Goal: Task Accomplishment & Management: Manage account settings

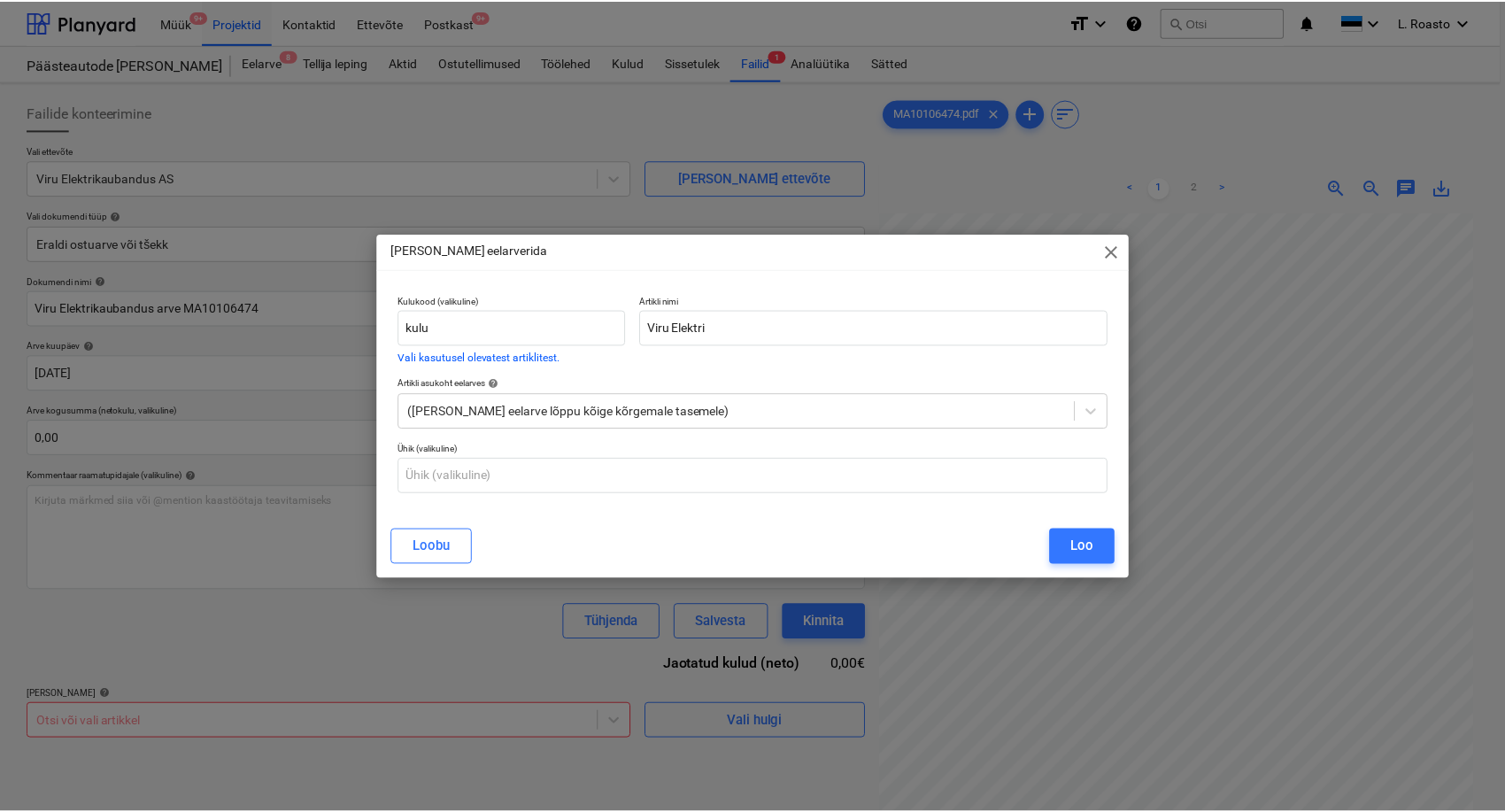
scroll to position [177, 0]
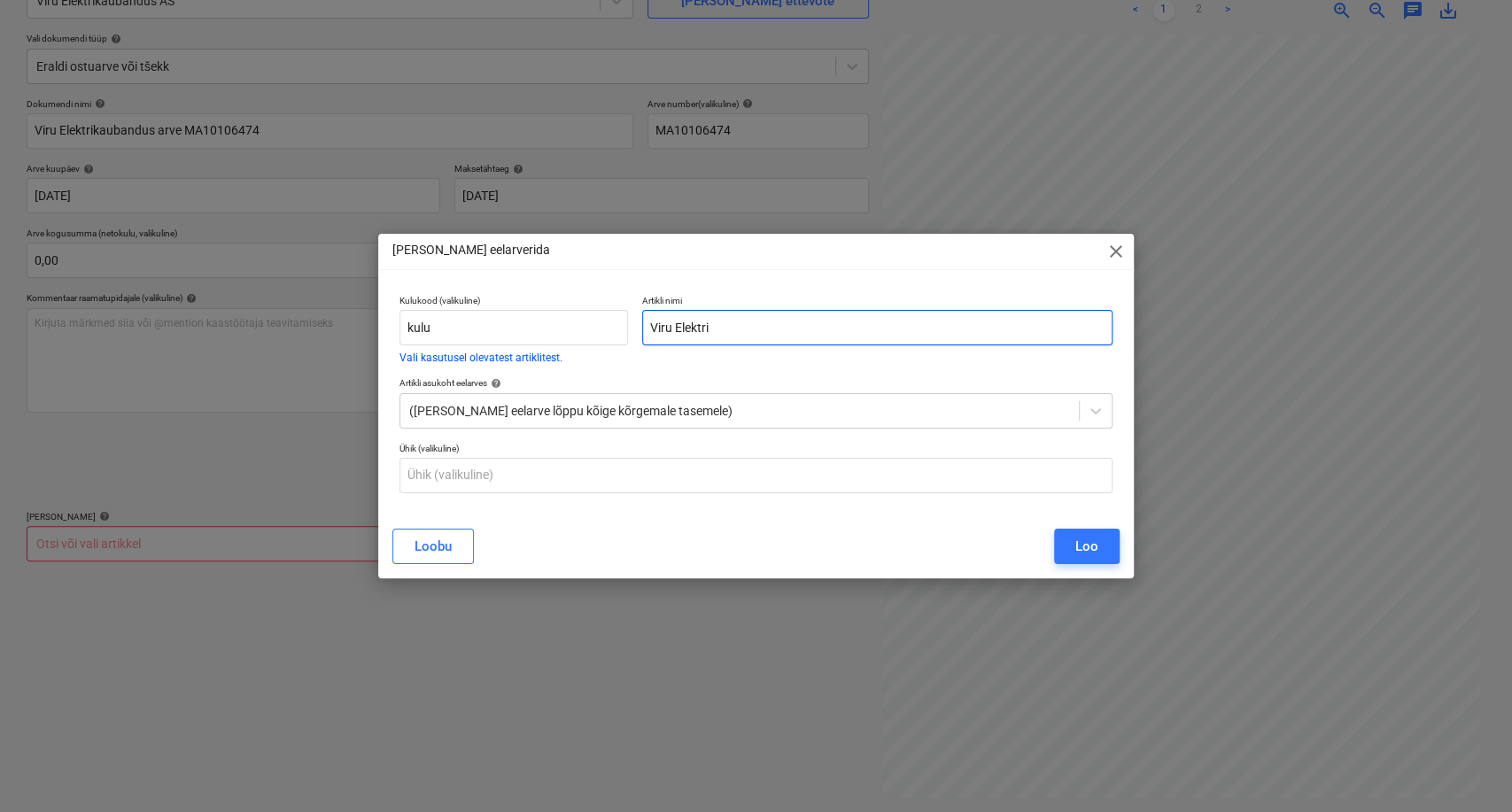
click at [759, 329] on input "Viru Elektri" at bounding box center [878, 328] width 471 height 35
type input "Viru Elektrikaubandus arve MA10106474"
click at [1093, 538] on div "Loo" at bounding box center [1086, 547] width 23 height 23
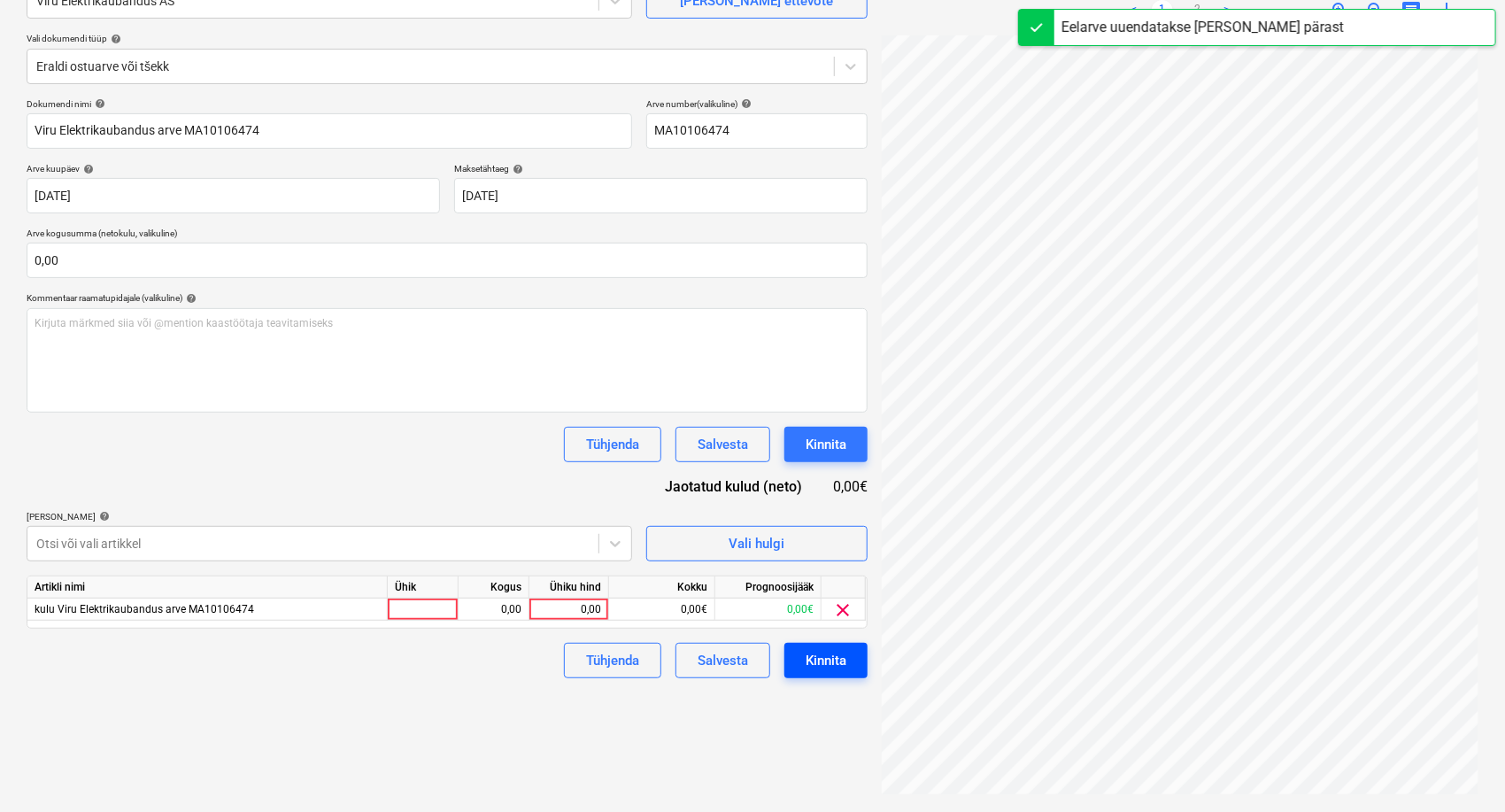
scroll to position [177, 71]
click at [561, 599] on div "0,00" at bounding box center [569, 609] width 64 height 22
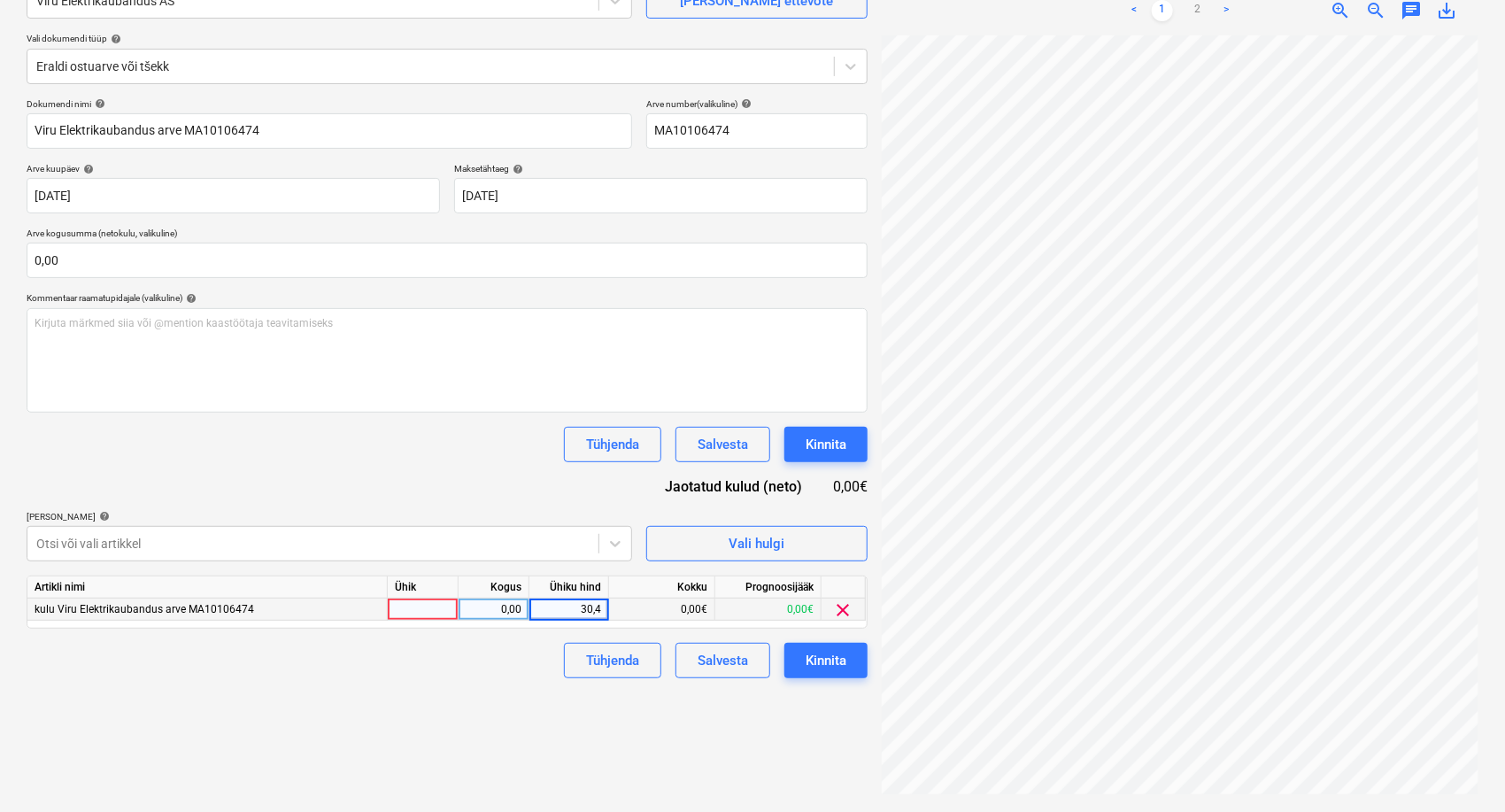
type input "30,48"
click at [1198, 9] on link "2" at bounding box center [1199, 11] width 21 height 21
click at [1161, 16] on link "1" at bounding box center [1162, 11] width 21 height 21
click at [853, 658] on button "Kinnita" at bounding box center [826, 661] width 83 height 35
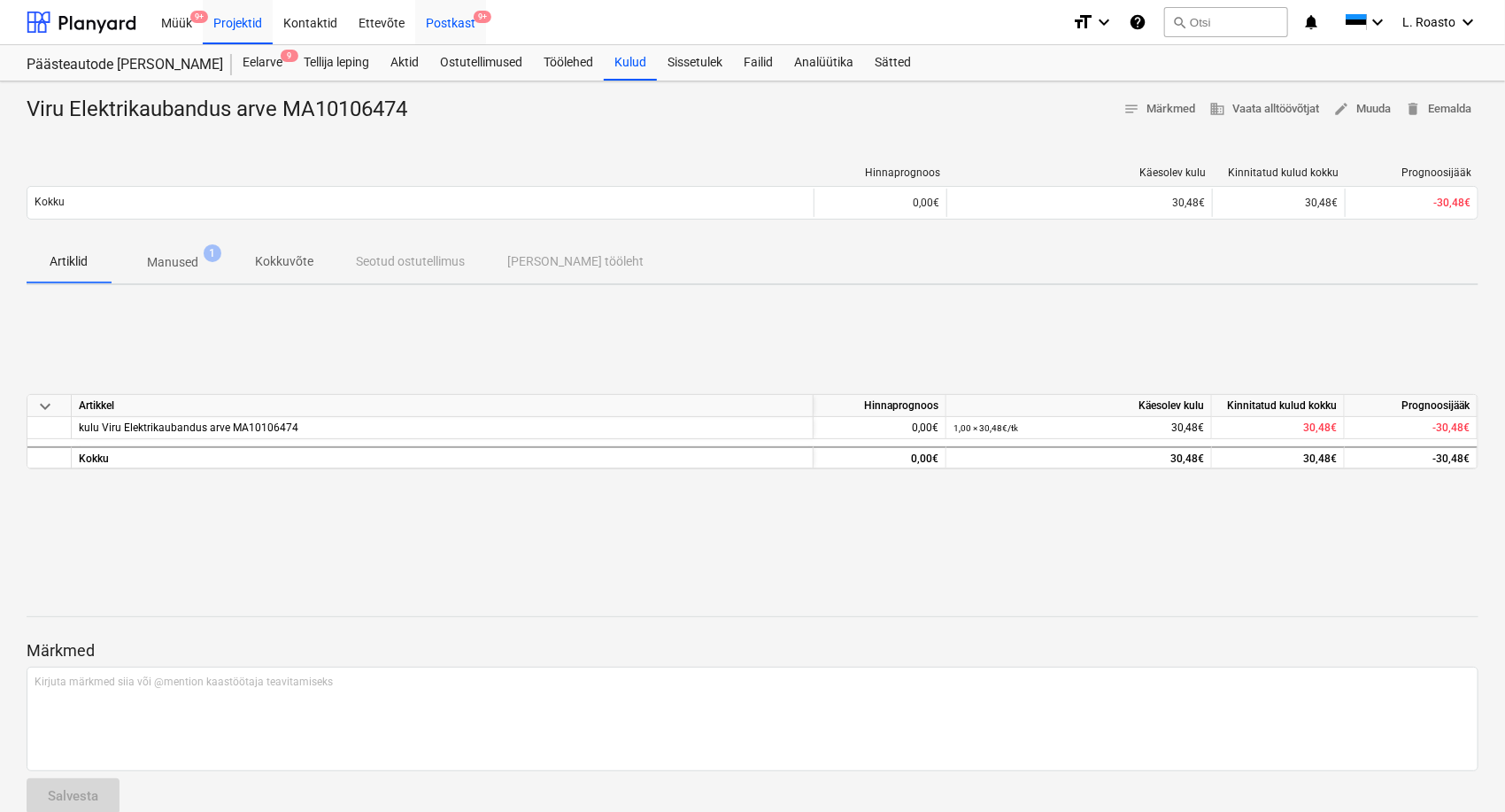
click at [465, 25] on div "Postkast 9+" at bounding box center [450, 21] width 71 height 45
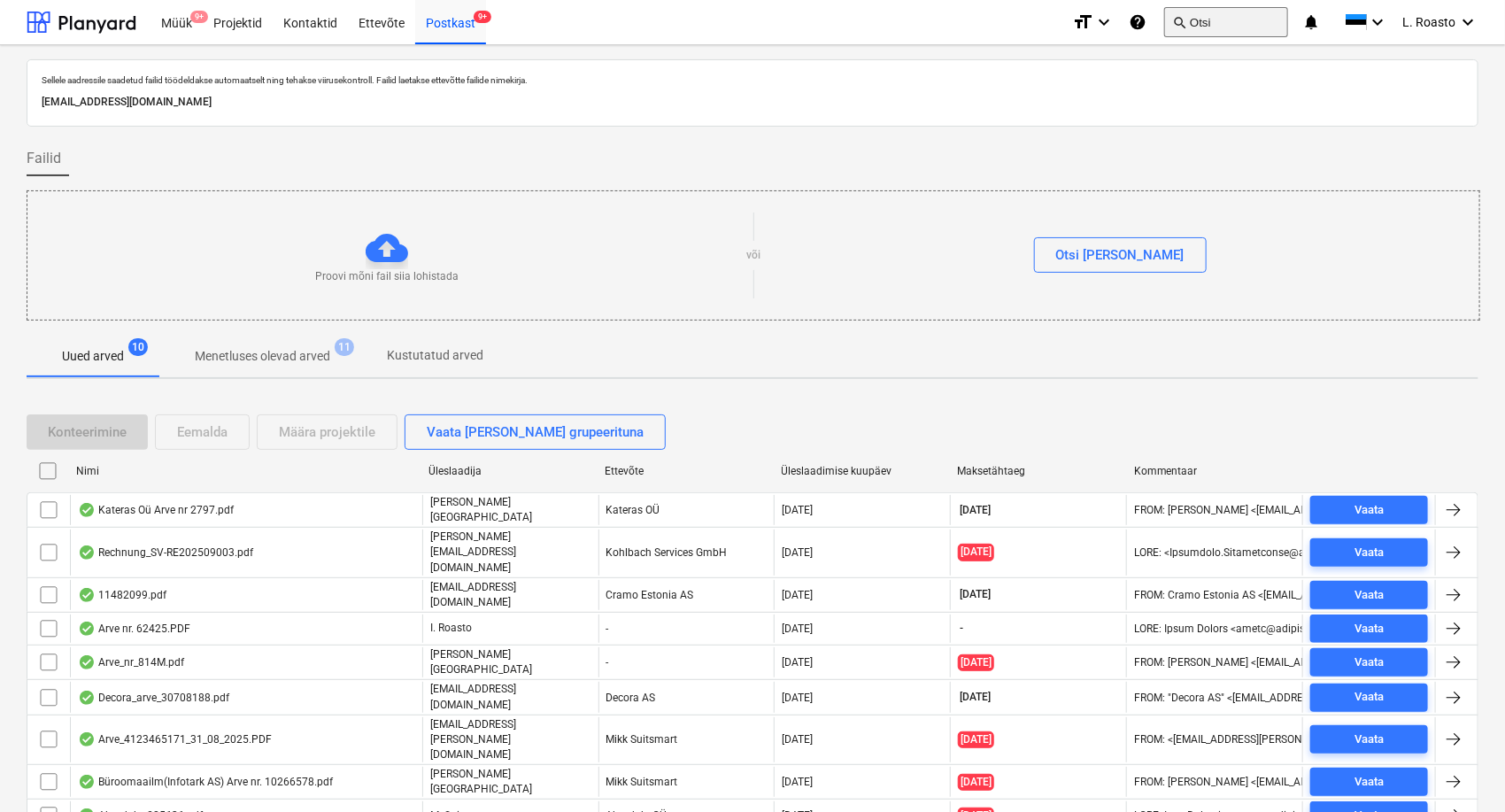
click at [1235, 21] on button "search Otsi" at bounding box center [1226, 21] width 124 height 30
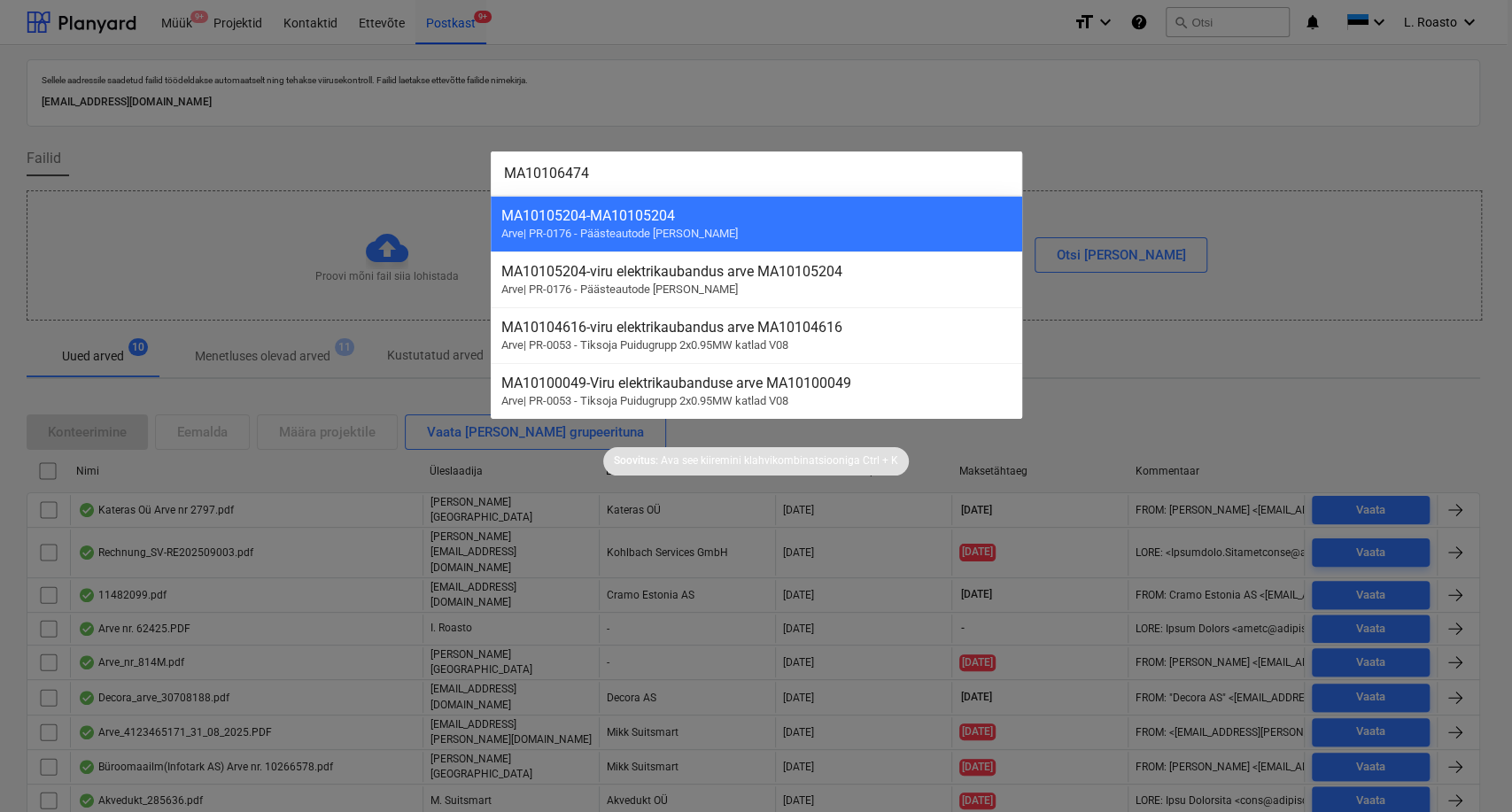
type input "MA10106474"
click at [225, 25] on div at bounding box center [756, 406] width 1512 height 812
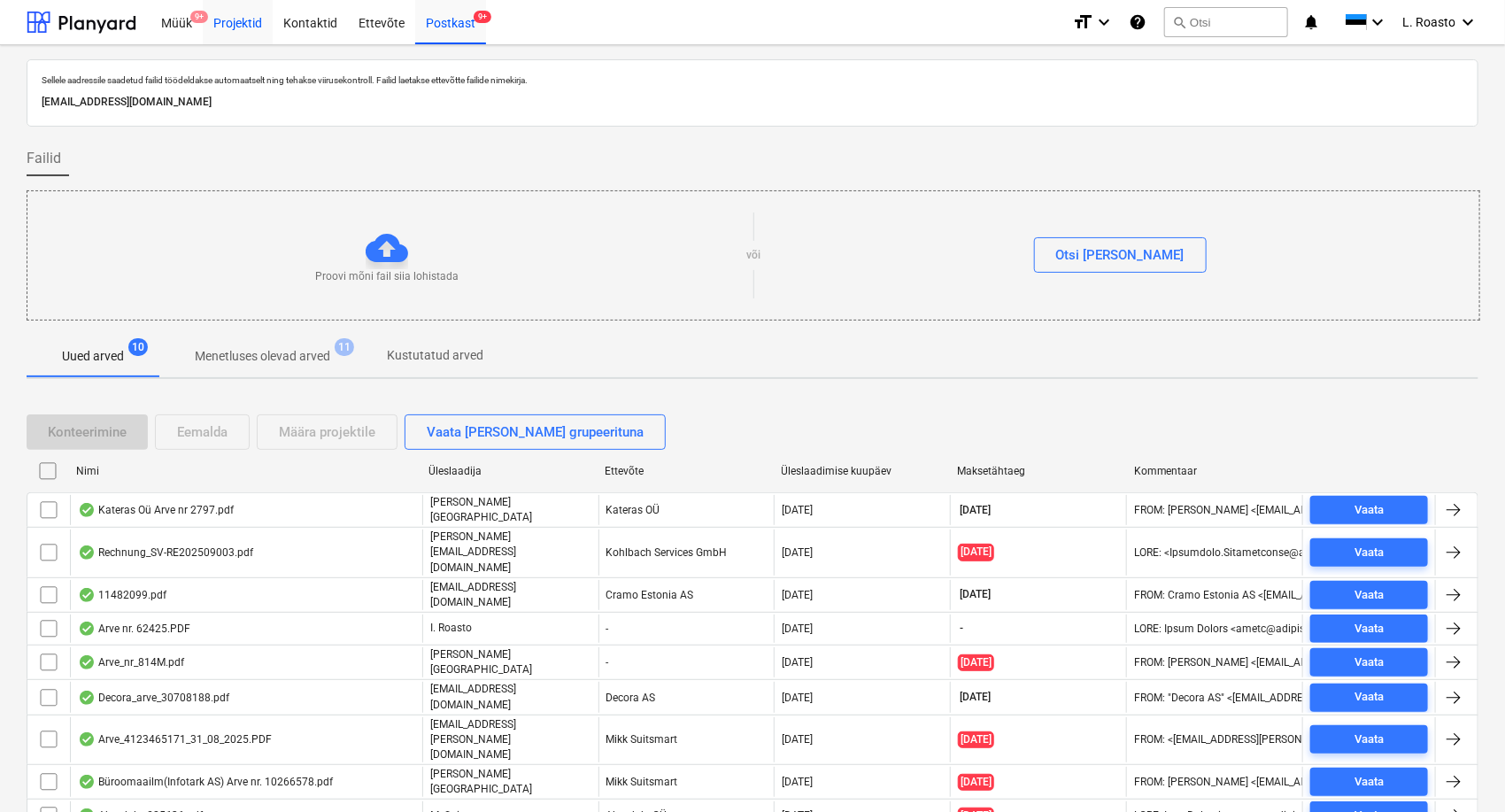
click at [233, 23] on div "Projektid" at bounding box center [238, 21] width 70 height 45
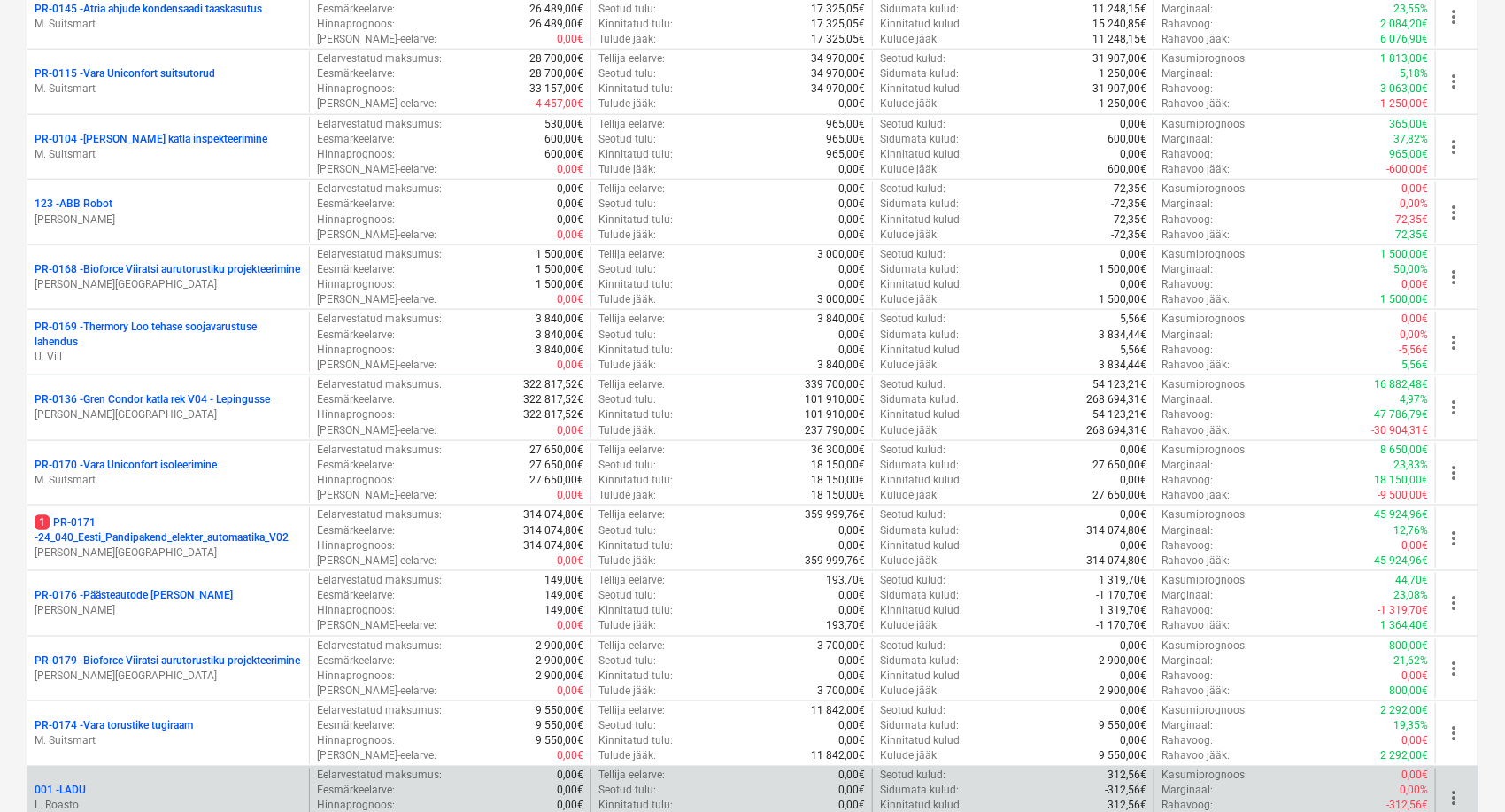
scroll to position [1279, 0]
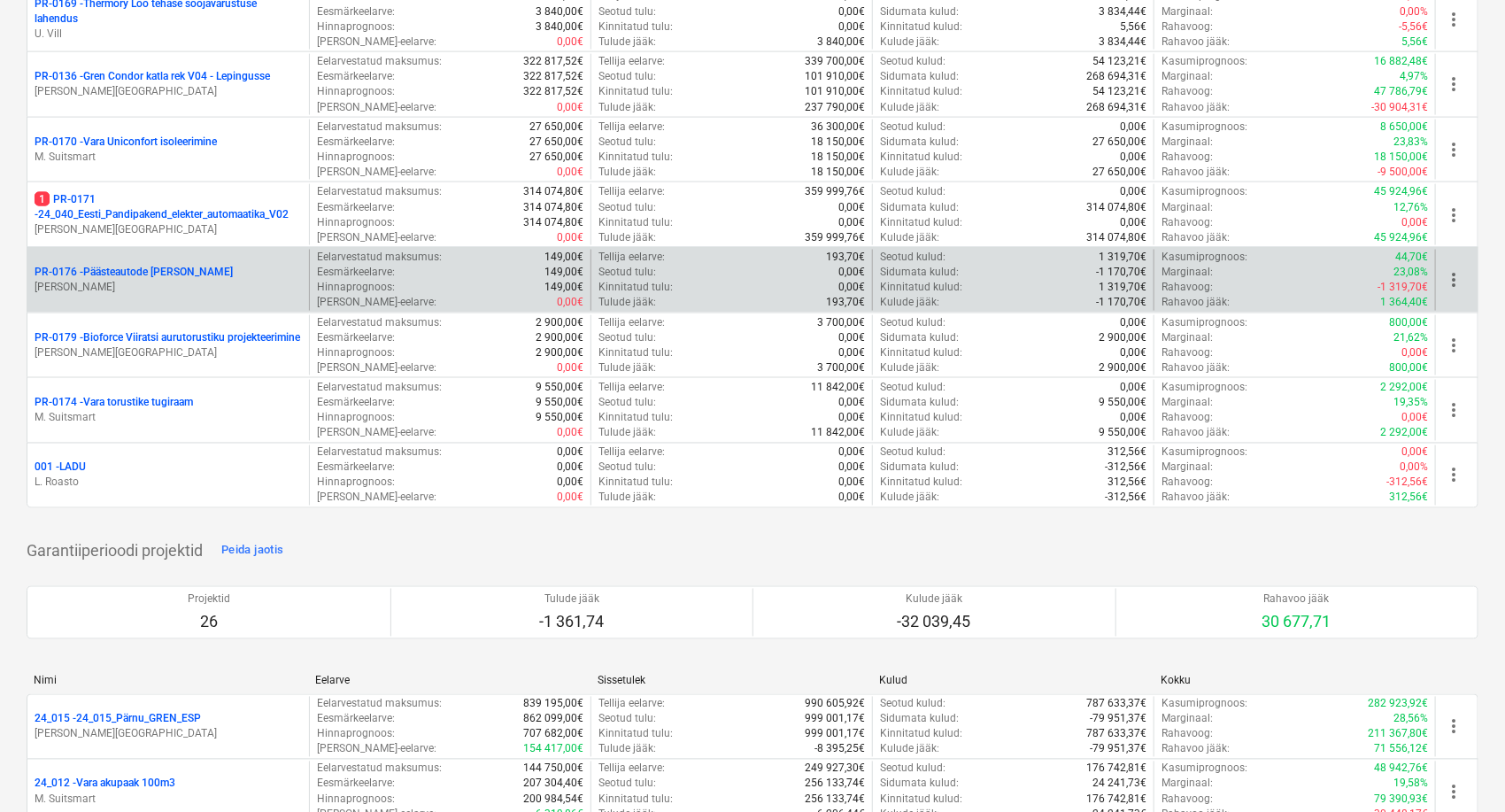
click at [147, 274] on p "PR-0176 - Päästeautode gene jahutus" at bounding box center [133, 271] width 198 height 15
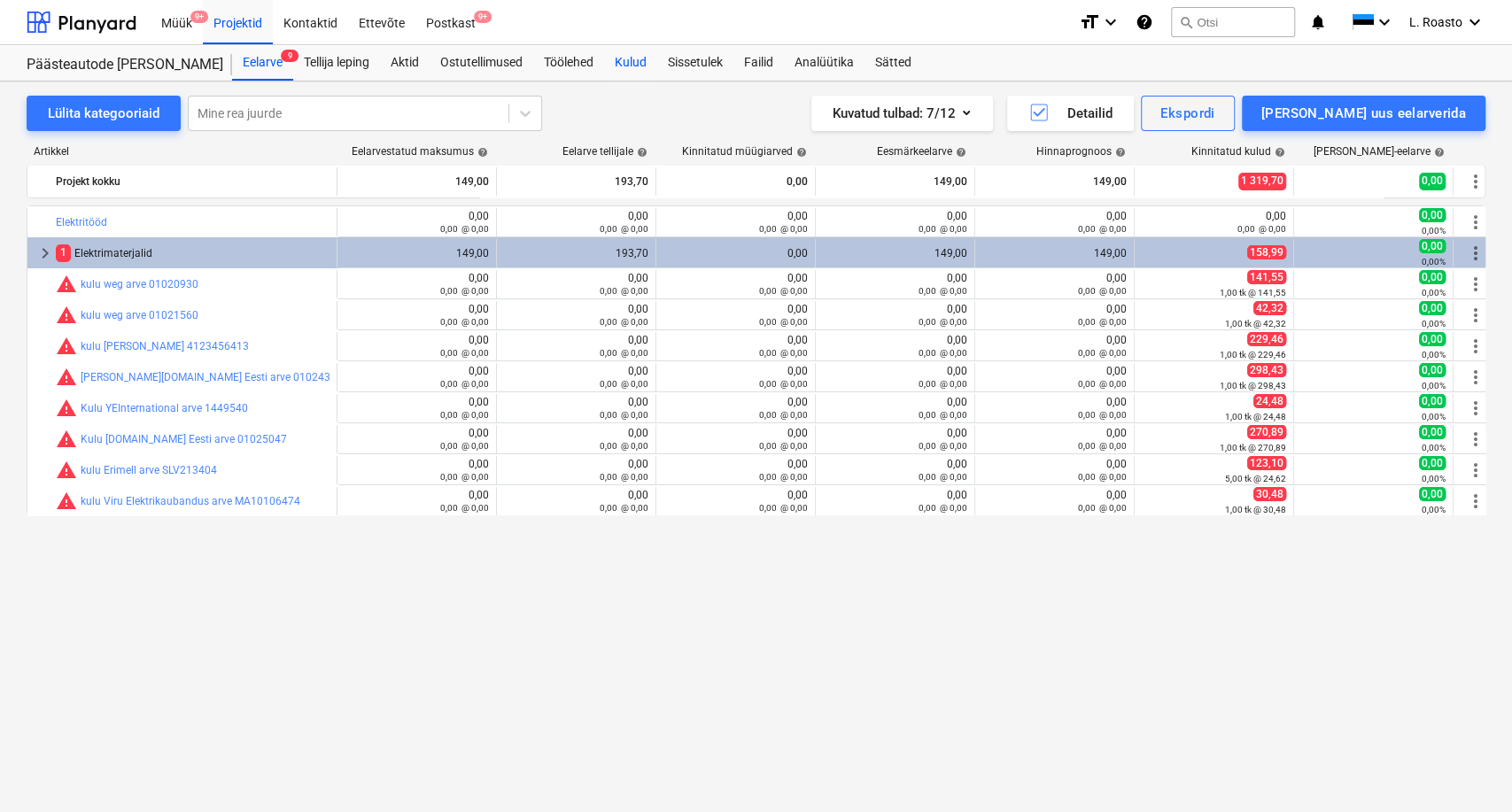
click at [616, 55] on div "Kulud" at bounding box center [631, 62] width 53 height 35
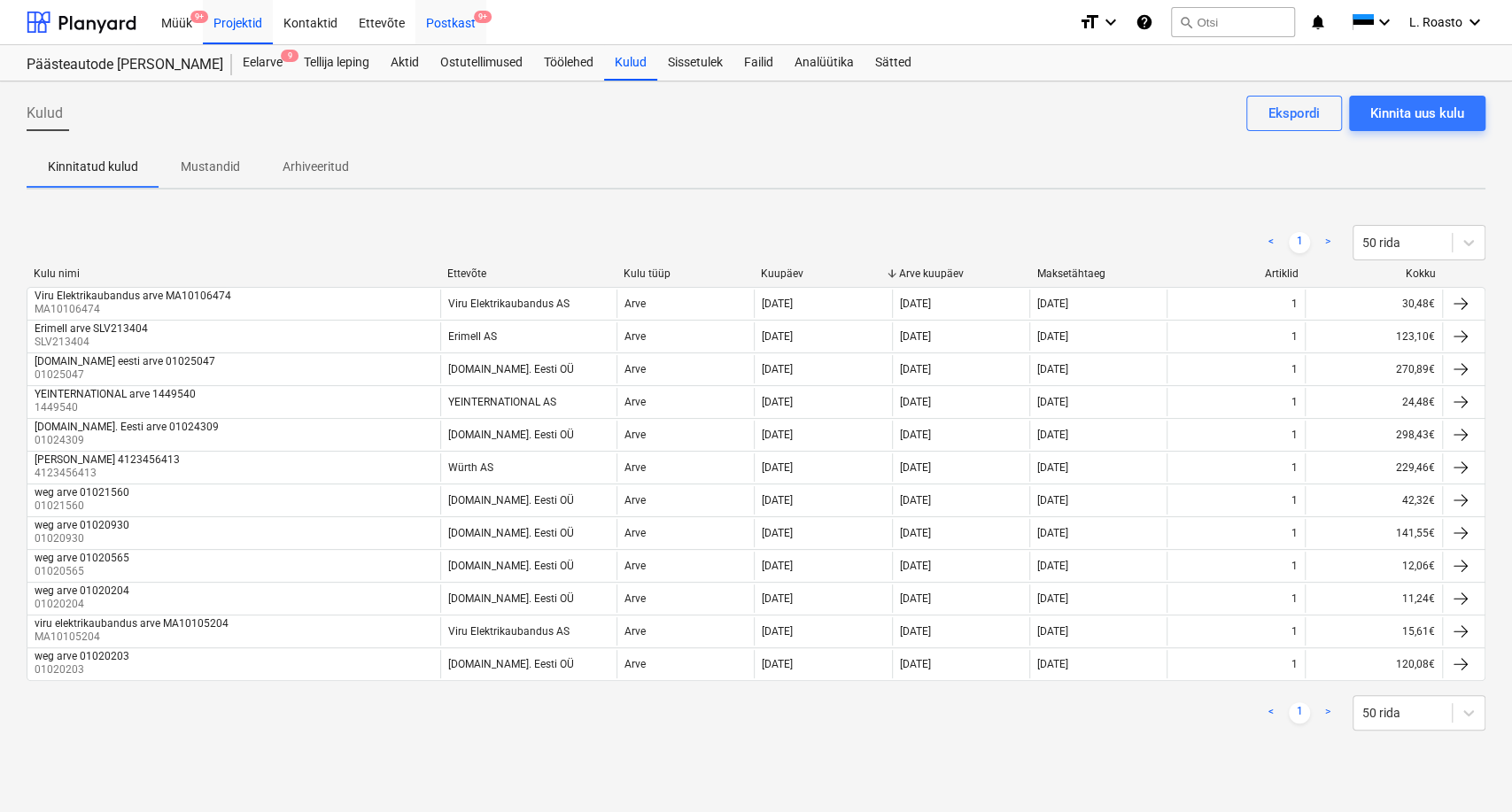
click at [467, 26] on div "Postkast 9+" at bounding box center [450, 21] width 71 height 45
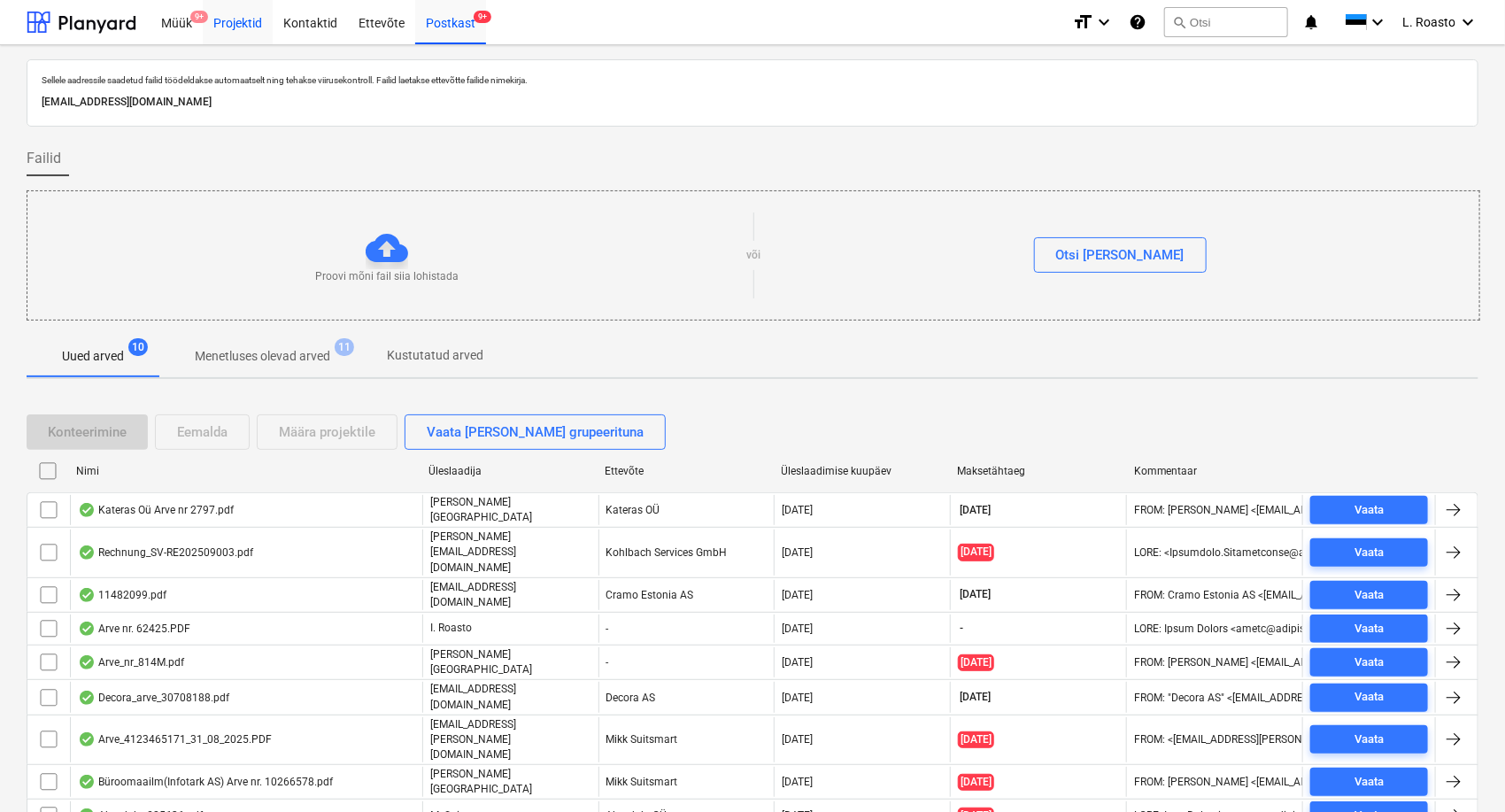
click at [231, 16] on div "Projektid" at bounding box center [238, 21] width 70 height 45
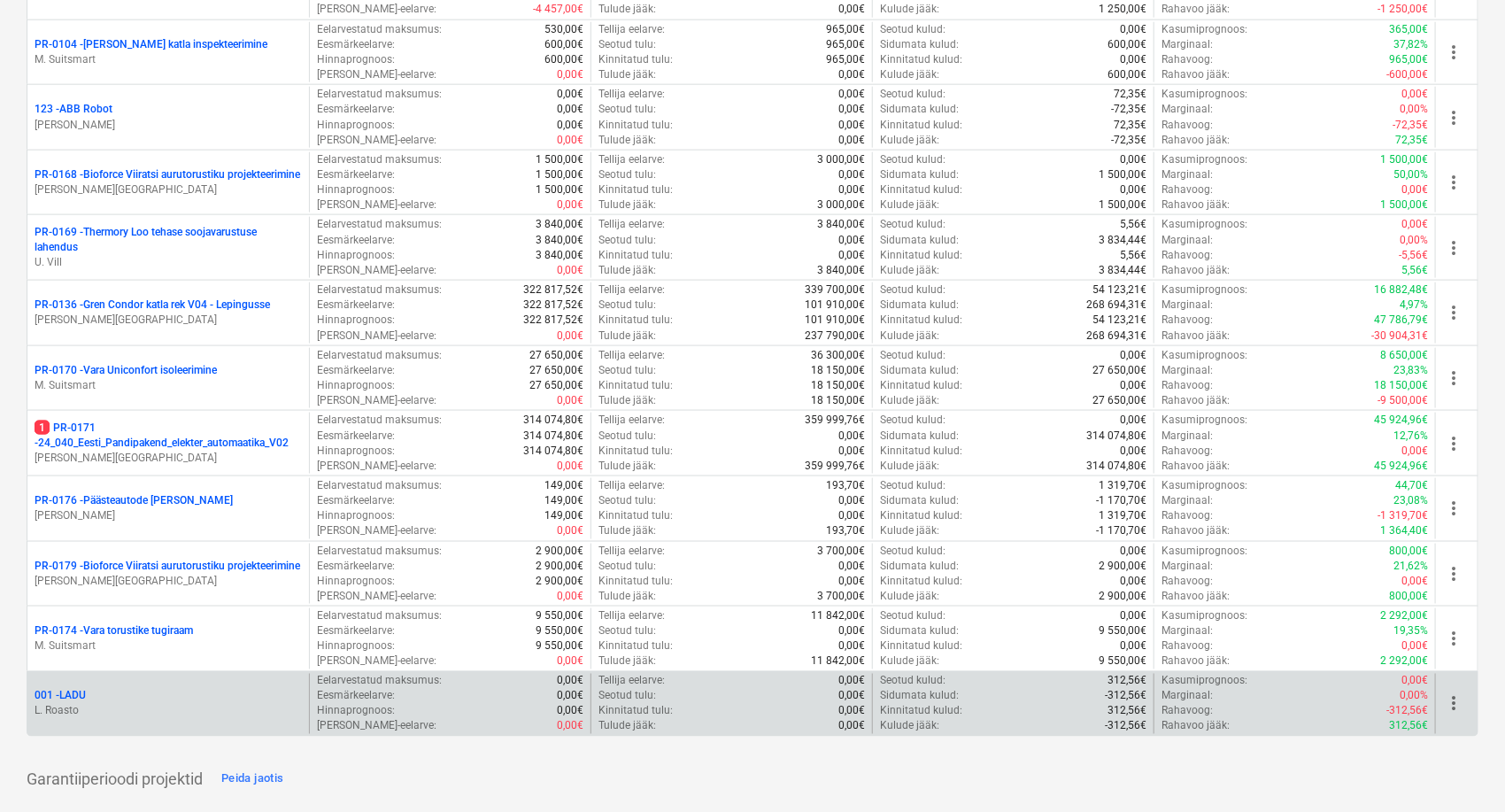
scroll to position [1180, 0]
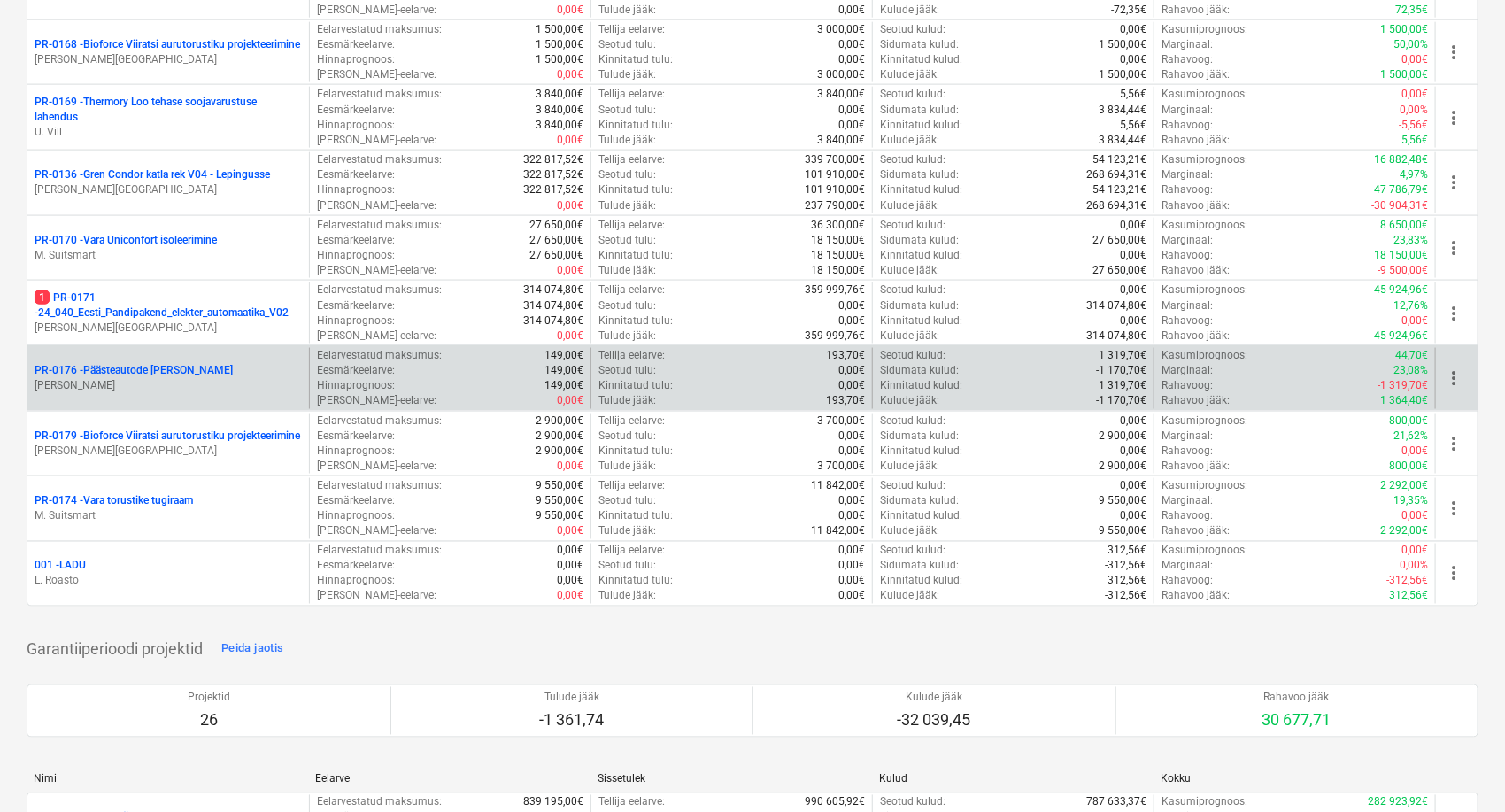
click at [147, 358] on div "PR-0176 - Päästeautode gene jahutus [PERSON_NAME]" at bounding box center [168, 379] width 282 height 61
click at [147, 367] on p "PR-0176 - Päästeautode gene jahutus" at bounding box center [133, 370] width 198 height 15
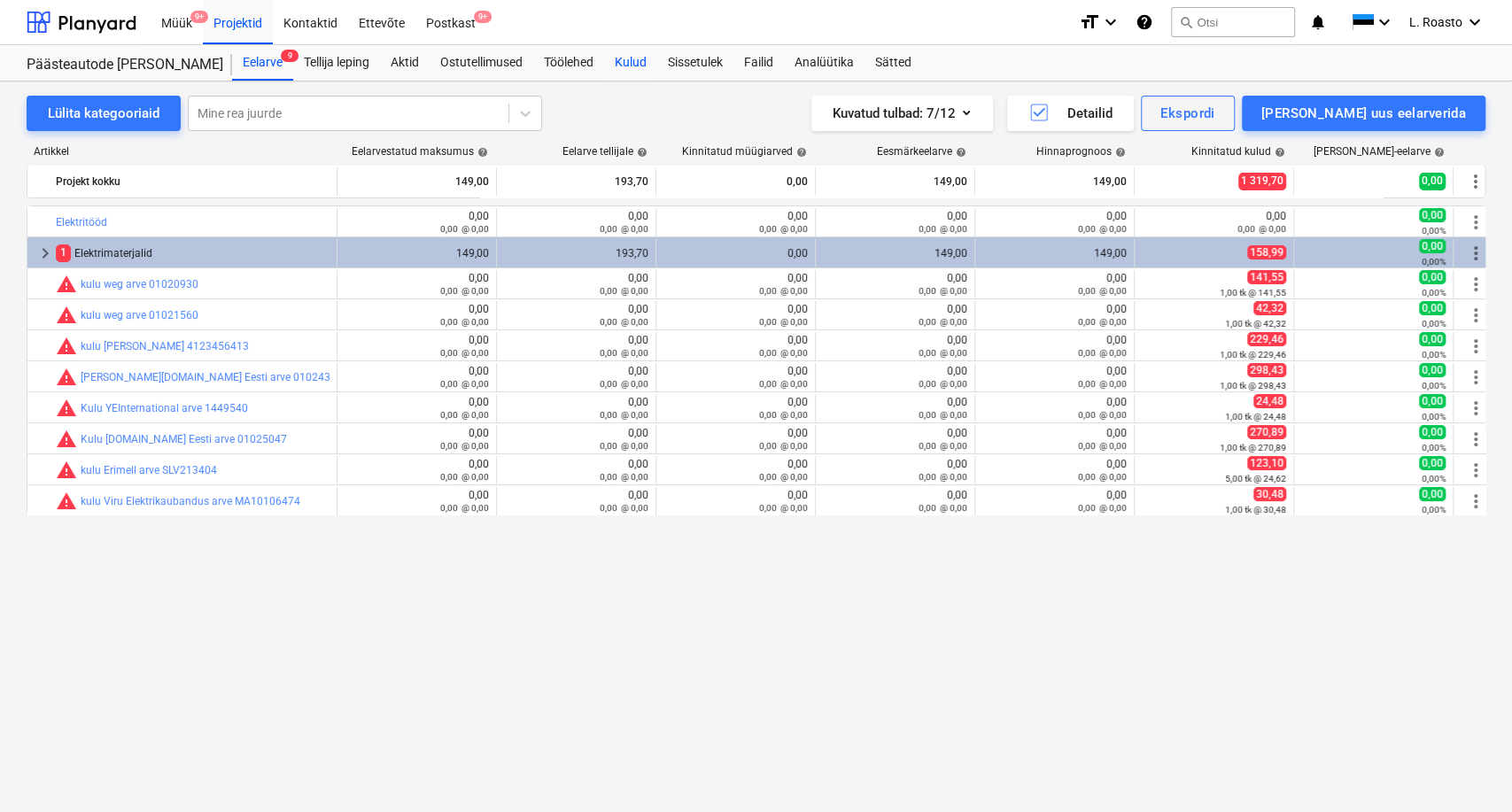
click at [645, 69] on div "Kulud" at bounding box center [631, 62] width 53 height 35
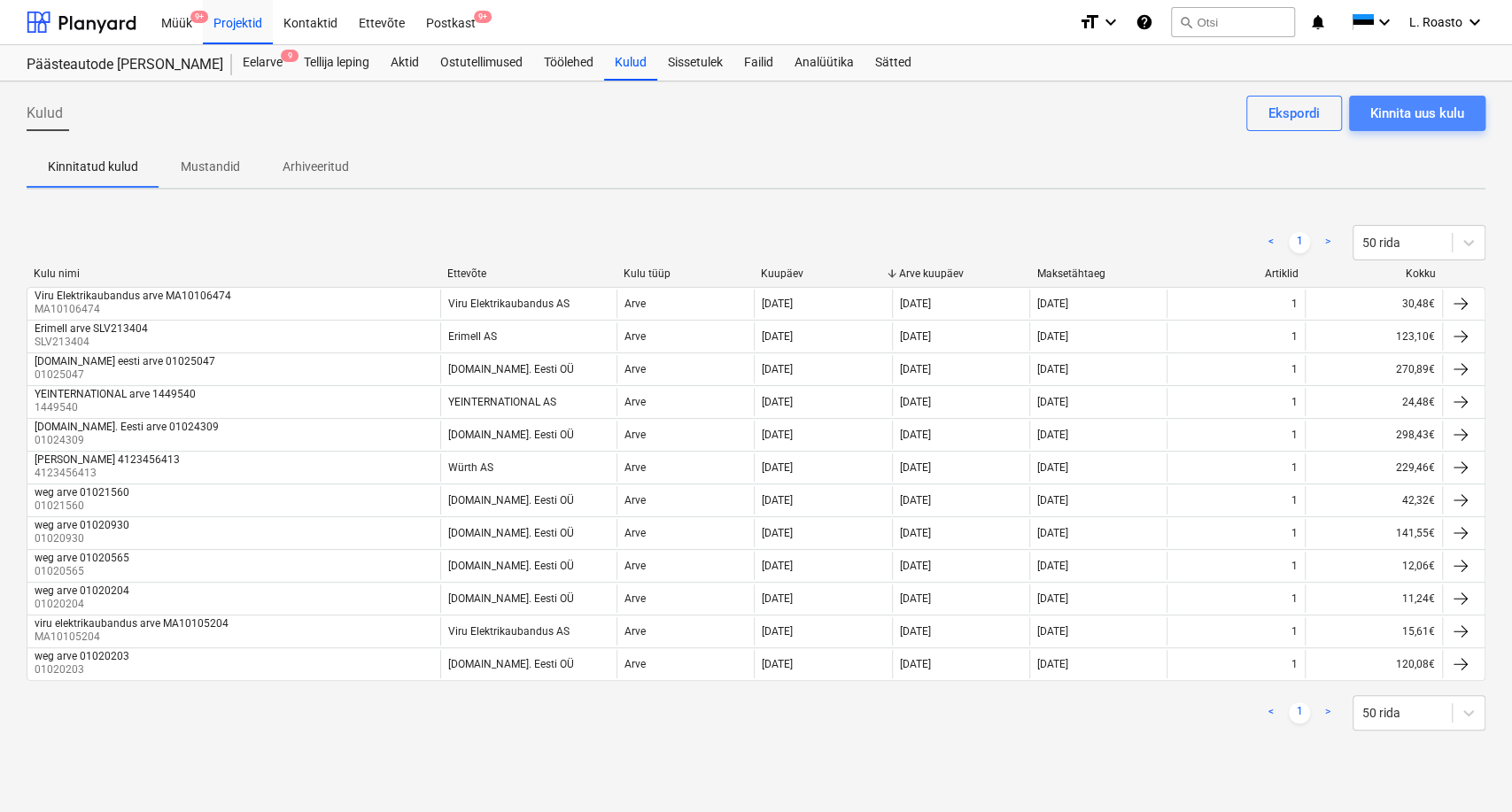
click at [1452, 112] on div "Kinnita uus kulu" at bounding box center [1417, 113] width 94 height 23
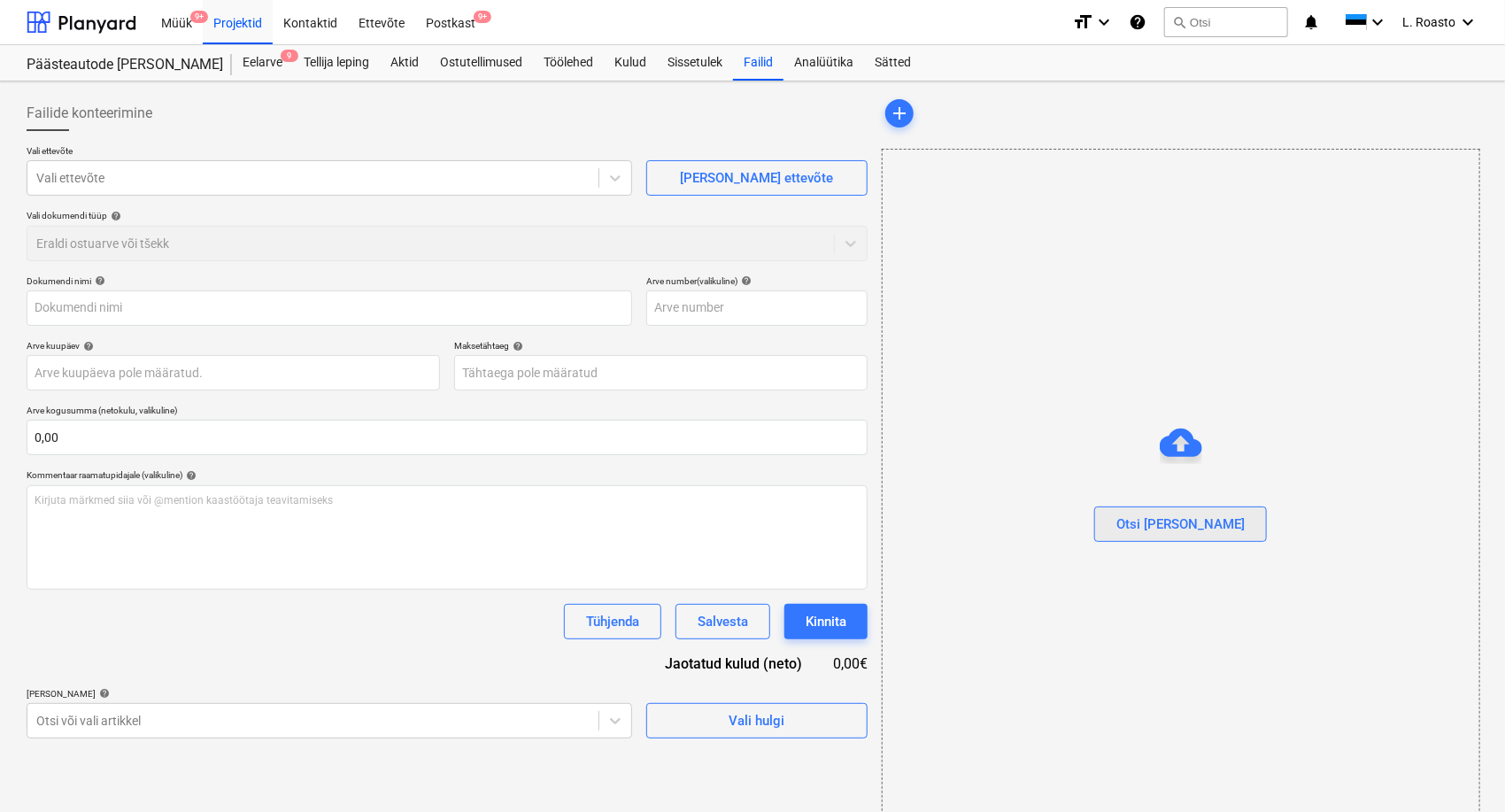
click at [1206, 520] on div "Otsi [PERSON_NAME]" at bounding box center [1181, 524] width 129 height 23
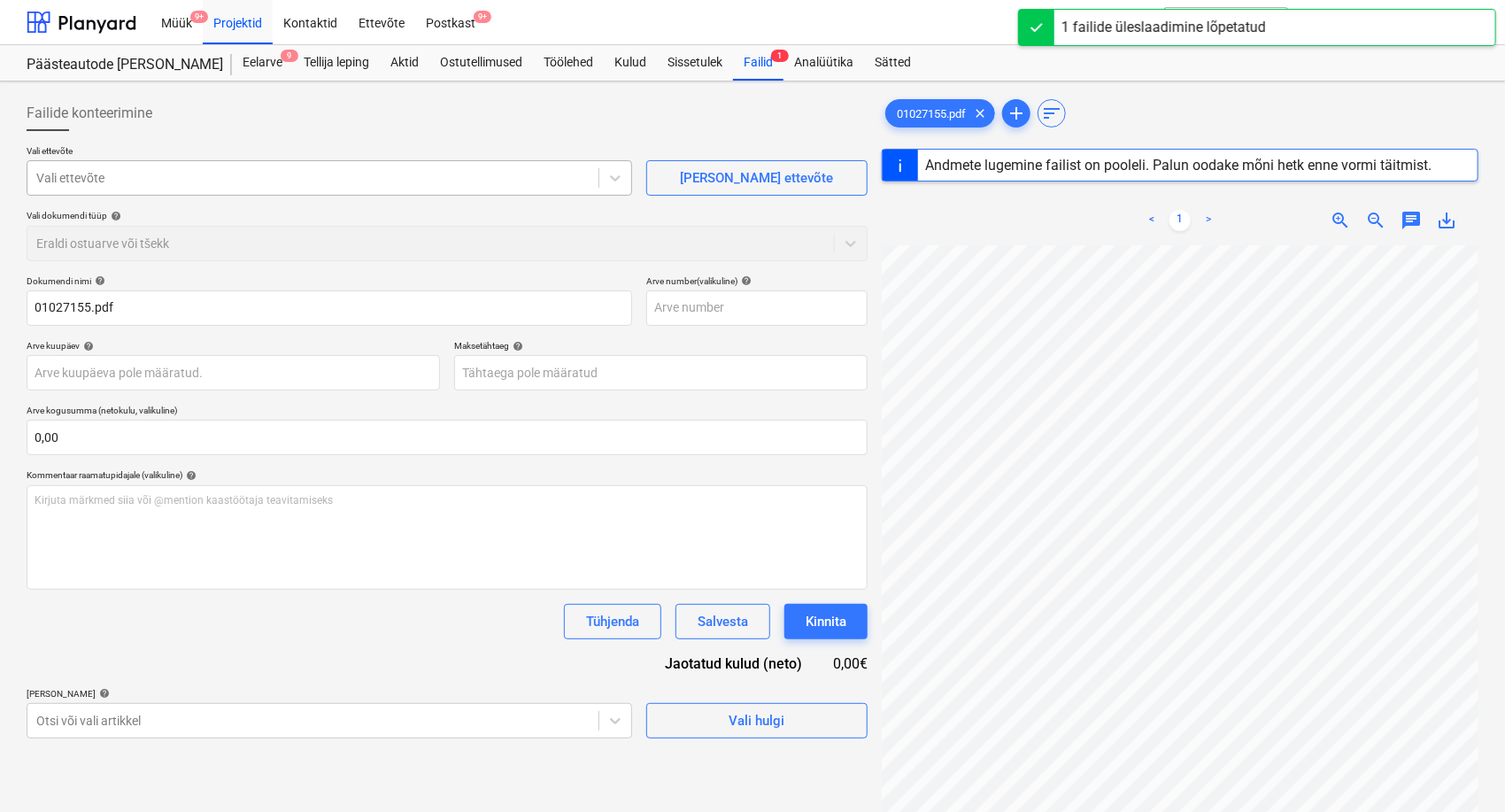
click at [222, 172] on div at bounding box center [312, 178] width 553 height 18
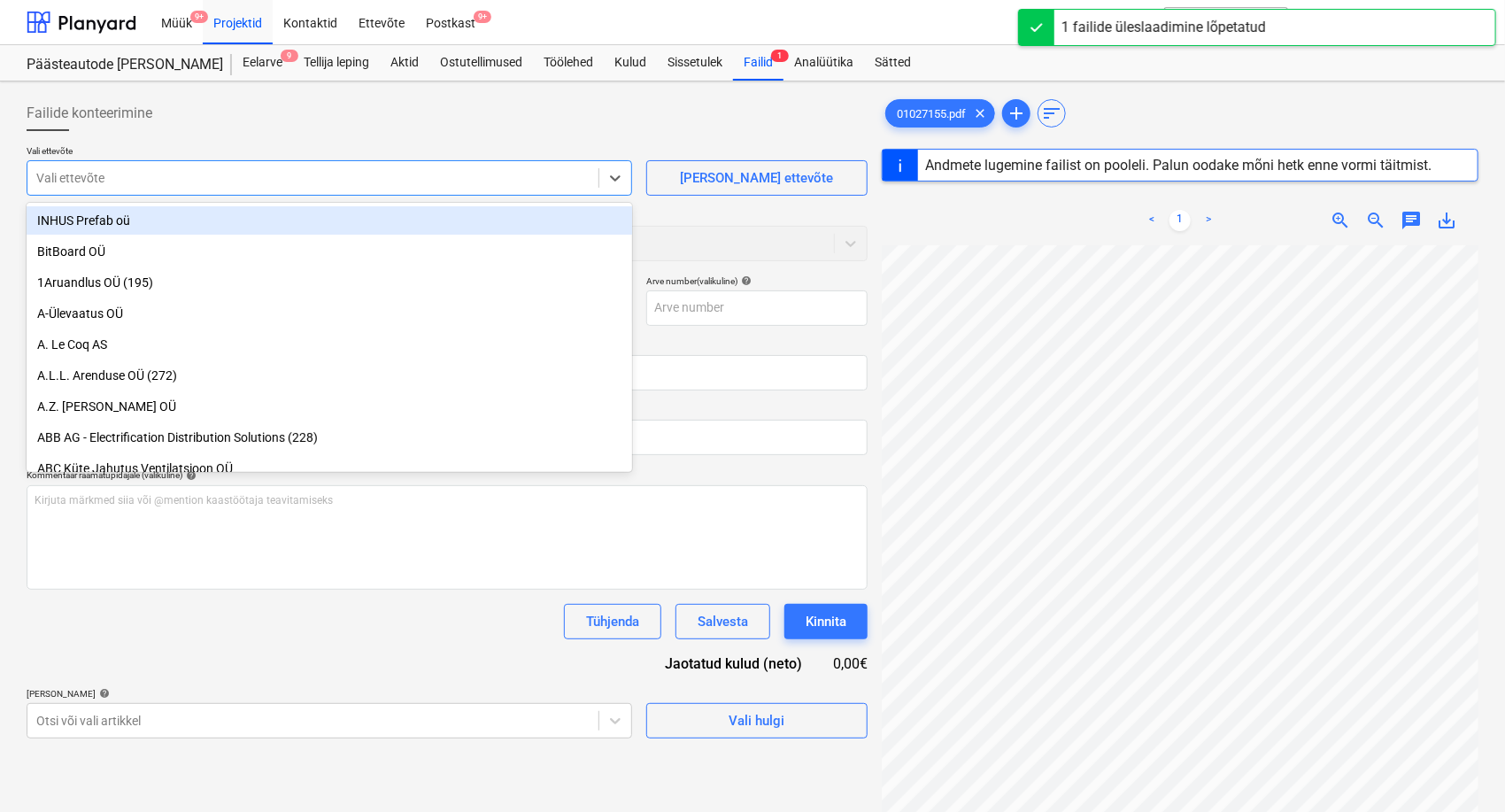
type input "01027155"
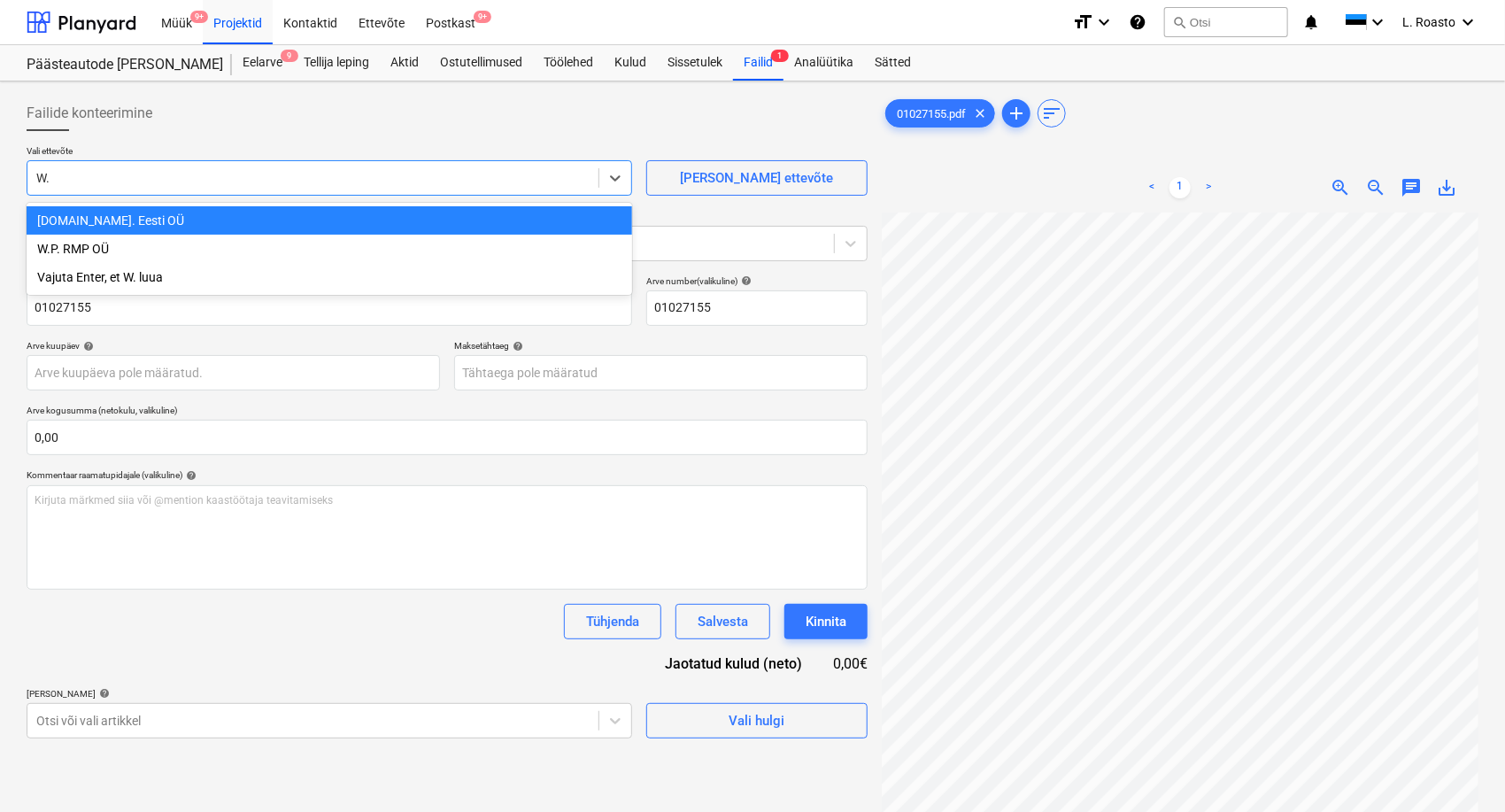
type input "W.e"
click at [109, 227] on div "[DOMAIN_NAME]. Eesti OÜ" at bounding box center [329, 220] width 606 height 28
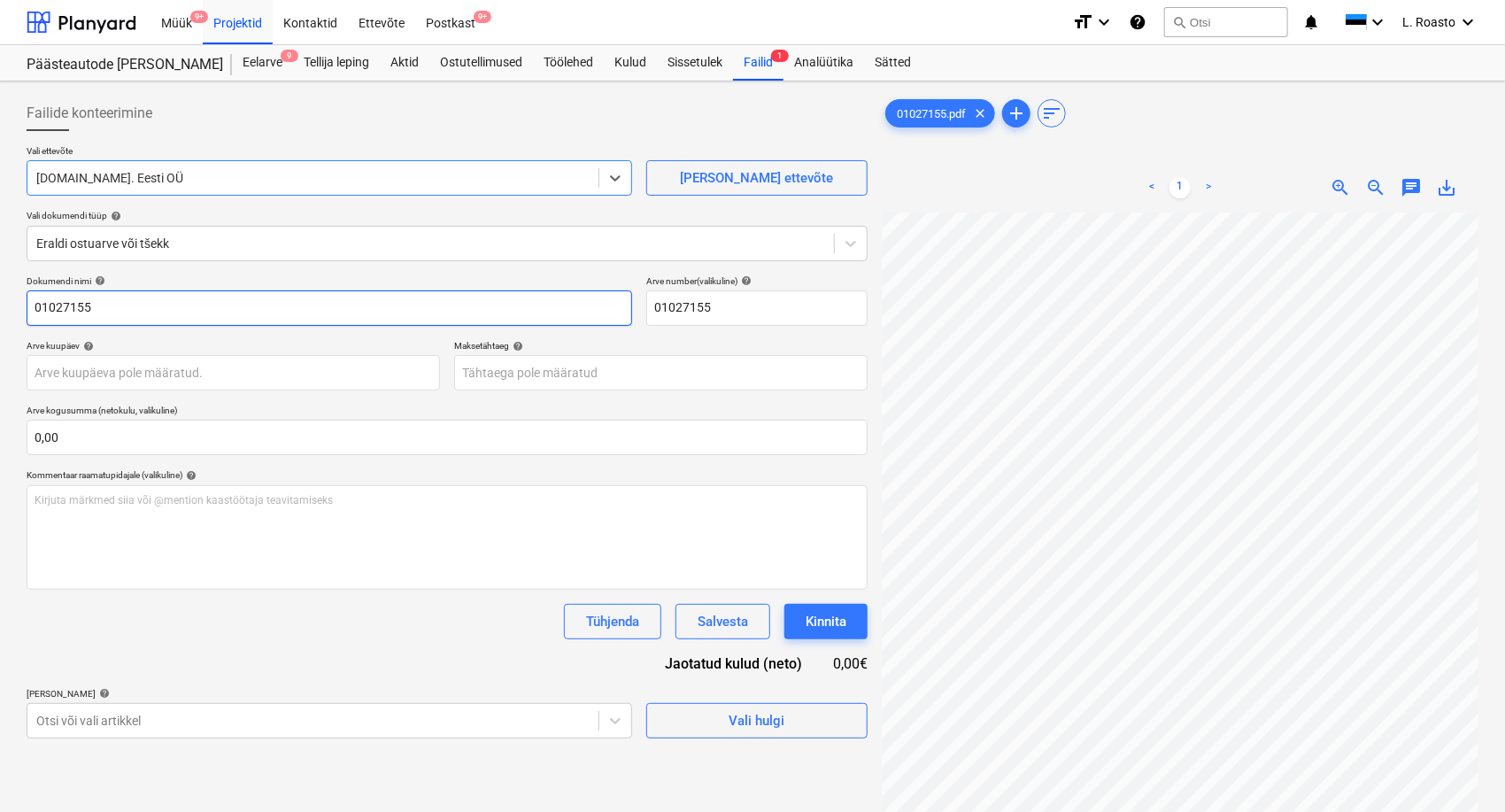
click at [39, 302] on input "01027155" at bounding box center [329, 308] width 606 height 35
click at [35, 304] on input "01027155" at bounding box center [329, 308] width 606 height 35
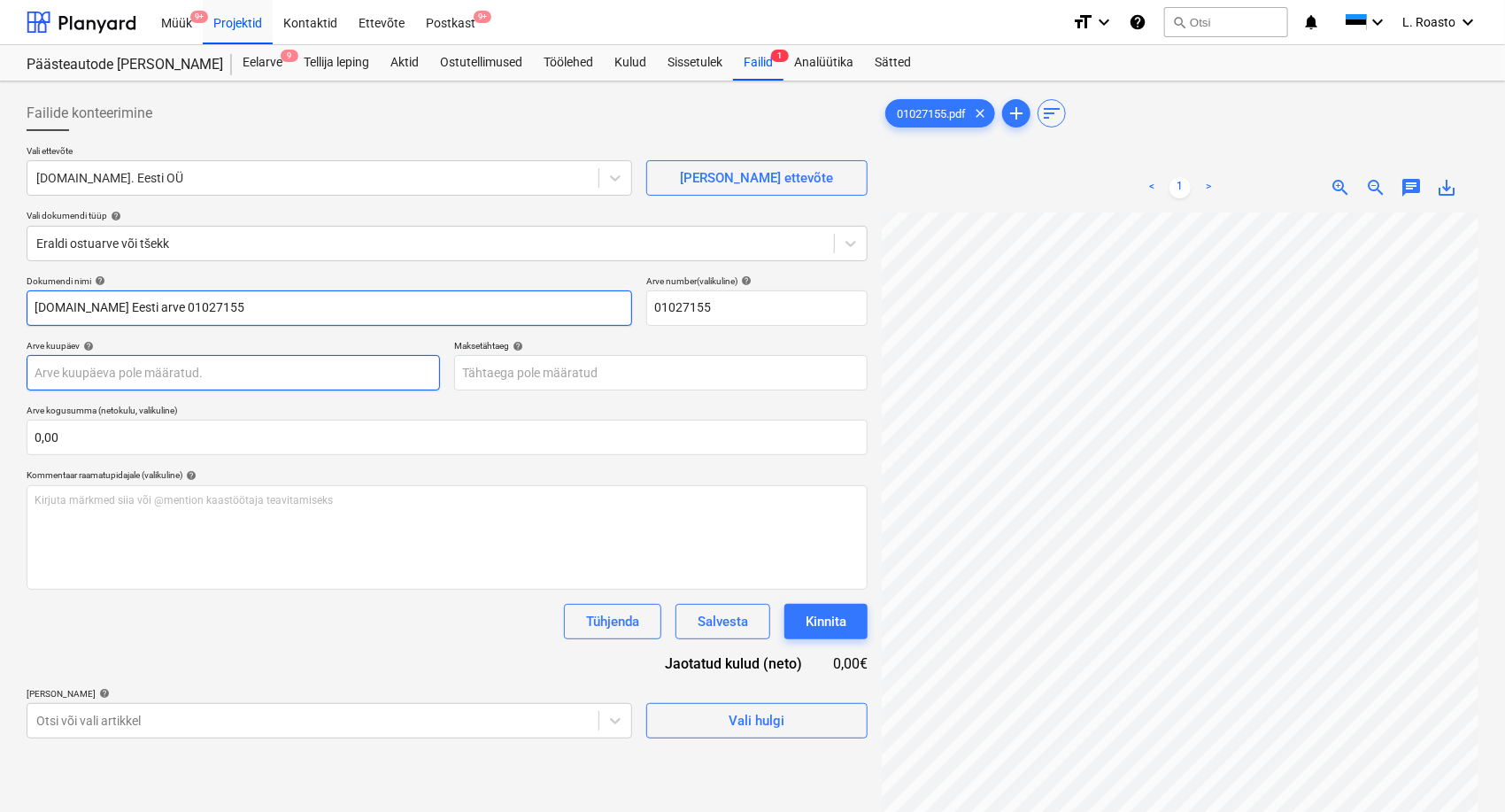
type input "[DOMAIN_NAME] Eesti arve 01027155"
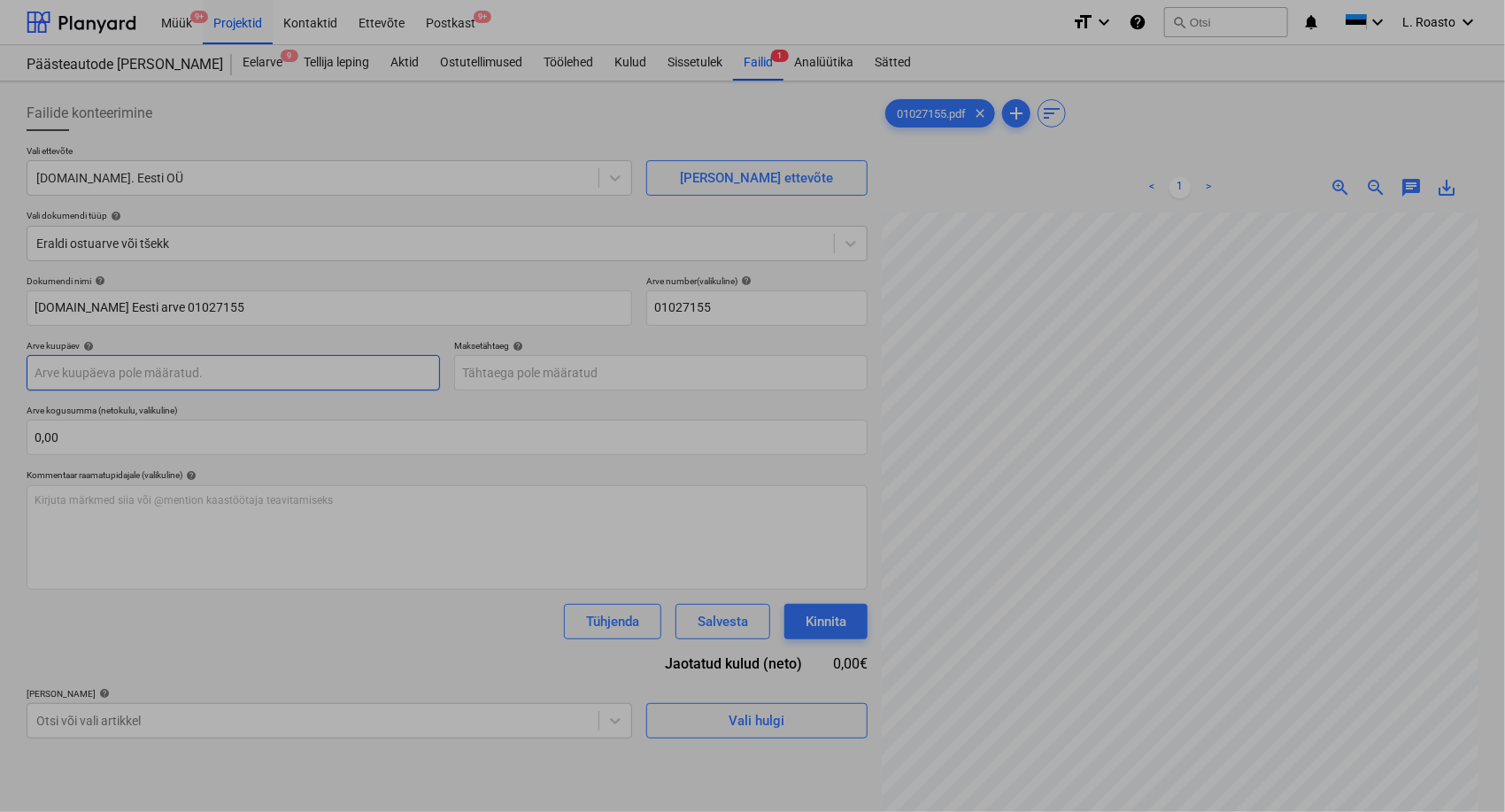
click at [117, 377] on body "Müük 9+ Projektid Kontaktid Ettevõte Postkast 9+ format_size keyboard_arrow_dow…" at bounding box center [752, 406] width 1505 height 812
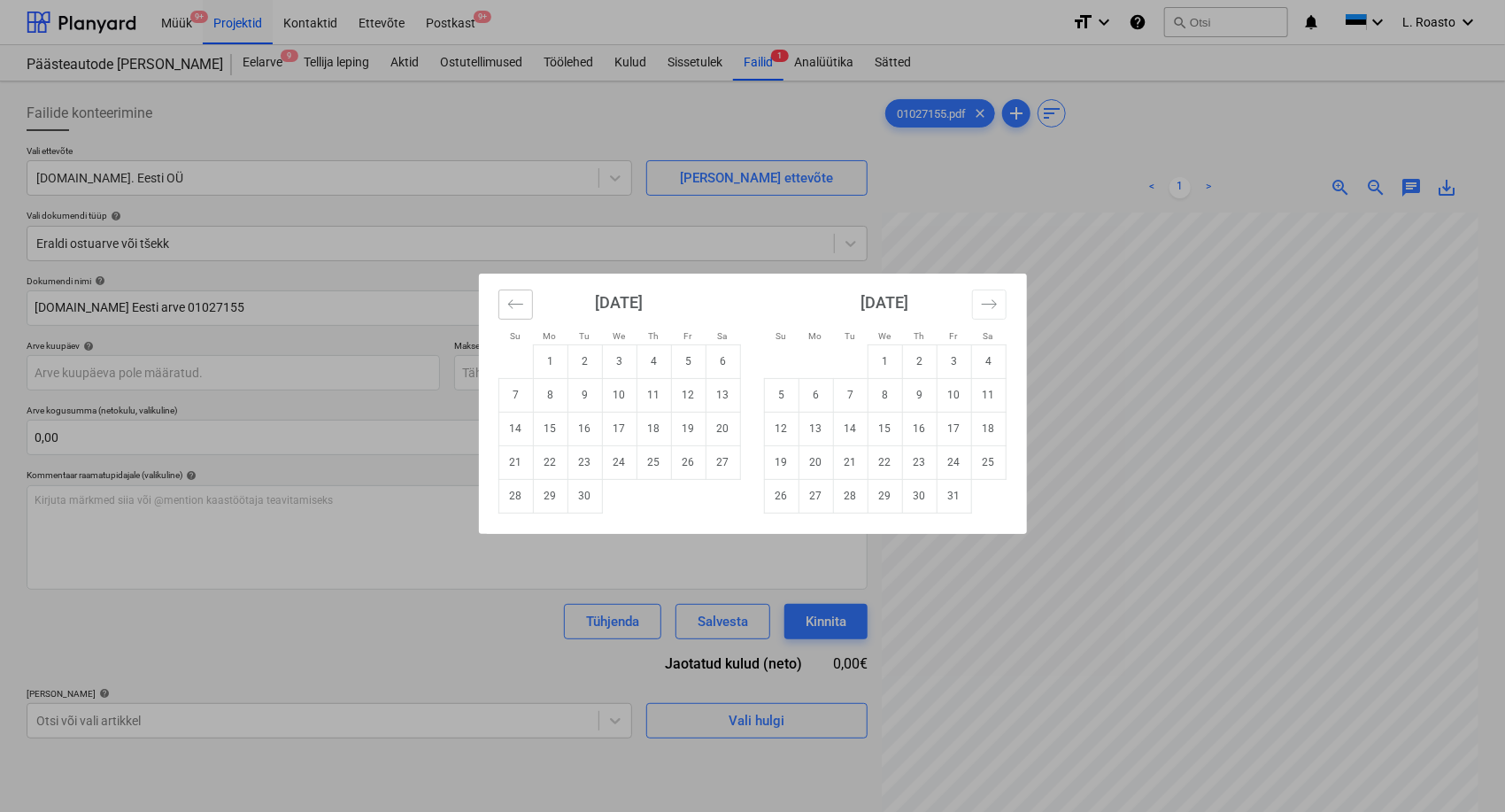
click at [503, 300] on button "Move backward to switch to the previous month." at bounding box center [515, 304] width 34 height 30
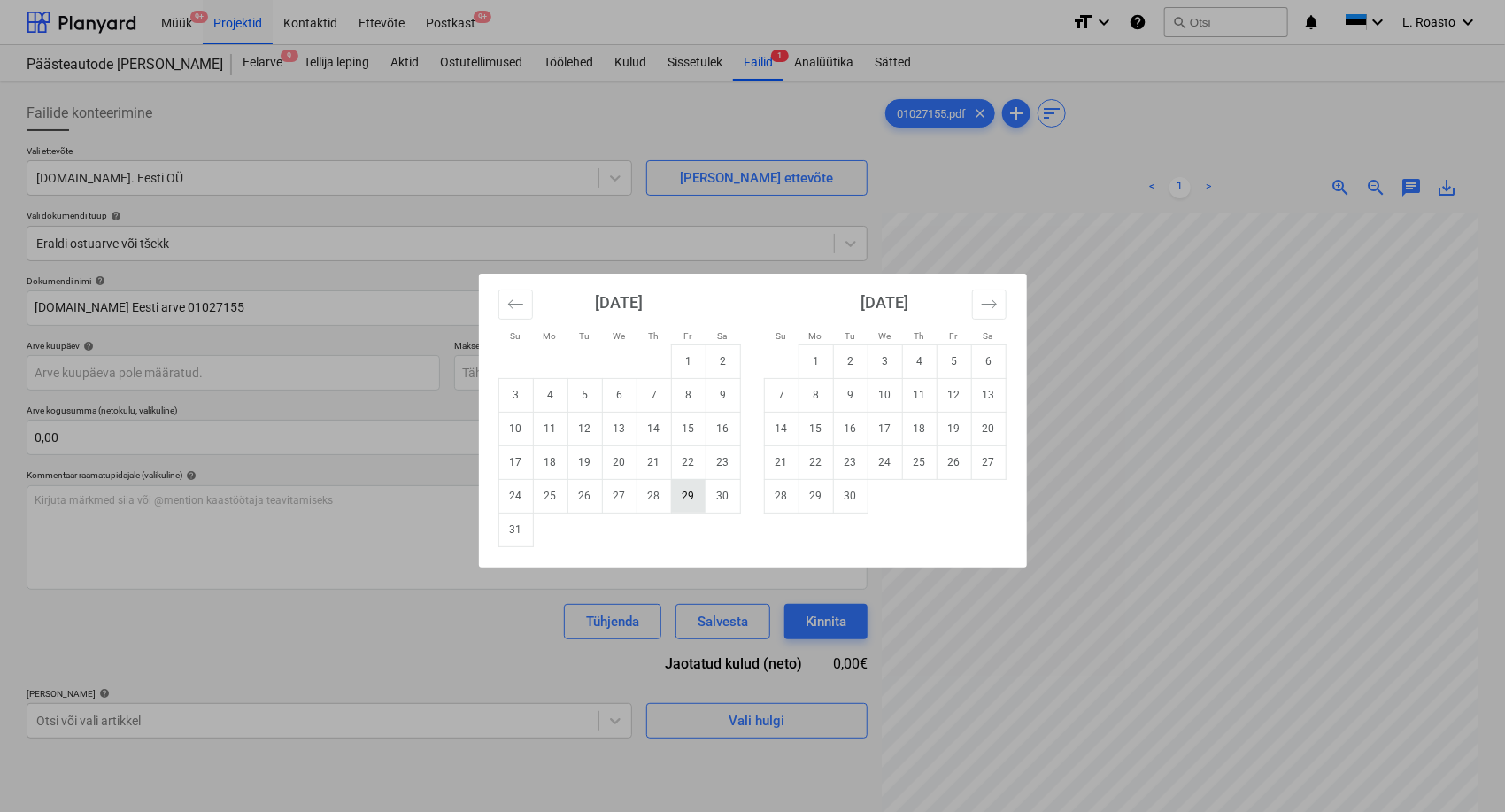
click at [689, 495] on td "29" at bounding box center [688, 496] width 34 height 33
type input "[DATE]"
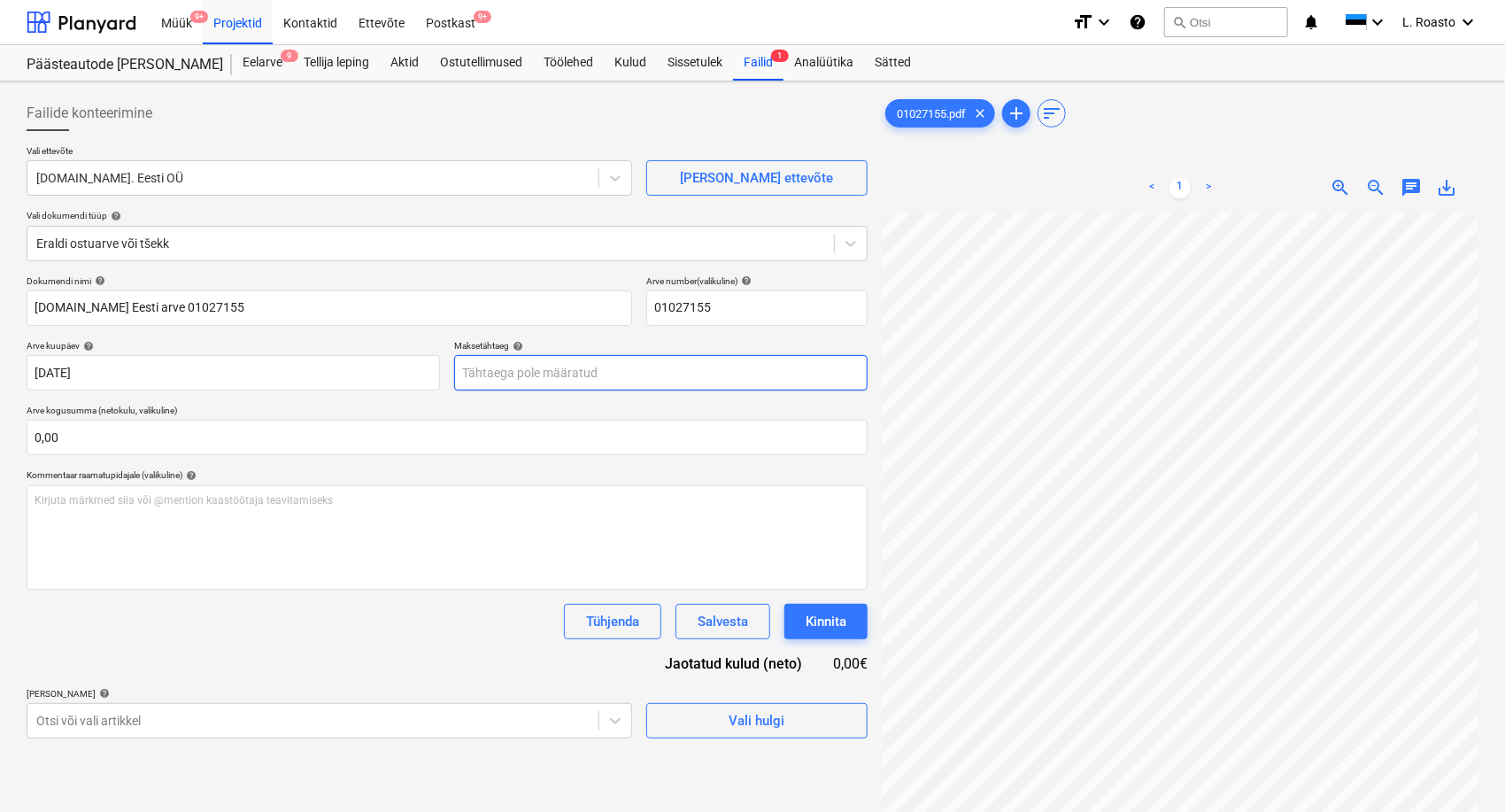
click at [568, 373] on body "Müük 9+ Projektid Kontaktid Ettevõte Postkast 9+ format_size keyboard_arrow_dow…" at bounding box center [752, 406] width 1505 height 812
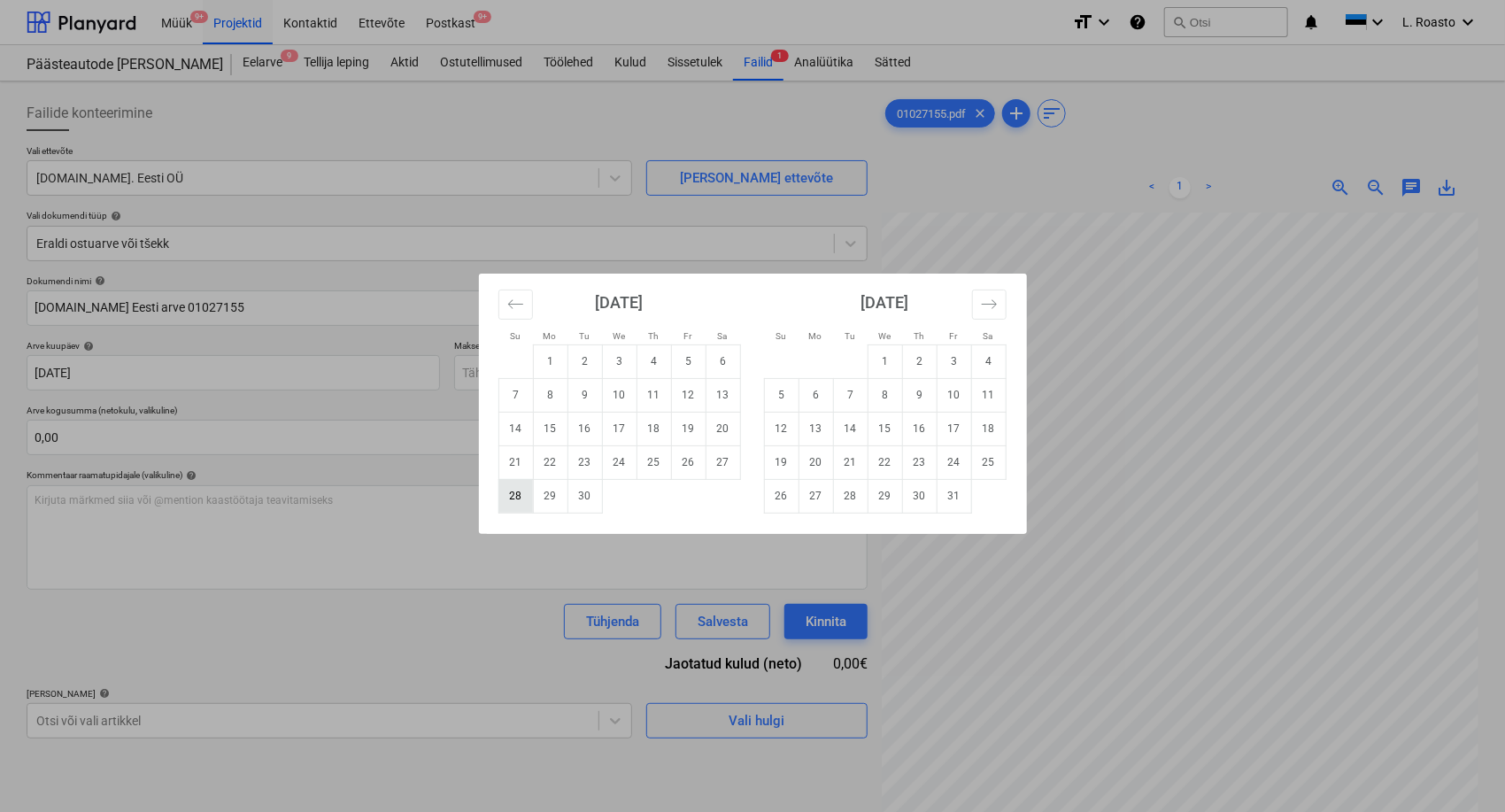
click at [517, 498] on td "28" at bounding box center [515, 496] width 34 height 33
type input "[DATE]"
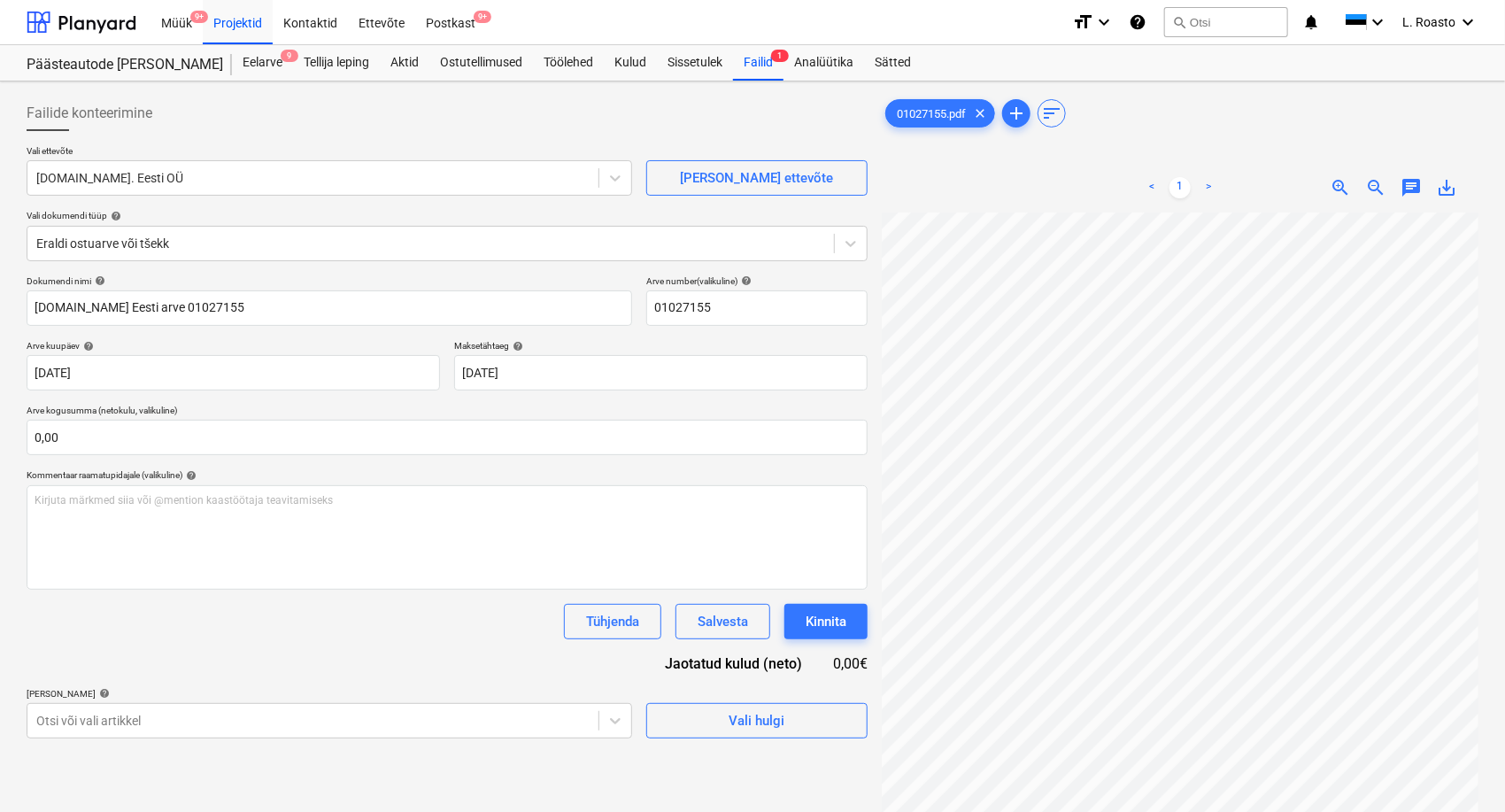
click at [254, 659] on div "Dokumendi nimi help [DOMAIN_NAME] Eesti arve 01027155 Arve number (valikuline) …" at bounding box center [447, 507] width 841 height 463
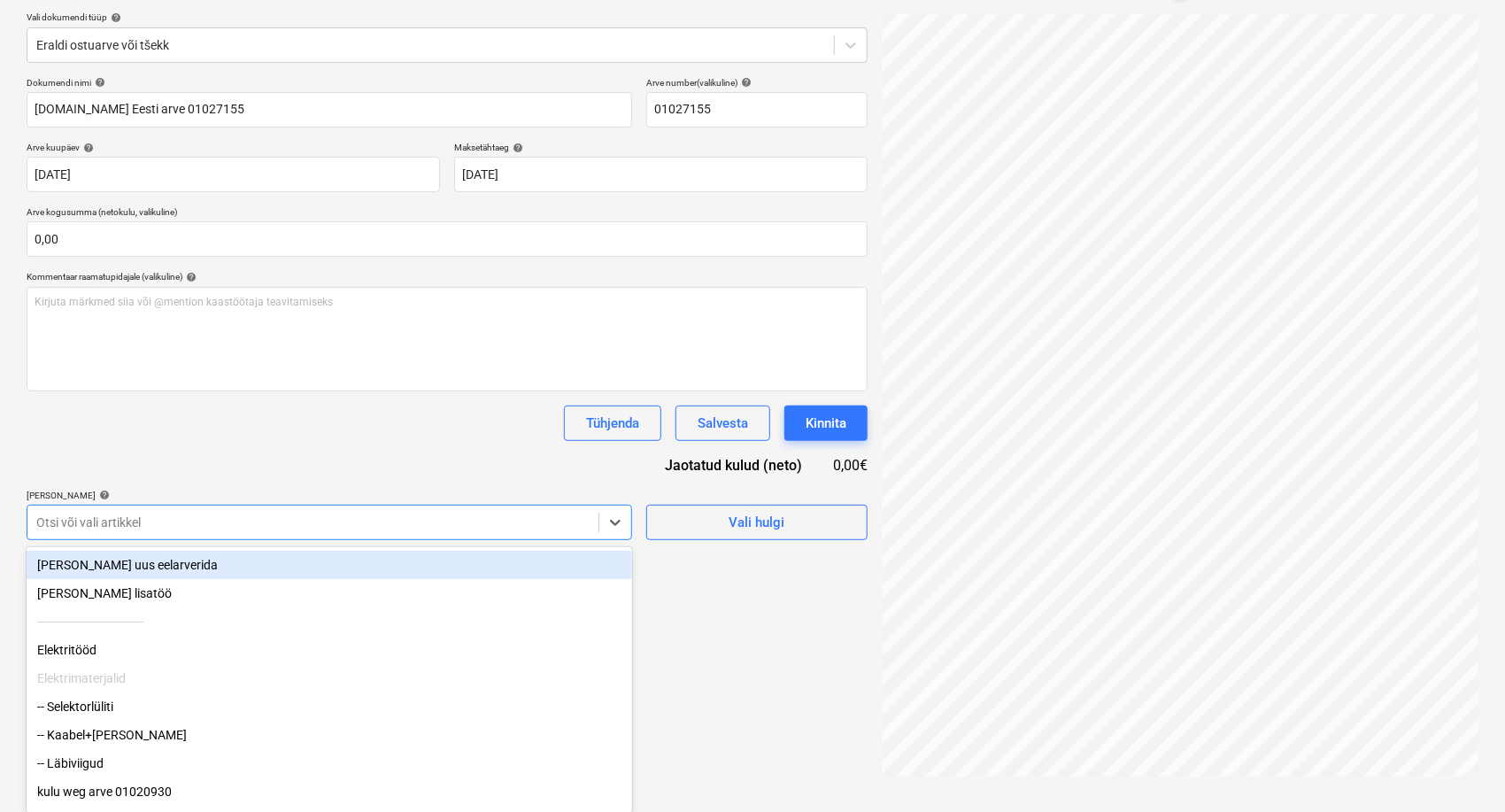
click at [250, 614] on body "Müük 9+ Projektid Kontaktid Ettevõte Postkast 9+ format_size keyboard_arrow_dow…" at bounding box center [752, 208] width 1505 height 812
click at [202, 567] on div "[PERSON_NAME] uus eelarverida" at bounding box center [329, 564] width 606 height 28
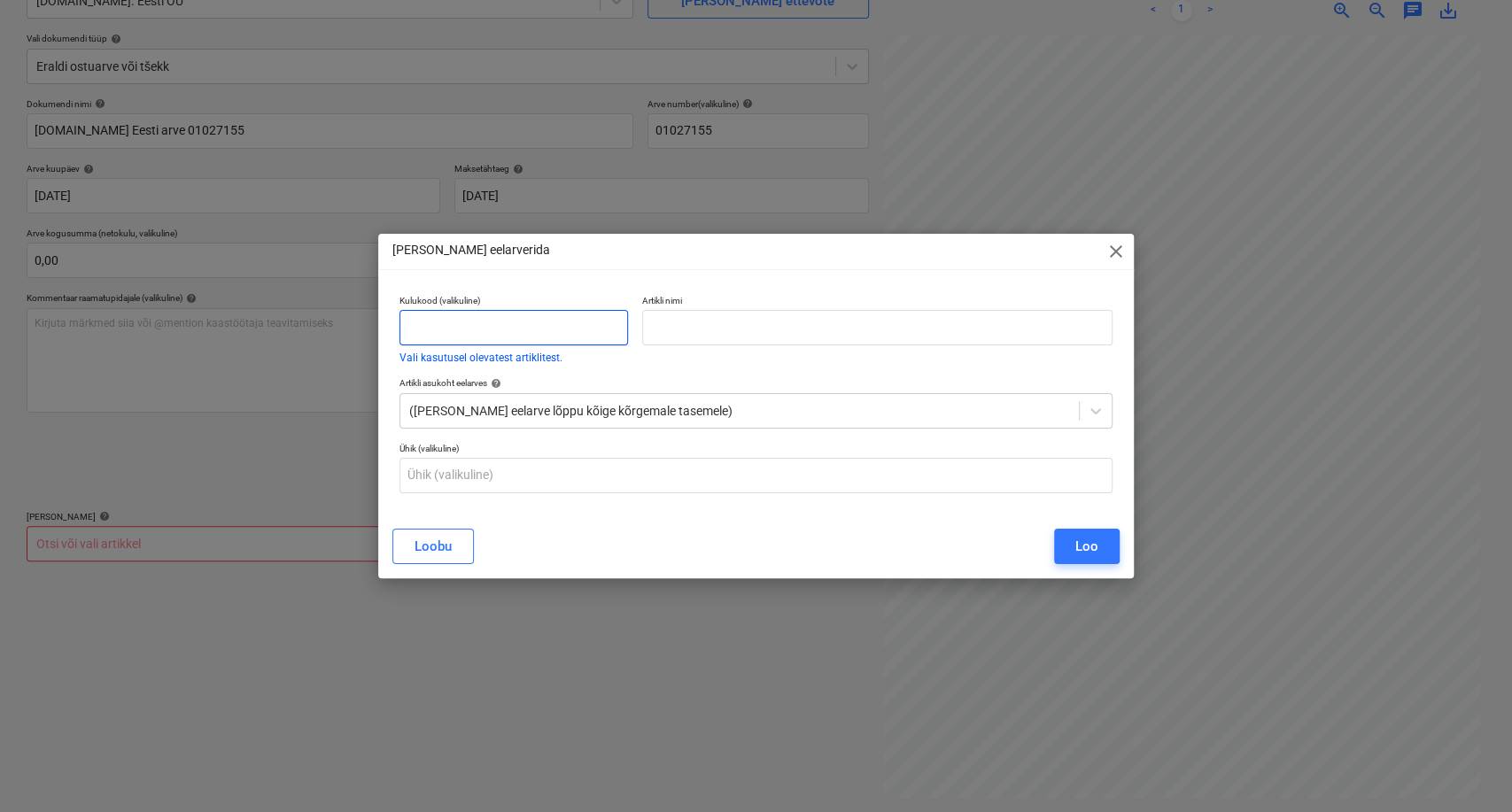
click at [497, 328] on input "text" at bounding box center [513, 328] width 228 height 35
type input "Kulu"
click at [757, 317] on input "text" at bounding box center [878, 328] width 471 height 35
paste input "01027155"
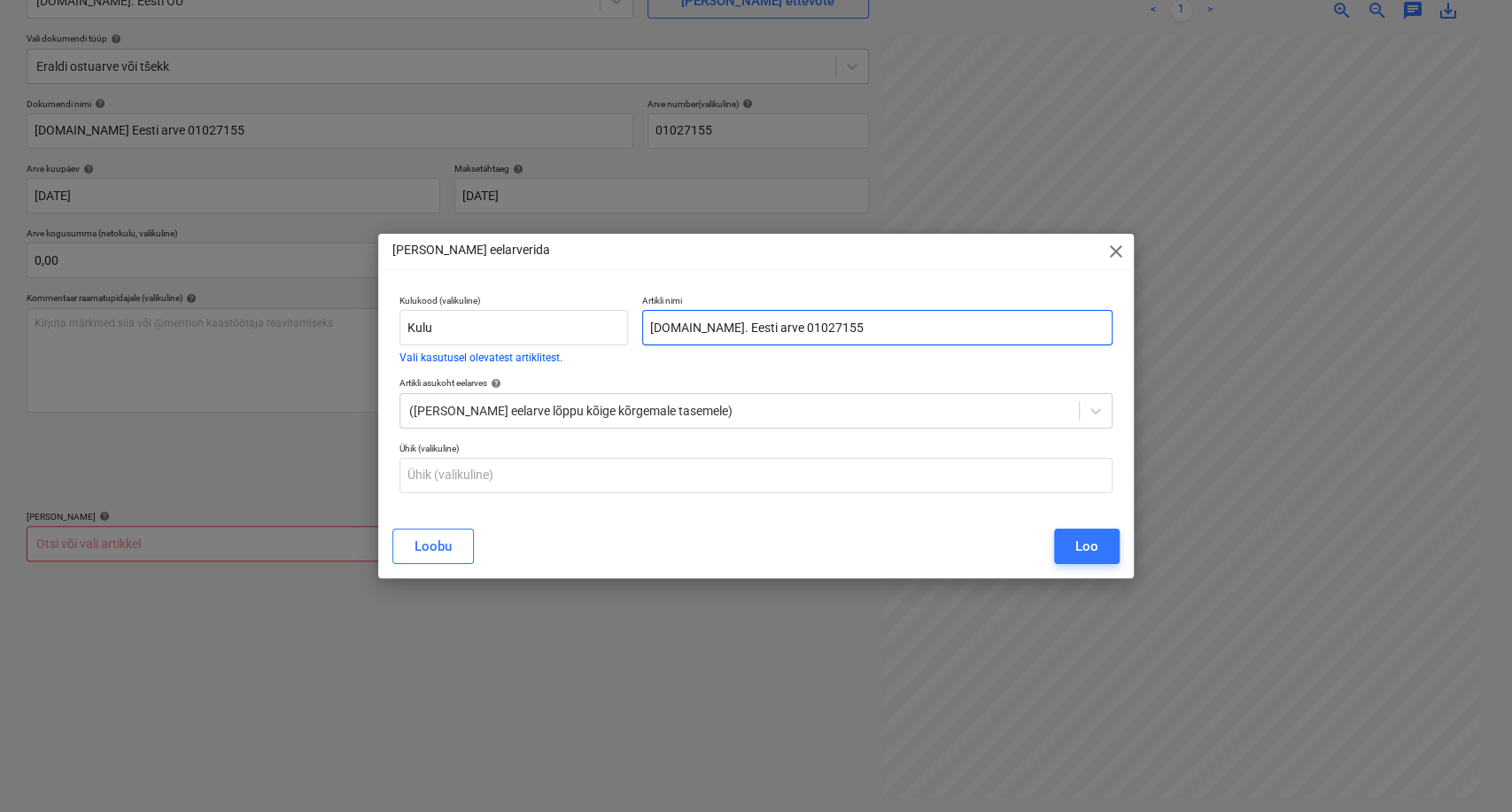
type input "[DOMAIN_NAME]. Eesti arve 01027155"
click at [1113, 569] on div "[PERSON_NAME]" at bounding box center [756, 546] width 750 height 50
click at [1101, 548] on button "Loo" at bounding box center [1086, 547] width 65 height 35
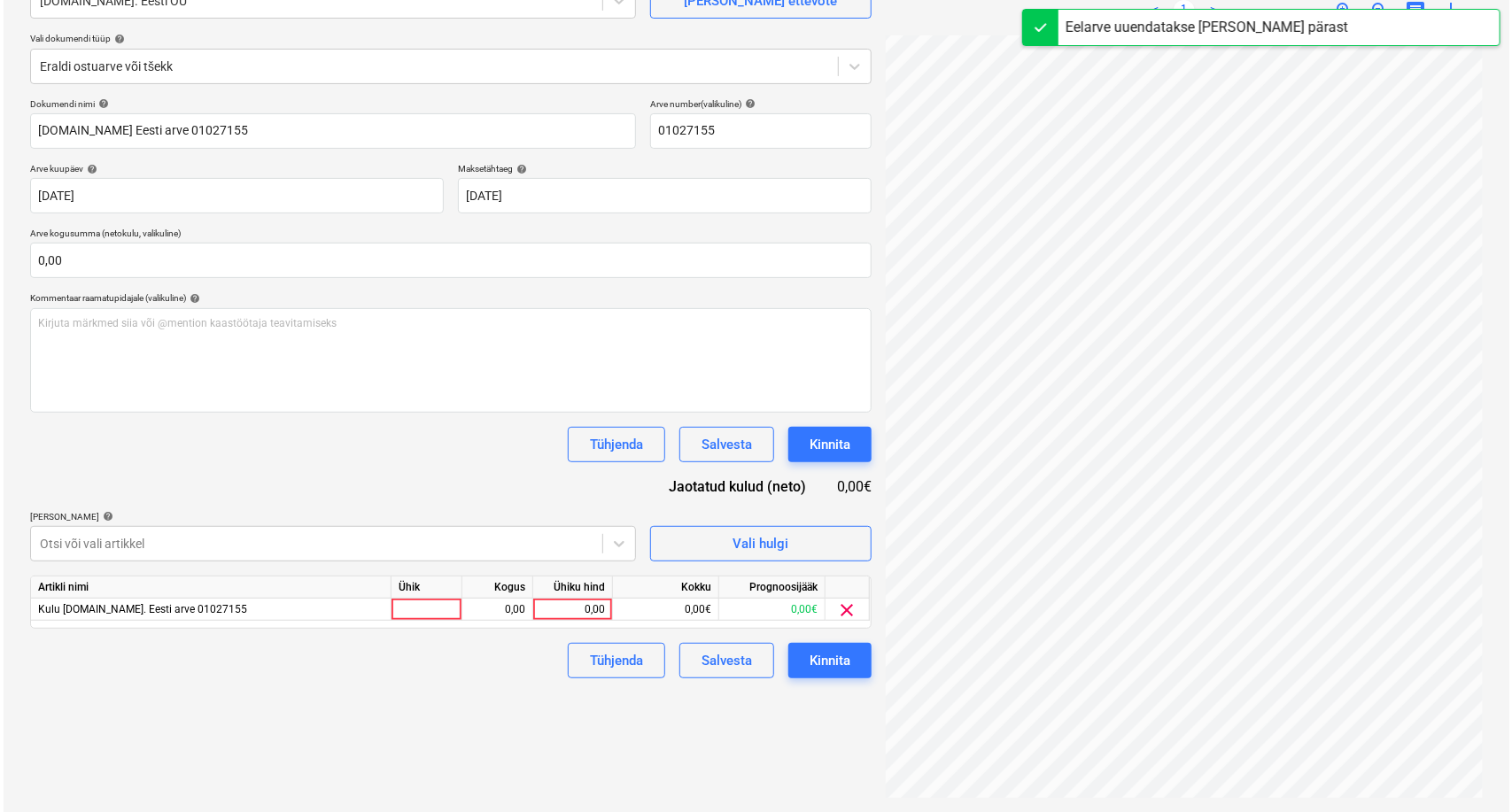
scroll to position [98, 71]
click at [582, 611] on div "0,00" at bounding box center [569, 609] width 64 height 22
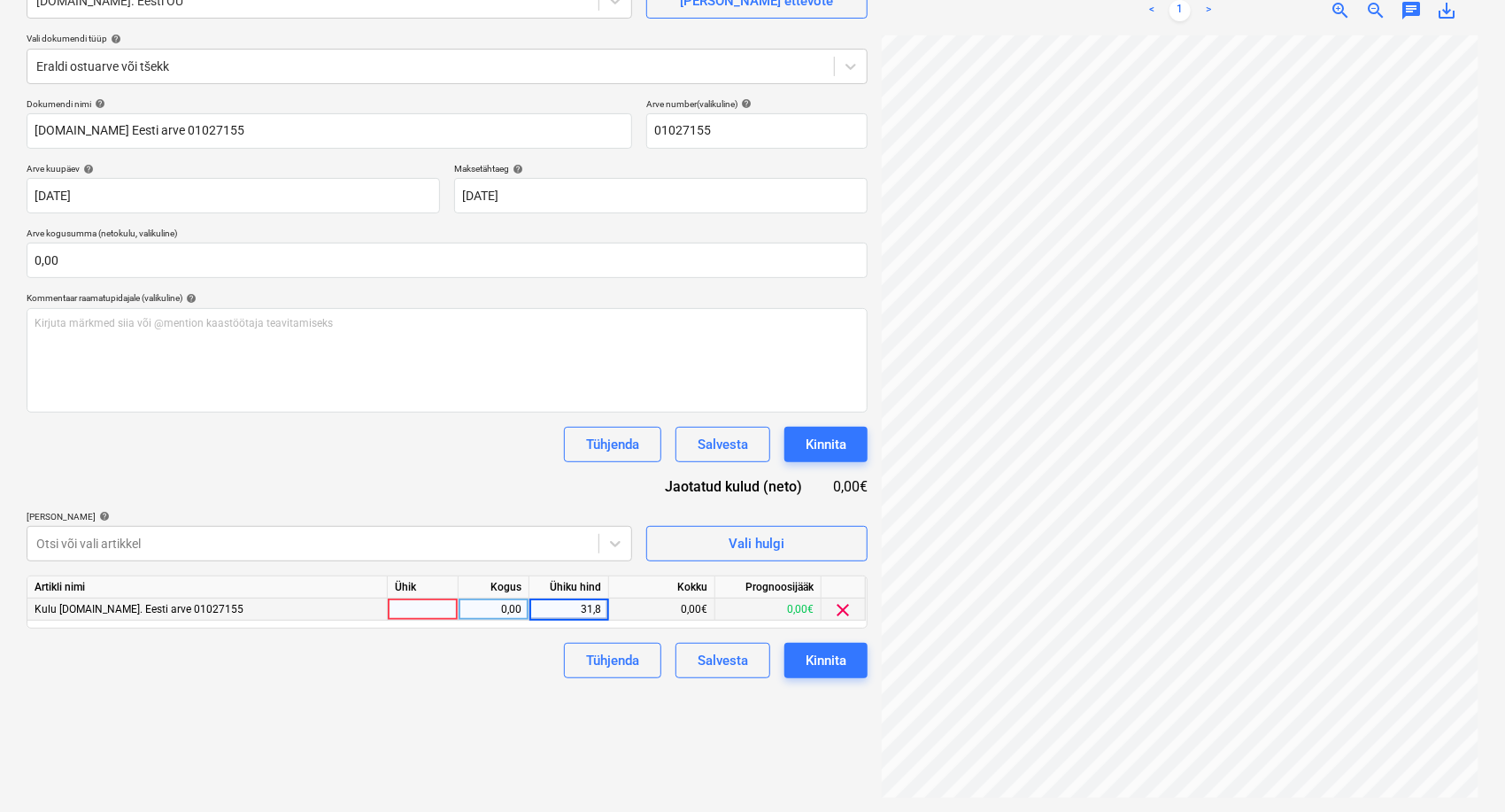
type input "31,86"
click at [517, 757] on div "Failide konteerimine Vali ettevõte [DOMAIN_NAME]. Eesti OÜ [PERSON_NAME] uus et…" at bounding box center [447, 357] width 855 height 893
click at [834, 662] on div "Kinnita" at bounding box center [827, 661] width 41 height 23
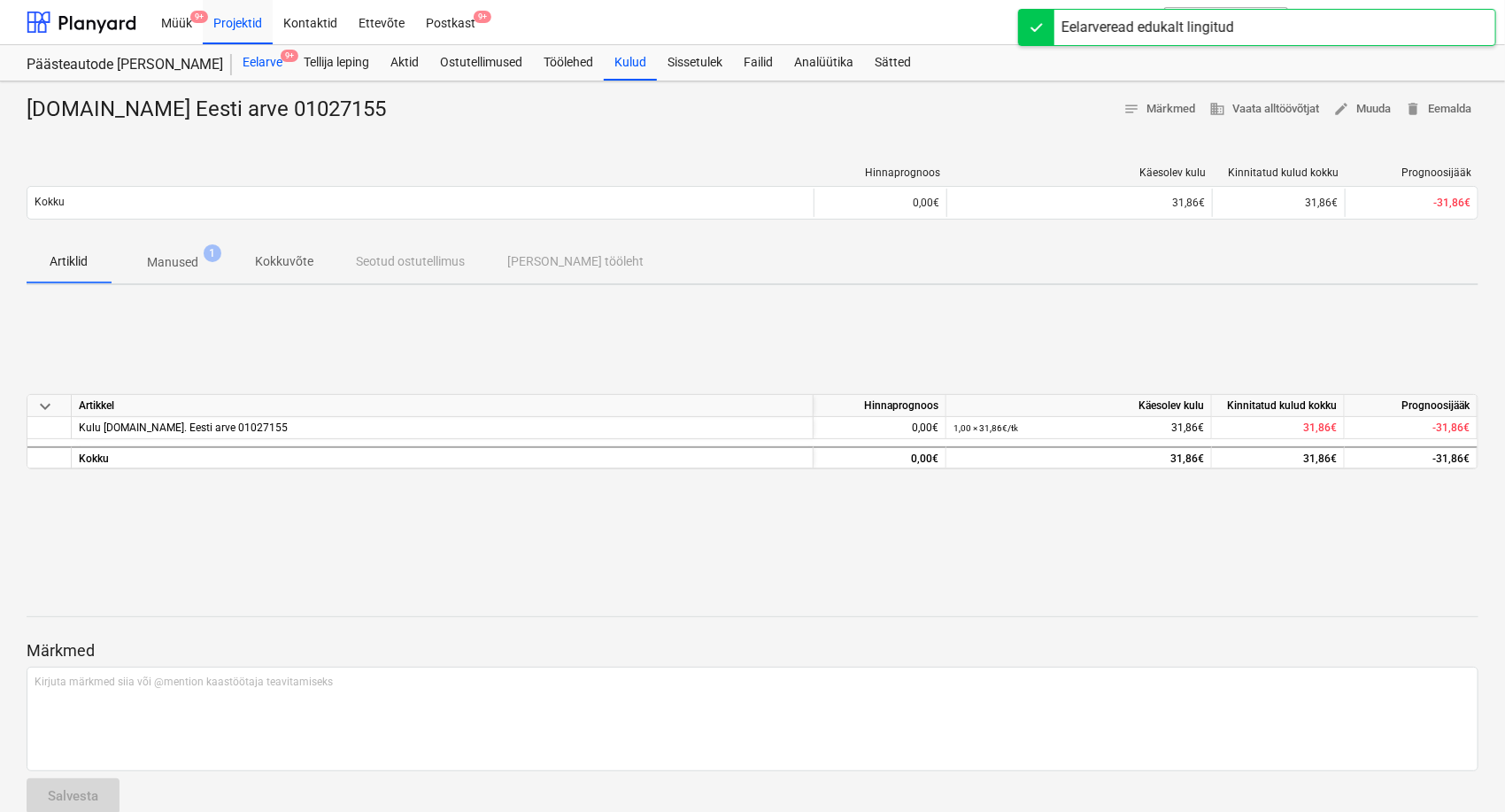
click at [276, 62] on div "Eelarve 9+" at bounding box center [263, 62] width 61 height 35
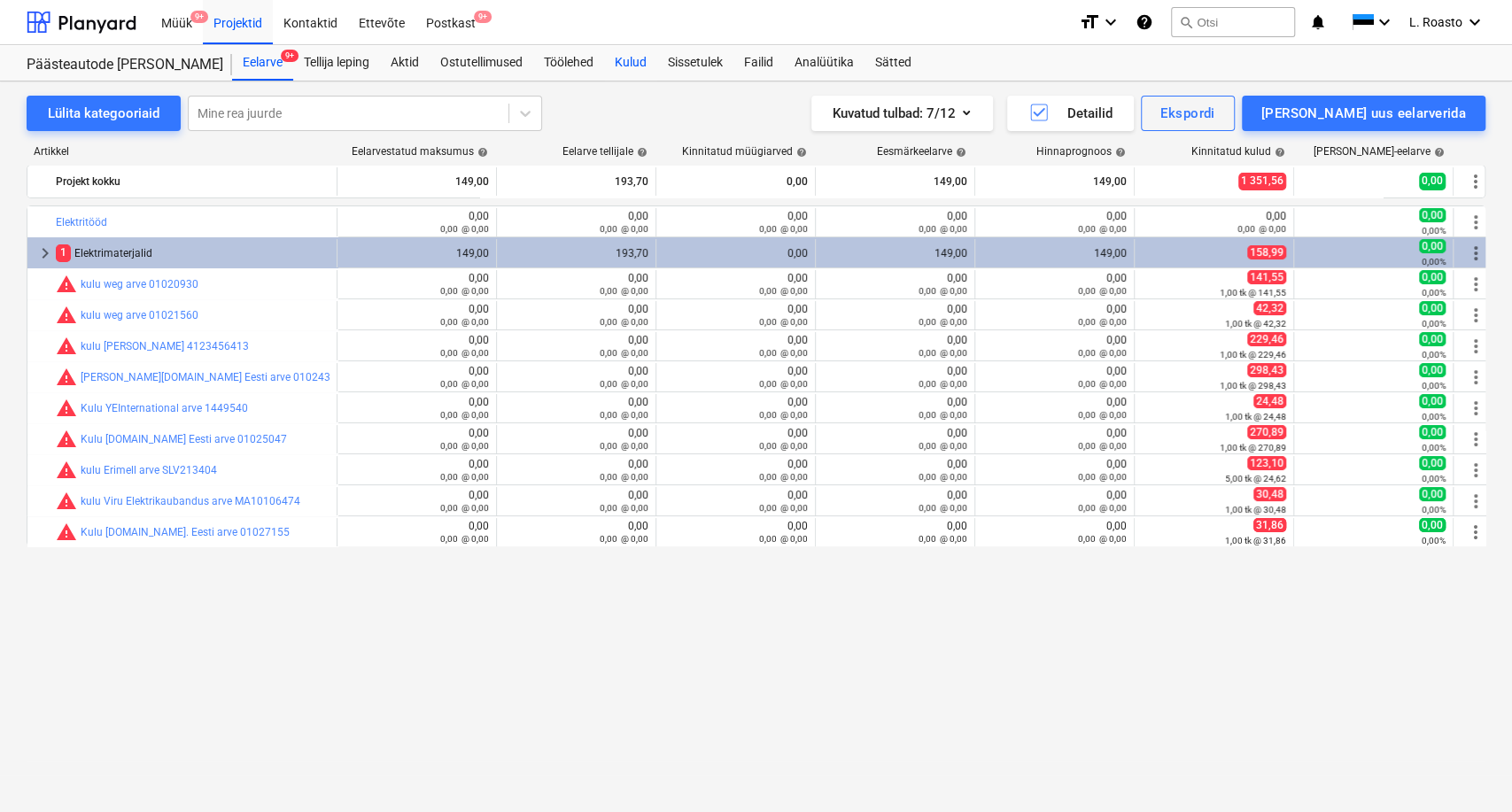
click at [629, 55] on div "Kulud" at bounding box center [631, 62] width 53 height 35
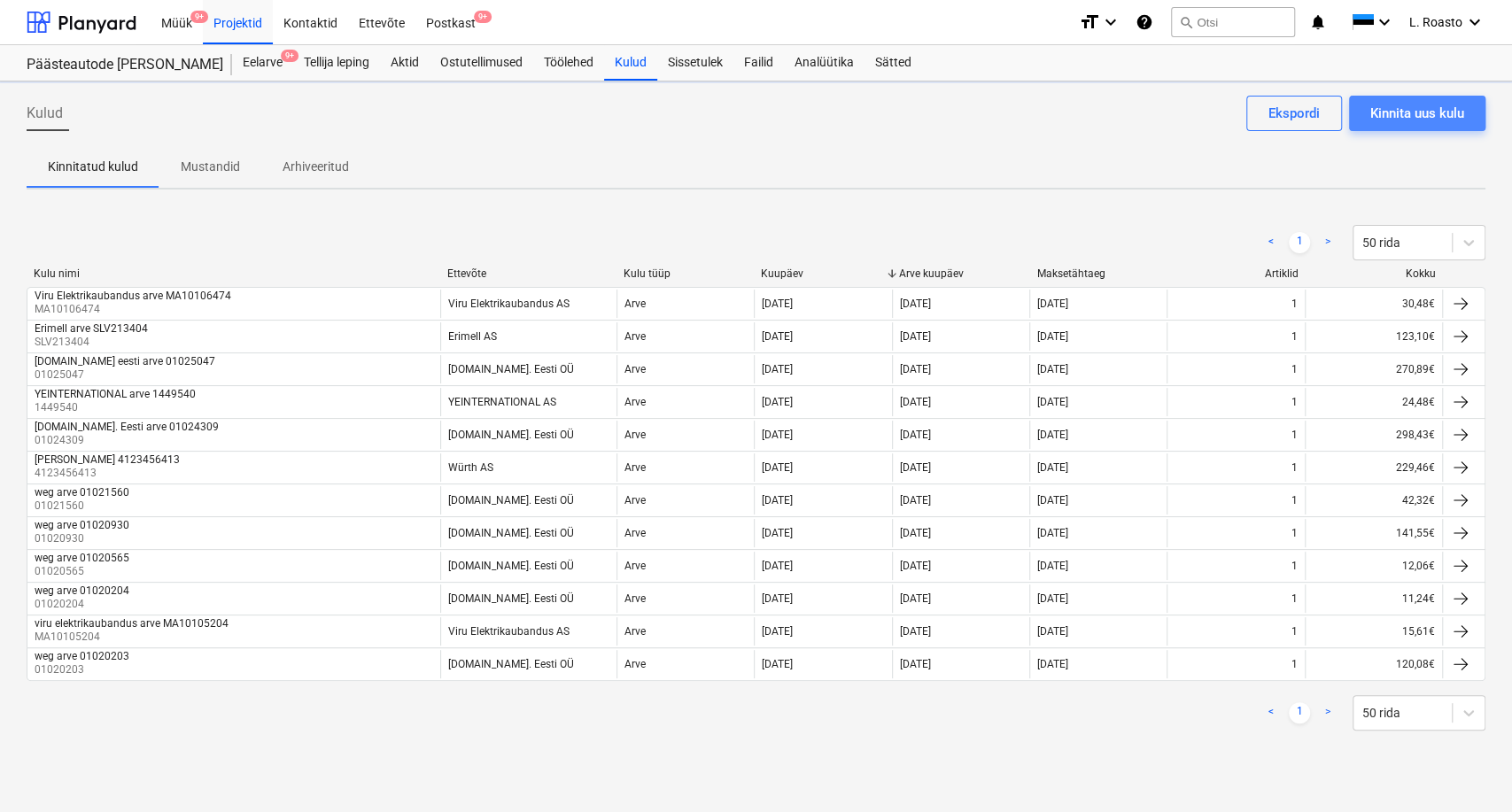
click at [1430, 102] on div "Kinnita uus kulu" at bounding box center [1417, 113] width 94 height 23
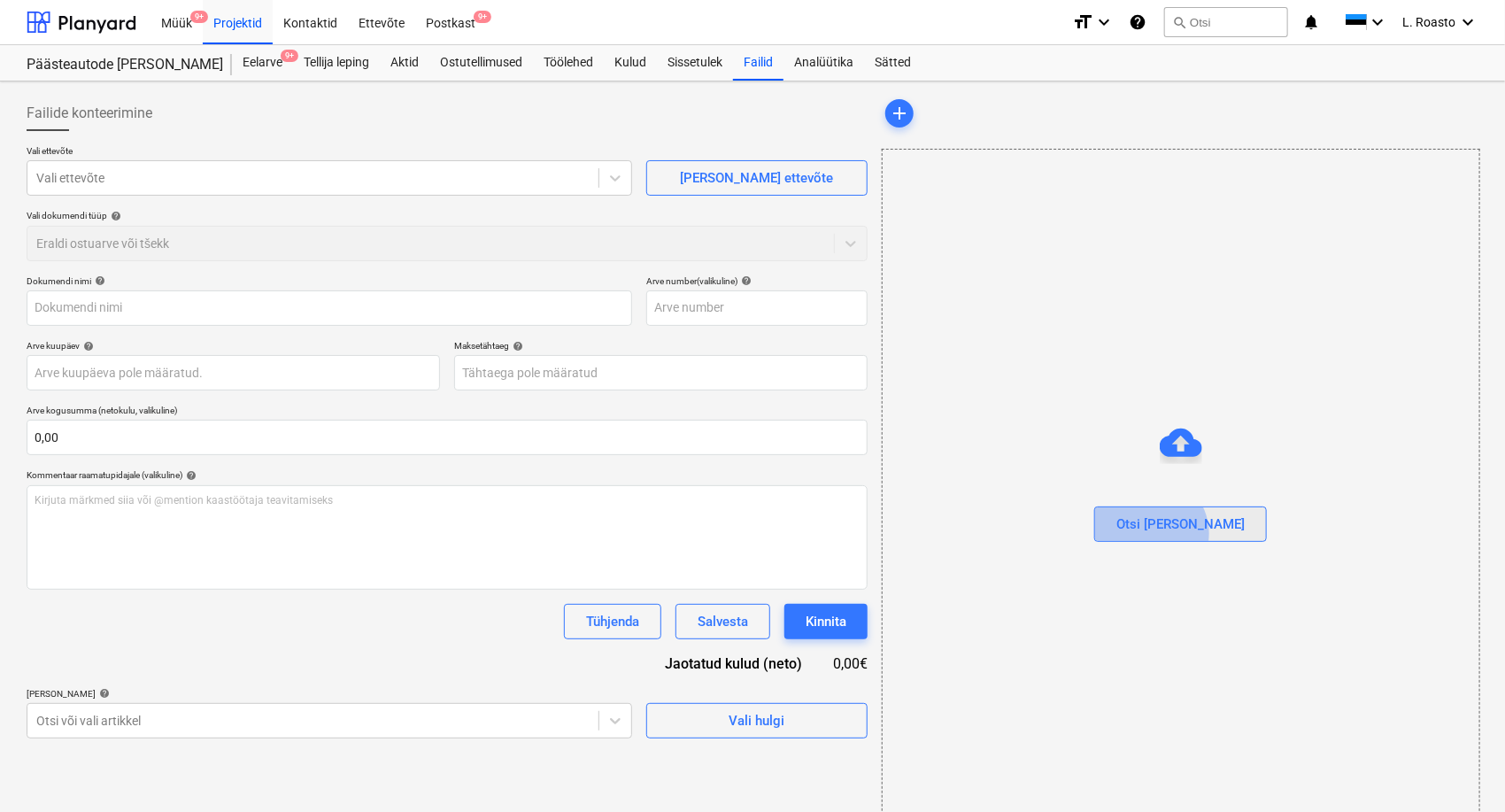
click at [1187, 533] on div "Otsi [PERSON_NAME]" at bounding box center [1181, 524] width 129 height 23
type input "01027154.pdf"
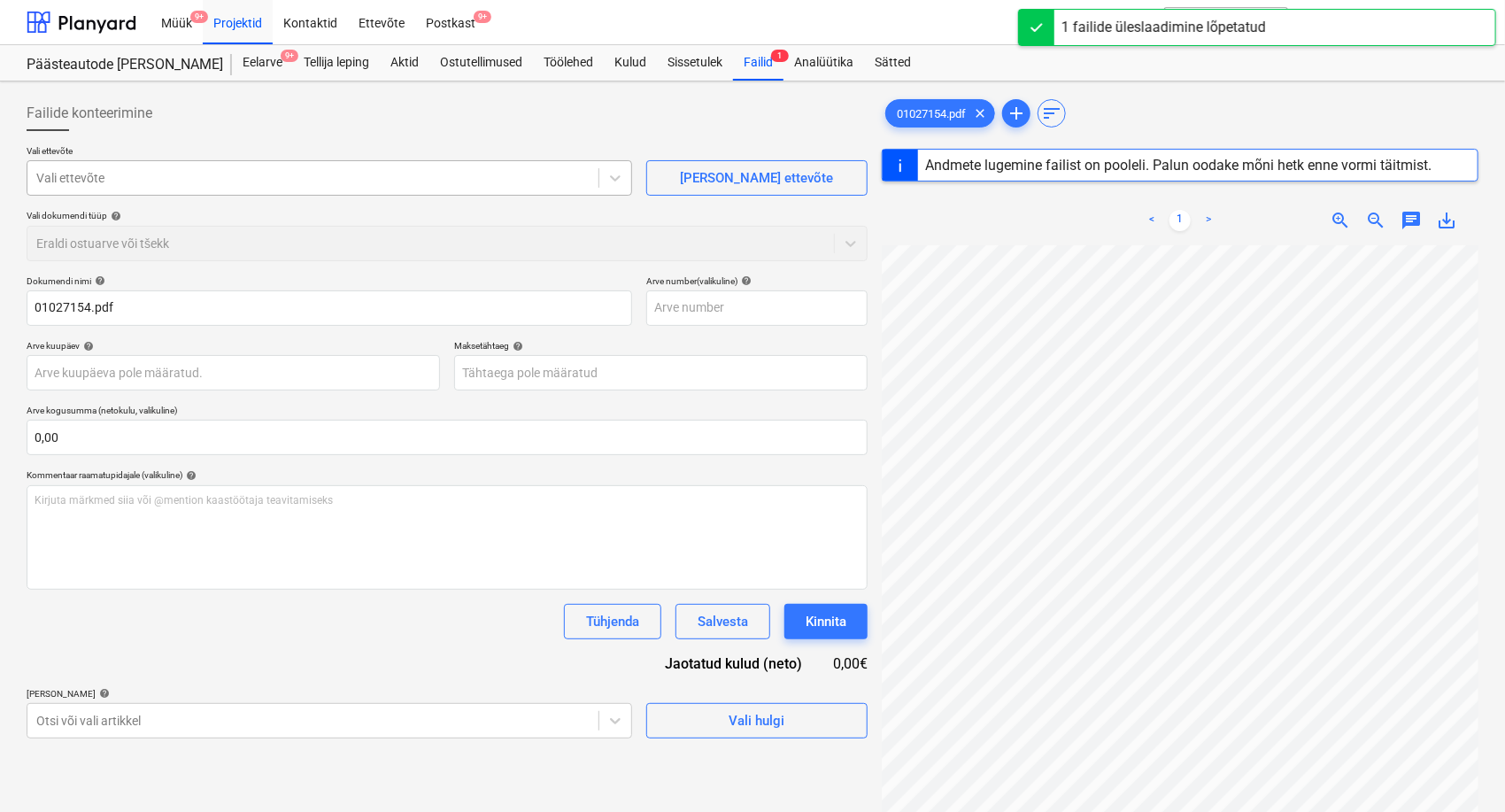
click at [105, 183] on div at bounding box center [312, 178] width 553 height 18
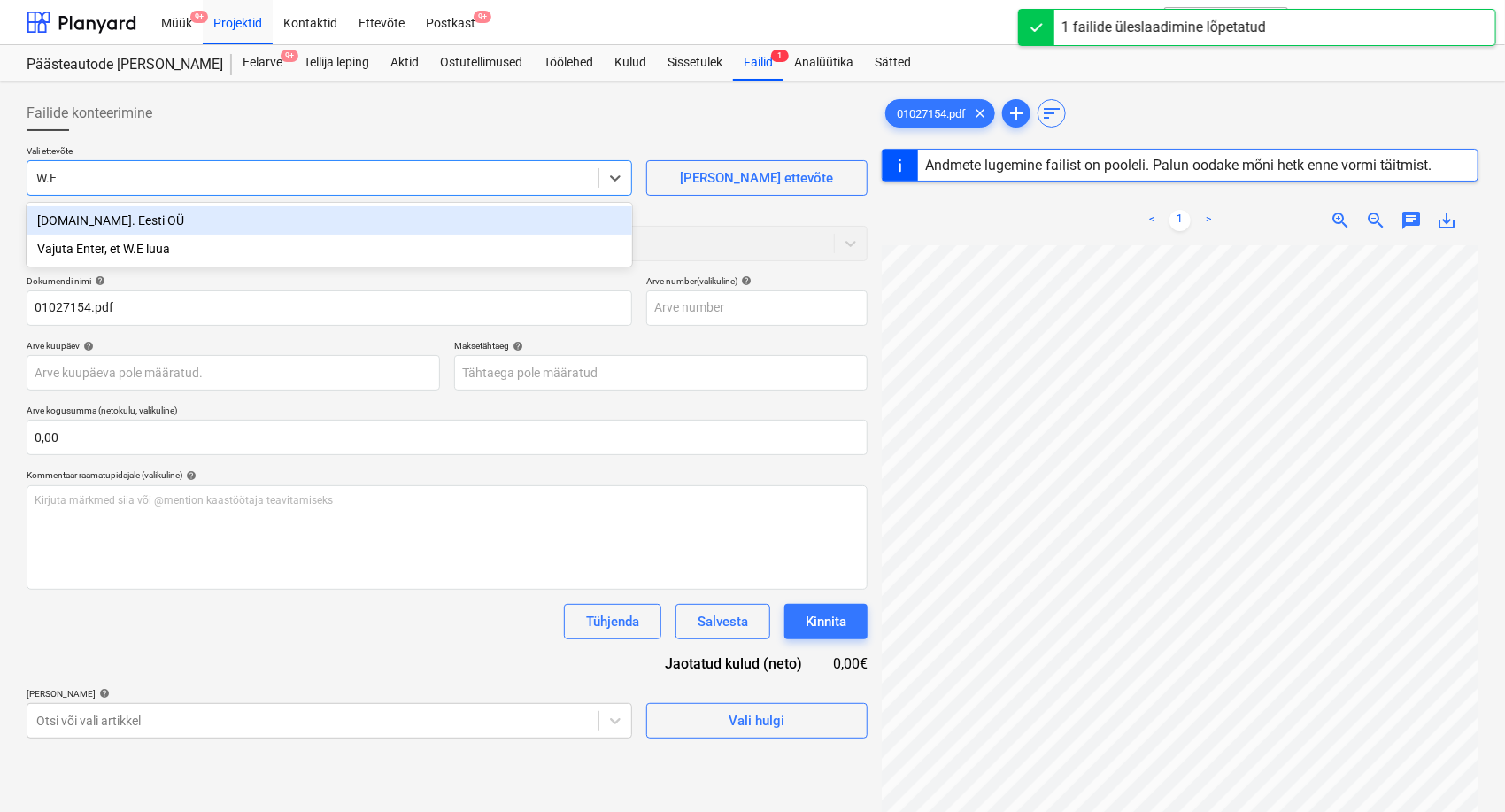
type input "[DOMAIN_NAME]"
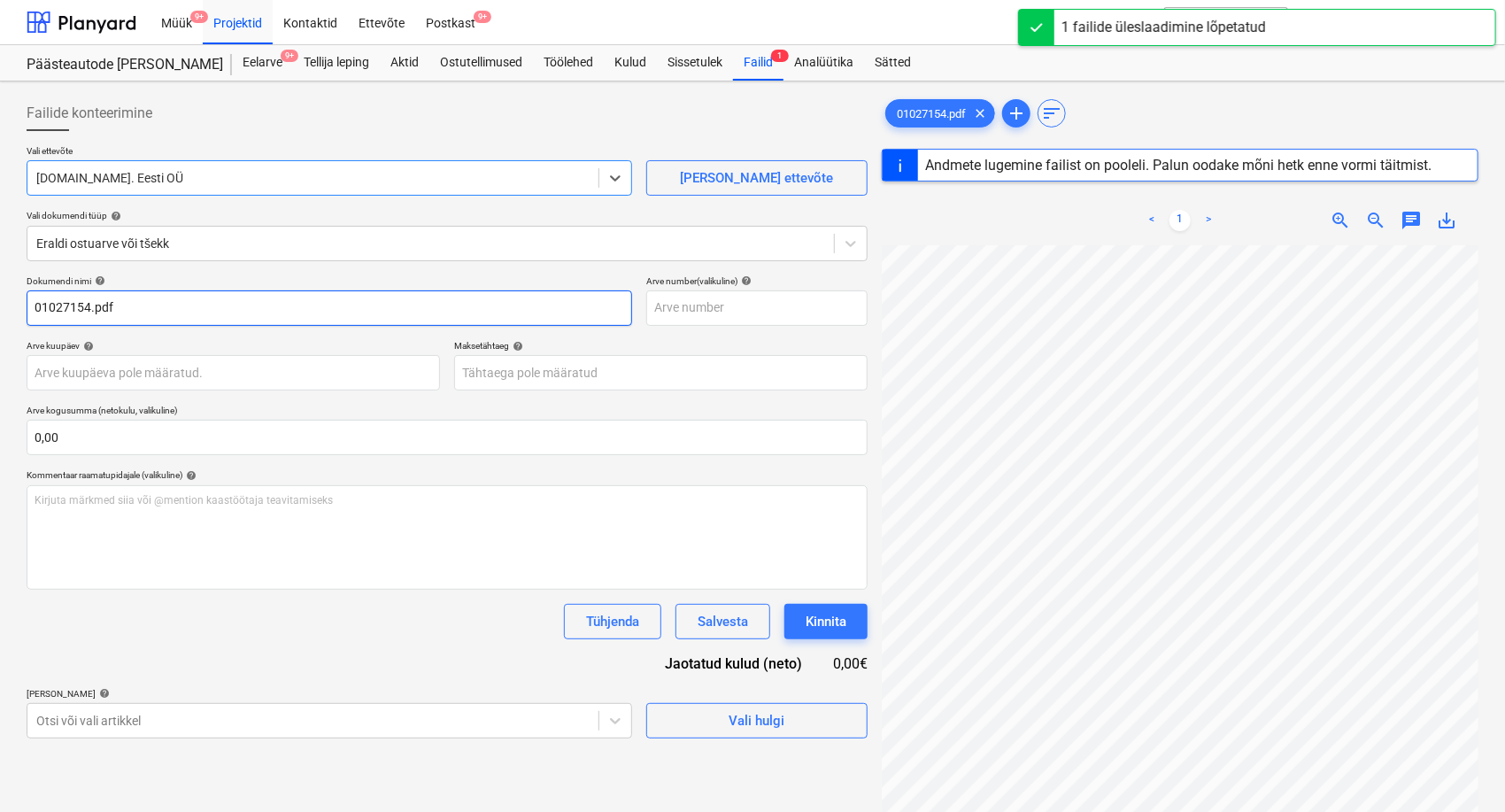
type input "01027154"
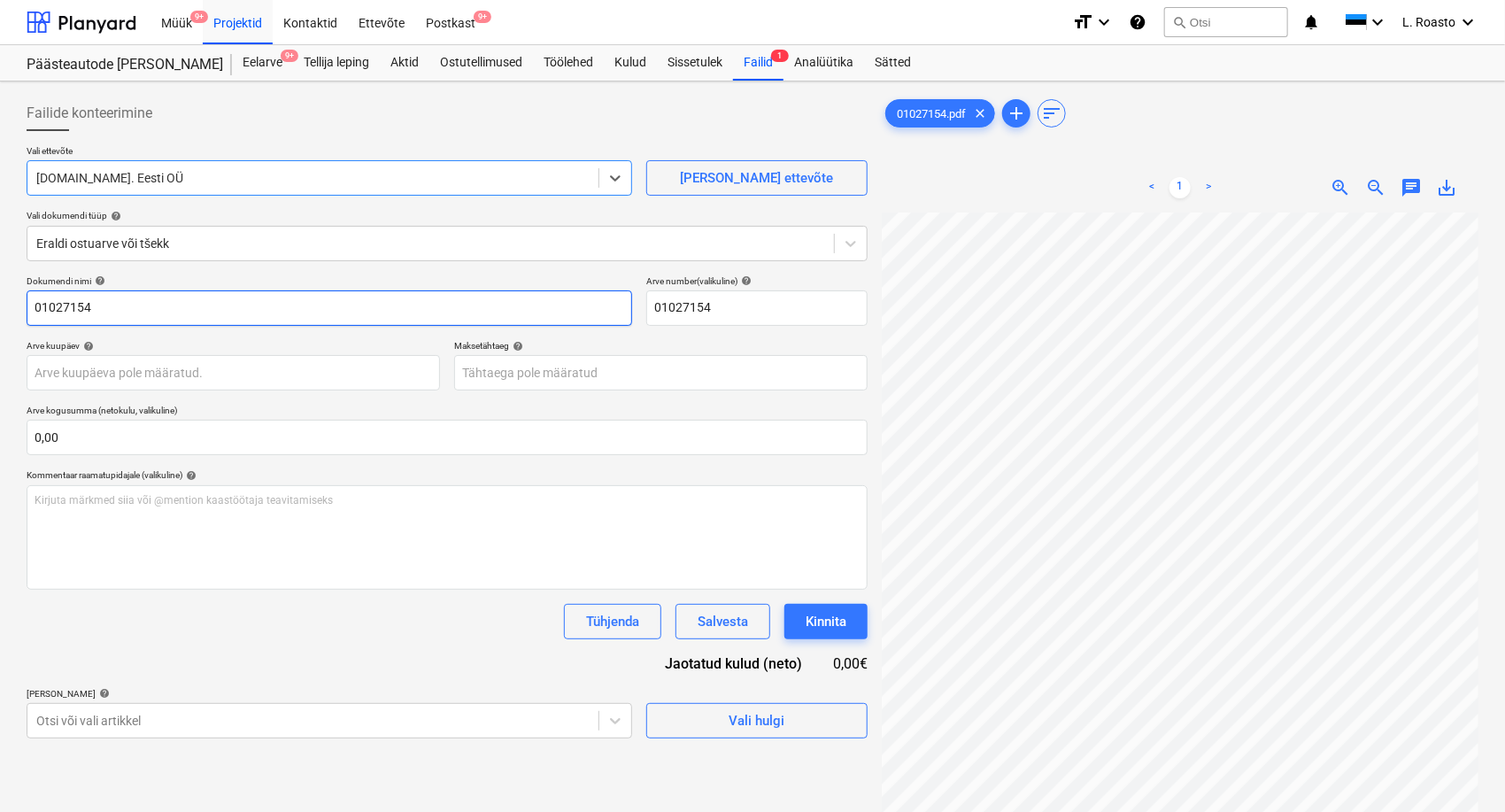
click at [28, 313] on input "01027154" at bounding box center [329, 308] width 606 height 35
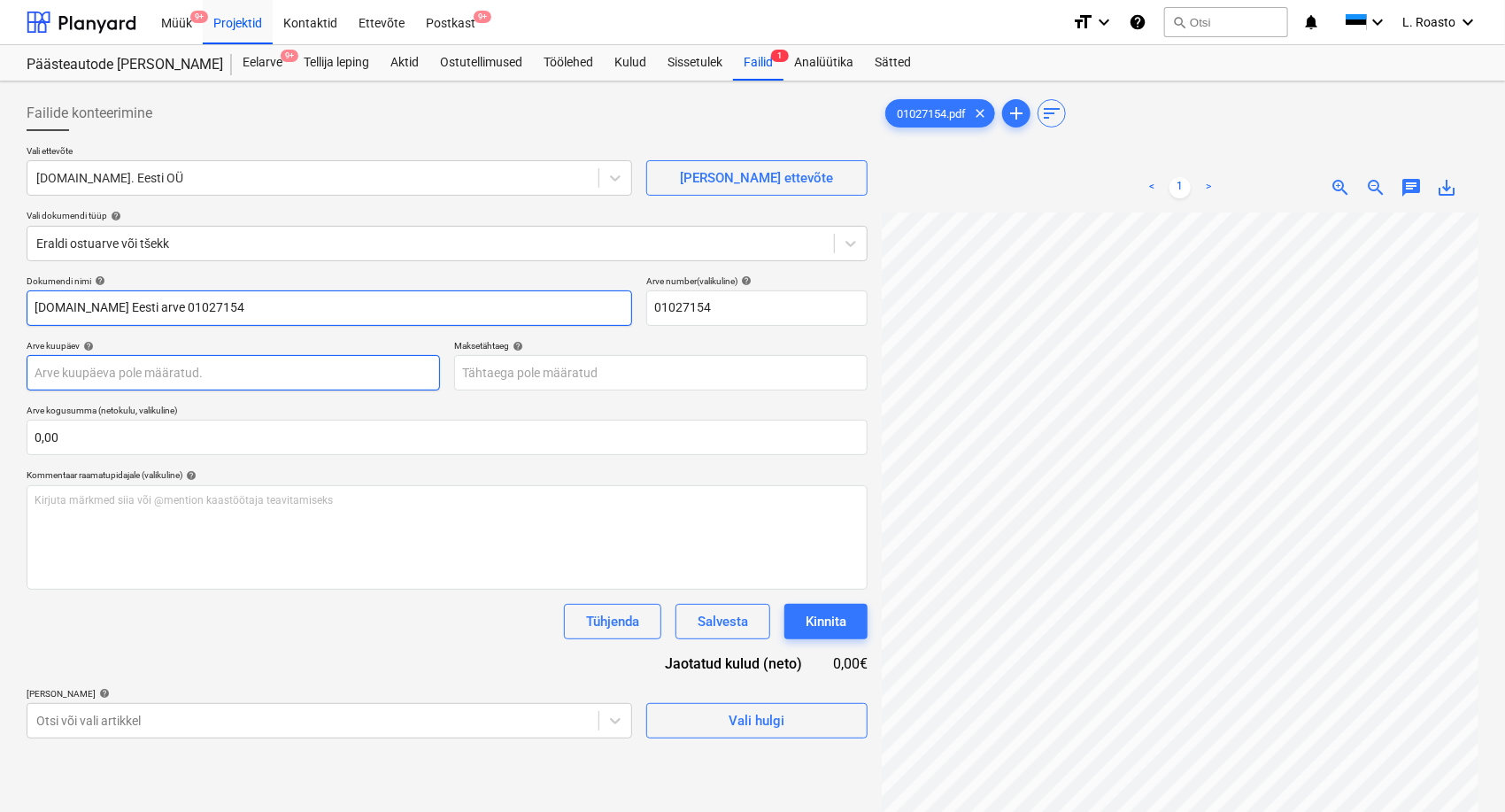
type input "[DOMAIN_NAME] Eesti arve 01027154"
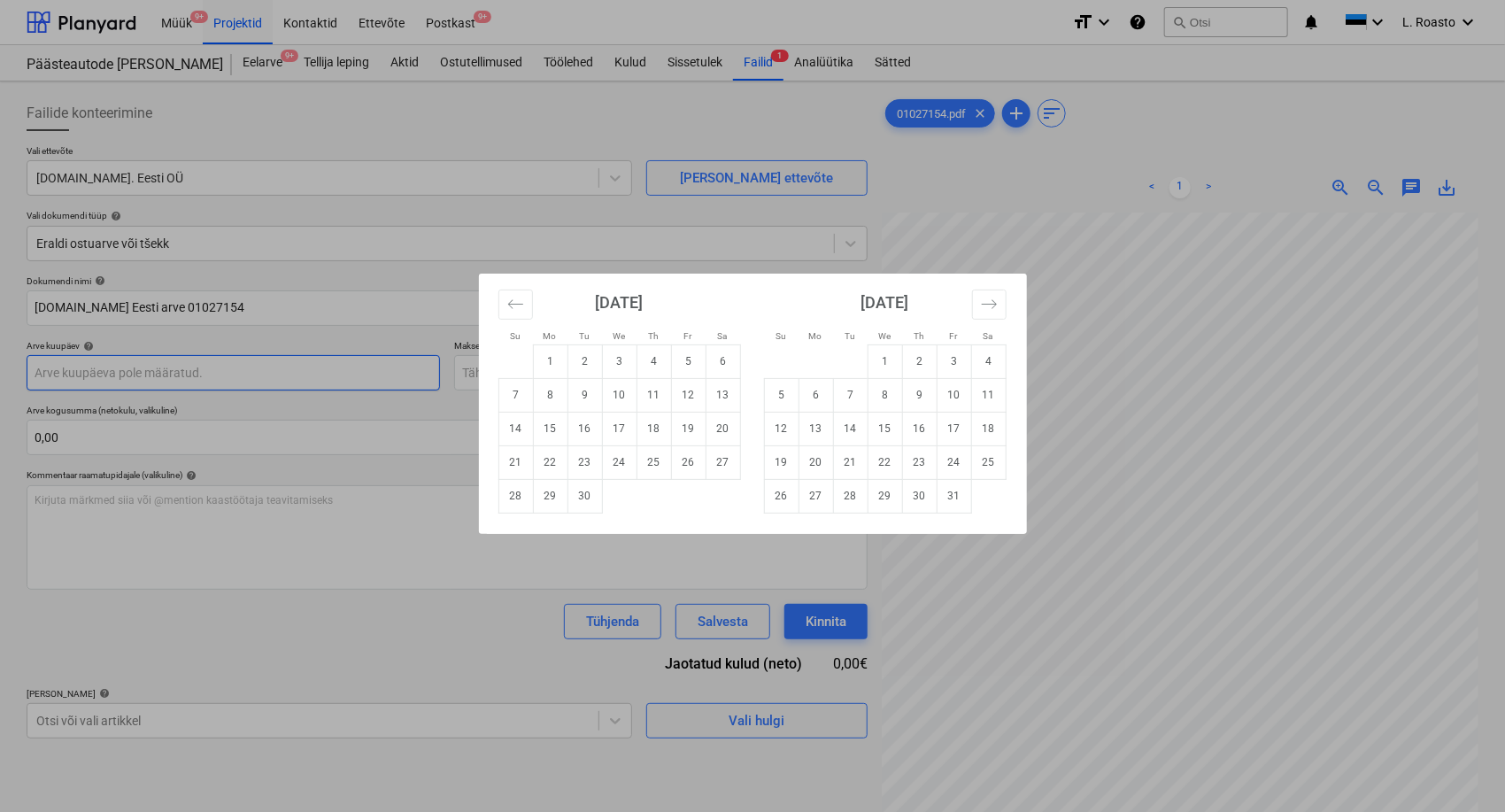
click at [236, 377] on body "Müük 9+ Projektid Kontaktid Ettevõte Postkast 9+ format_size keyboard_arrow_dow…" at bounding box center [752, 406] width 1505 height 812
click at [510, 304] on icon "Move backward to switch to the previous month." at bounding box center [515, 304] width 17 height 17
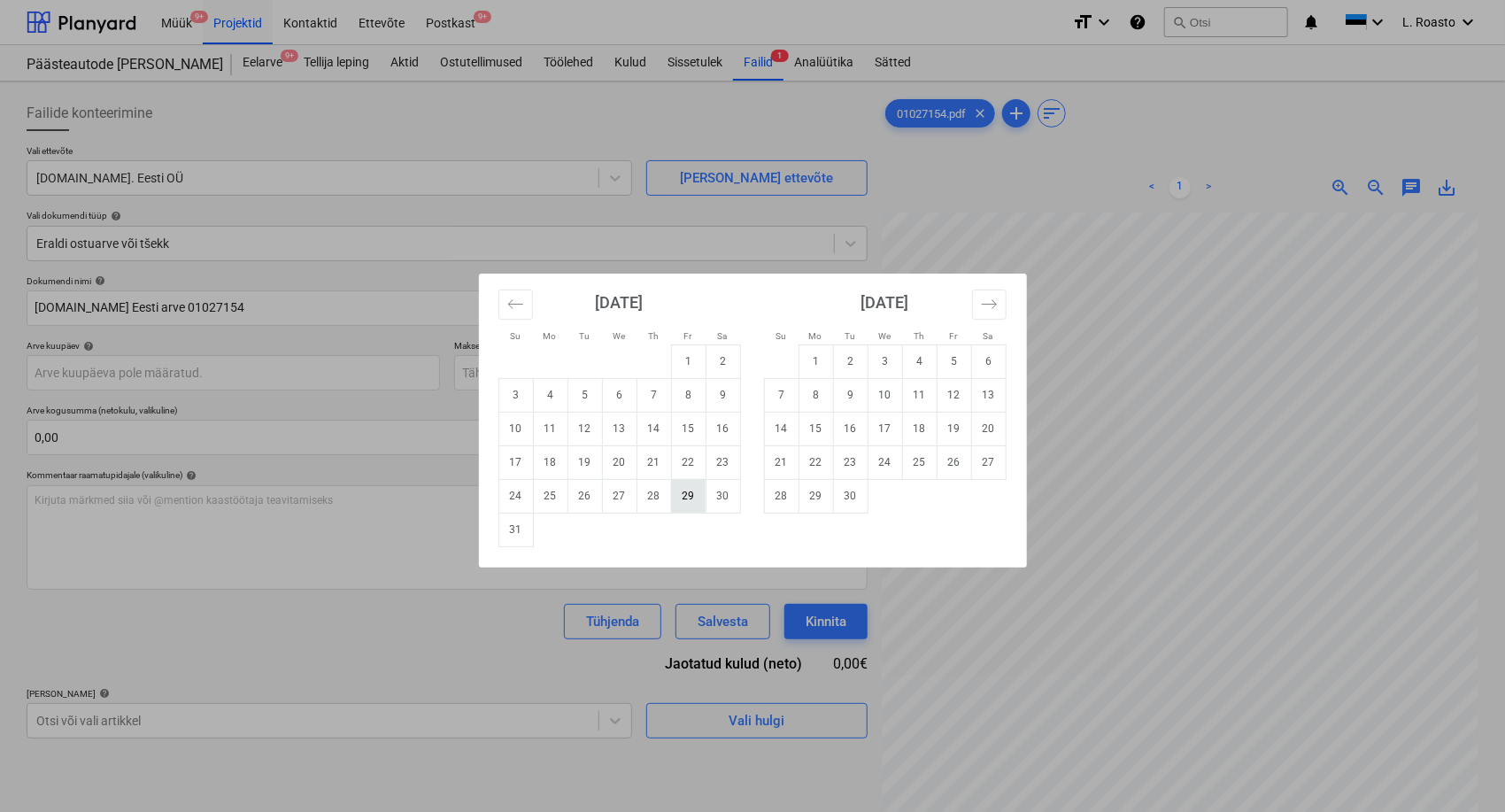
click at [687, 498] on td "29" at bounding box center [688, 496] width 34 height 33
type input "[DATE]"
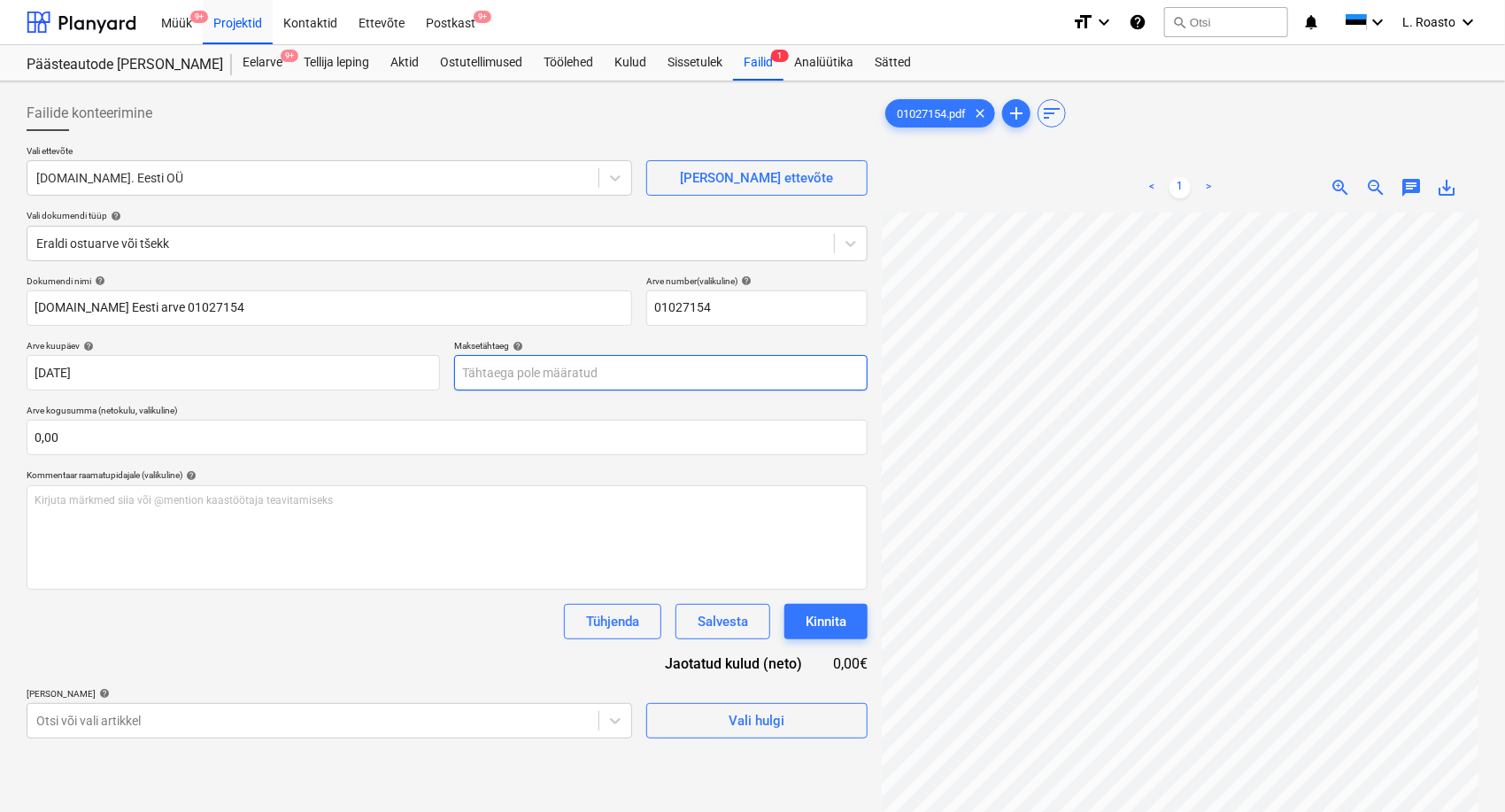
click at [507, 365] on body "Müük 9+ Projektid Kontaktid Ettevõte Postkast 9+ format_size keyboard_arrow_dow…" at bounding box center [752, 406] width 1505 height 812
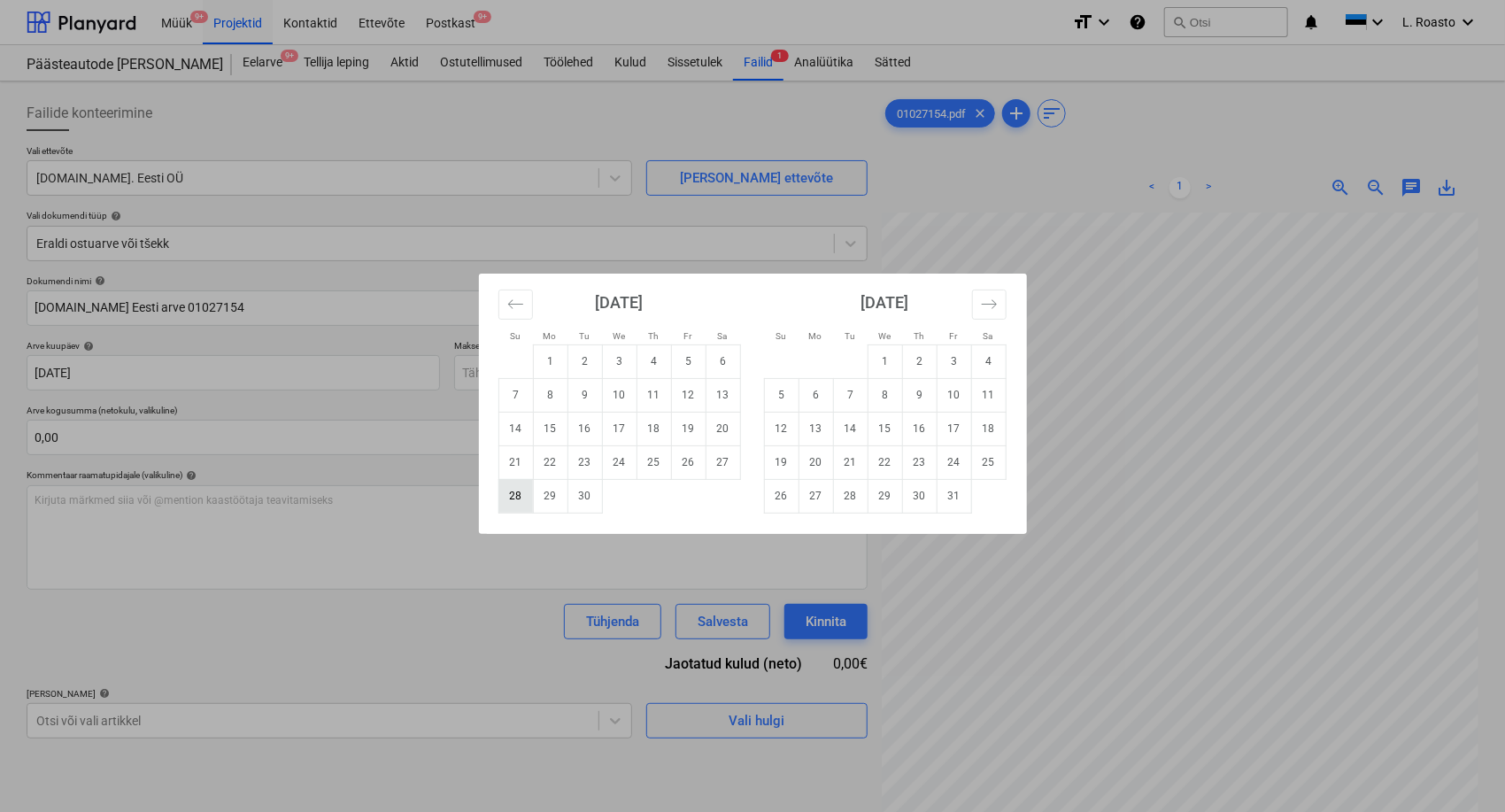
click at [520, 506] on td "28" at bounding box center [515, 496] width 34 height 33
type input "[DATE]"
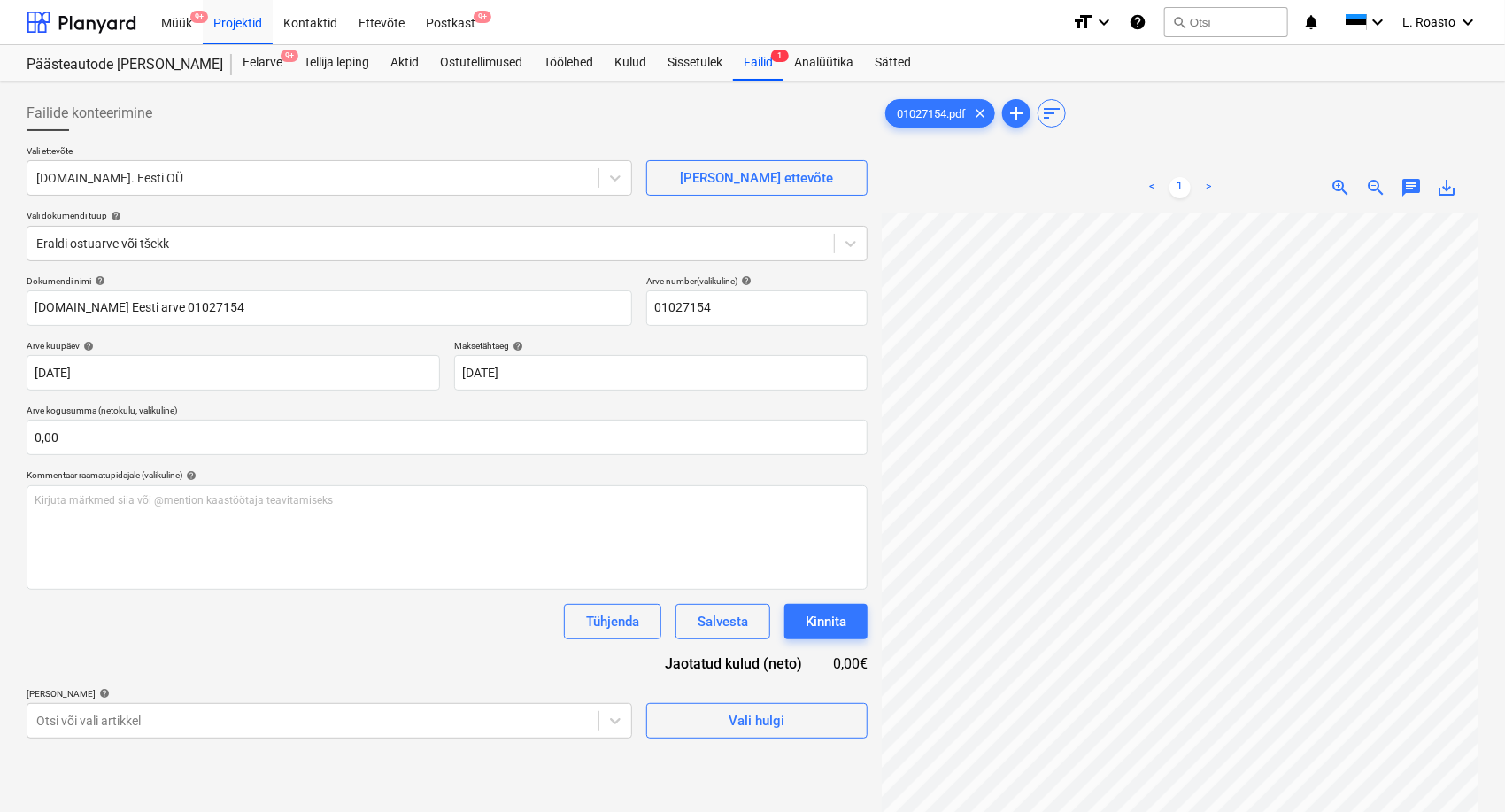
click at [456, 647] on div "Dokumendi nimi help [DOMAIN_NAME] Eesti arve 01027154 Arve number (valikuline) …" at bounding box center [447, 507] width 841 height 463
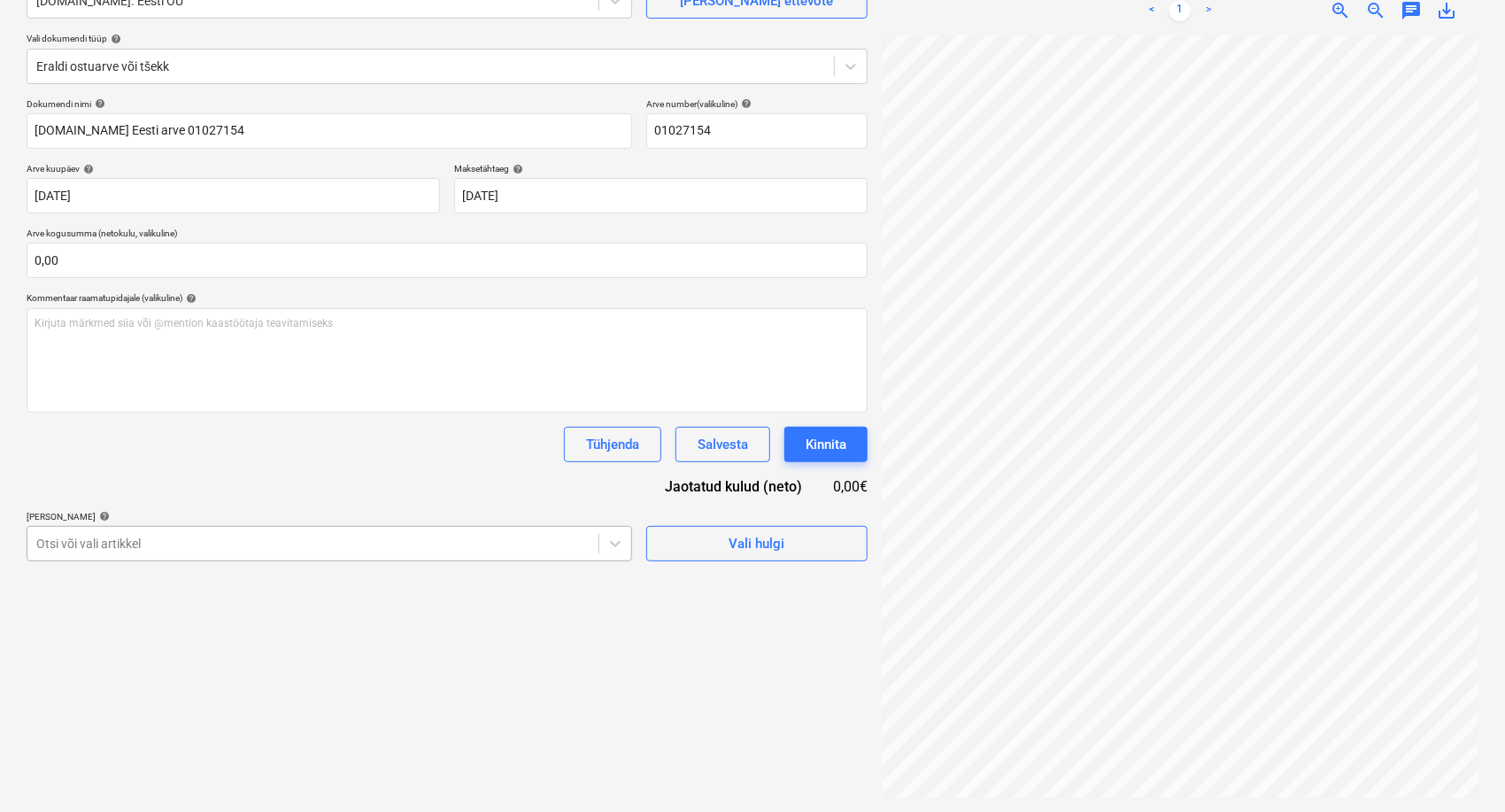
click at [386, 634] on body "Müük 9+ Projektid Kontaktid Ettevõte Postkast 9+ format_size keyboard_arrow_dow…" at bounding box center [752, 229] width 1505 height 812
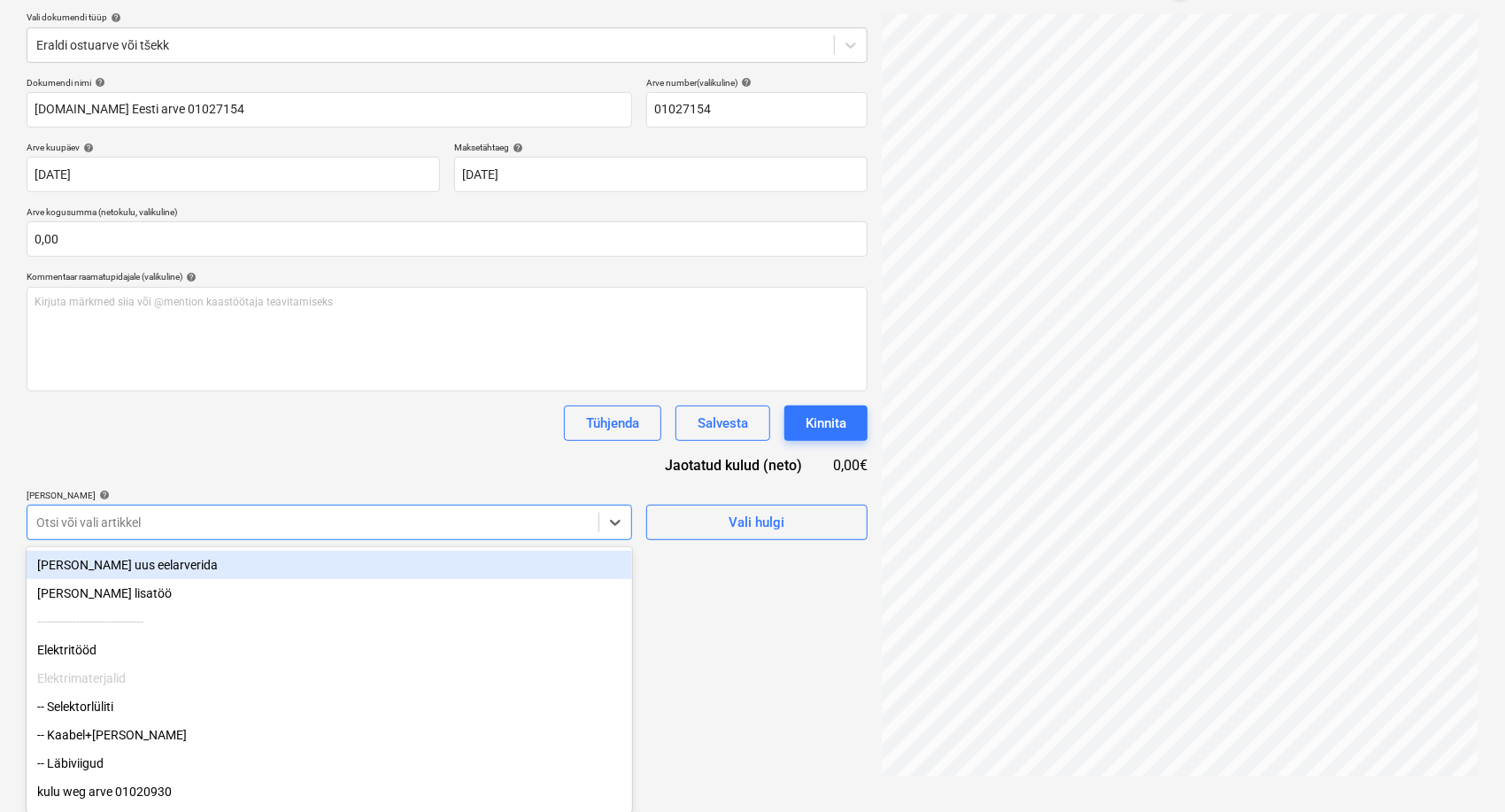
click at [102, 568] on div "[PERSON_NAME] uus eelarverida" at bounding box center [329, 564] width 606 height 28
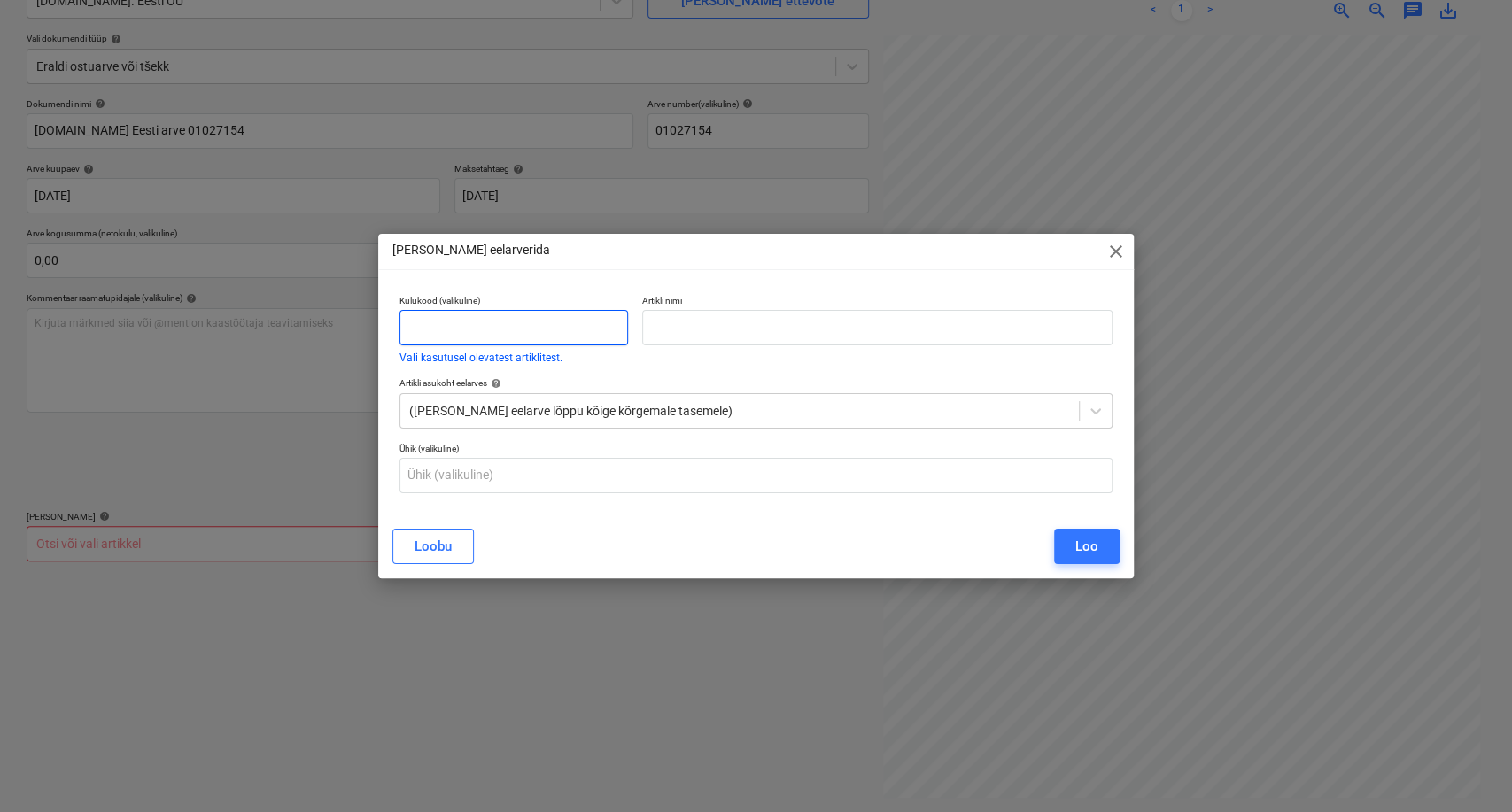
click at [454, 322] on input "text" at bounding box center [513, 328] width 228 height 35
type input "kulu"
click at [744, 332] on input "text" at bounding box center [878, 328] width 471 height 35
paste input "01027155"
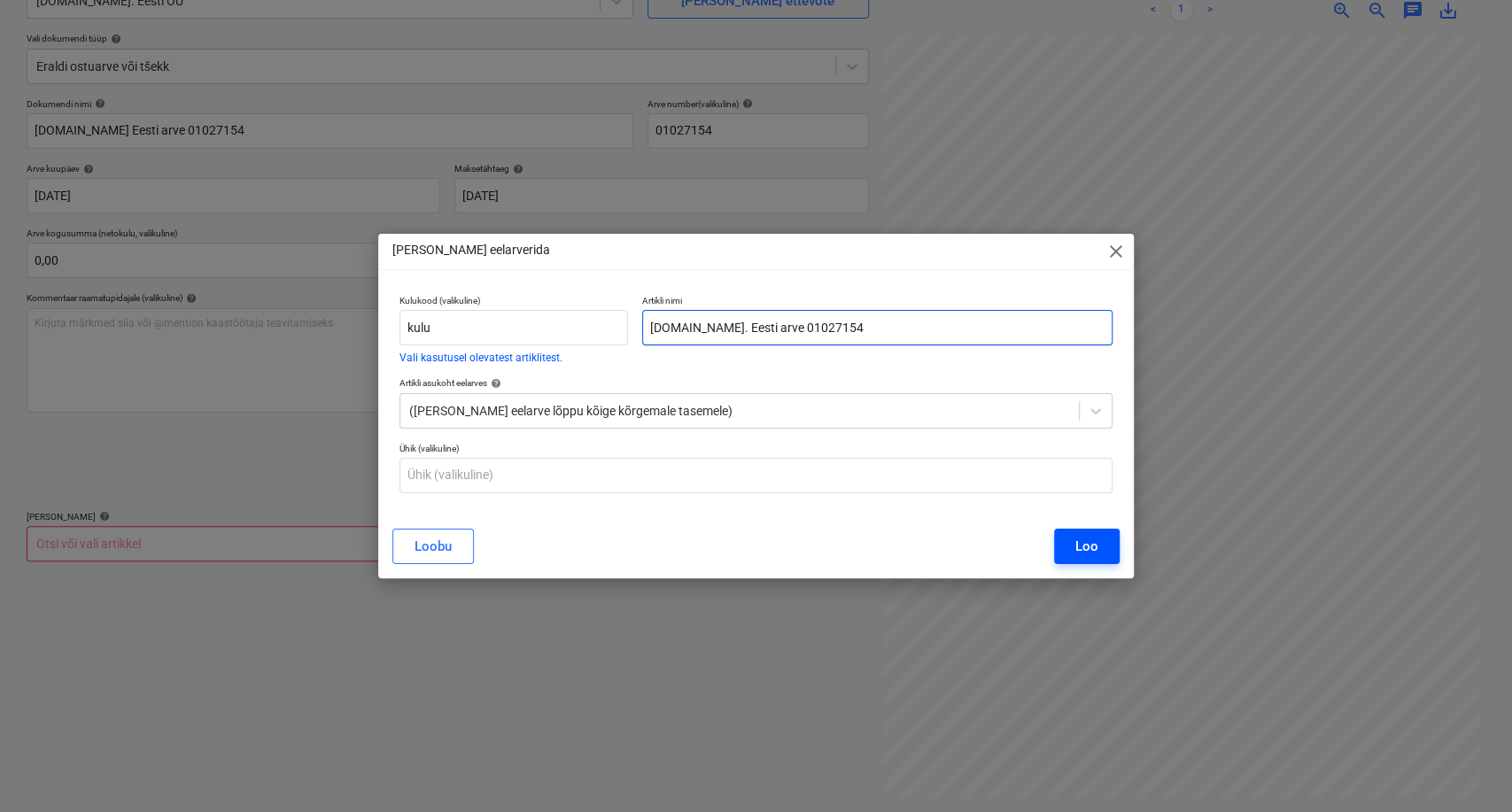
type input "[DOMAIN_NAME]. Eesti arve 01027154"
click at [1078, 547] on div "Loo" at bounding box center [1086, 547] width 23 height 23
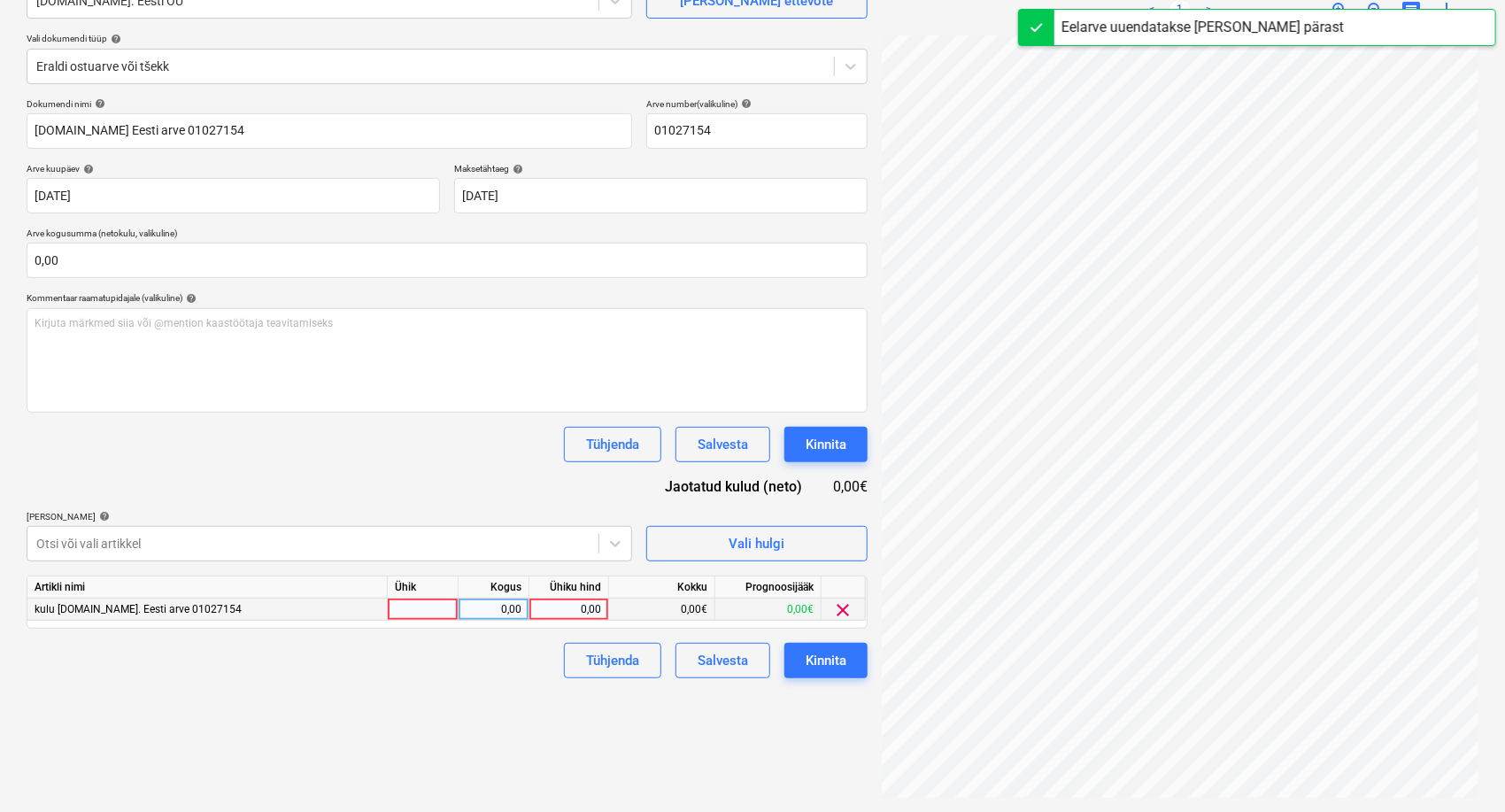
click at [578, 610] on div "0,00" at bounding box center [569, 609] width 64 height 22
click at [585, 600] on div "0,00" at bounding box center [569, 609] width 64 height 22
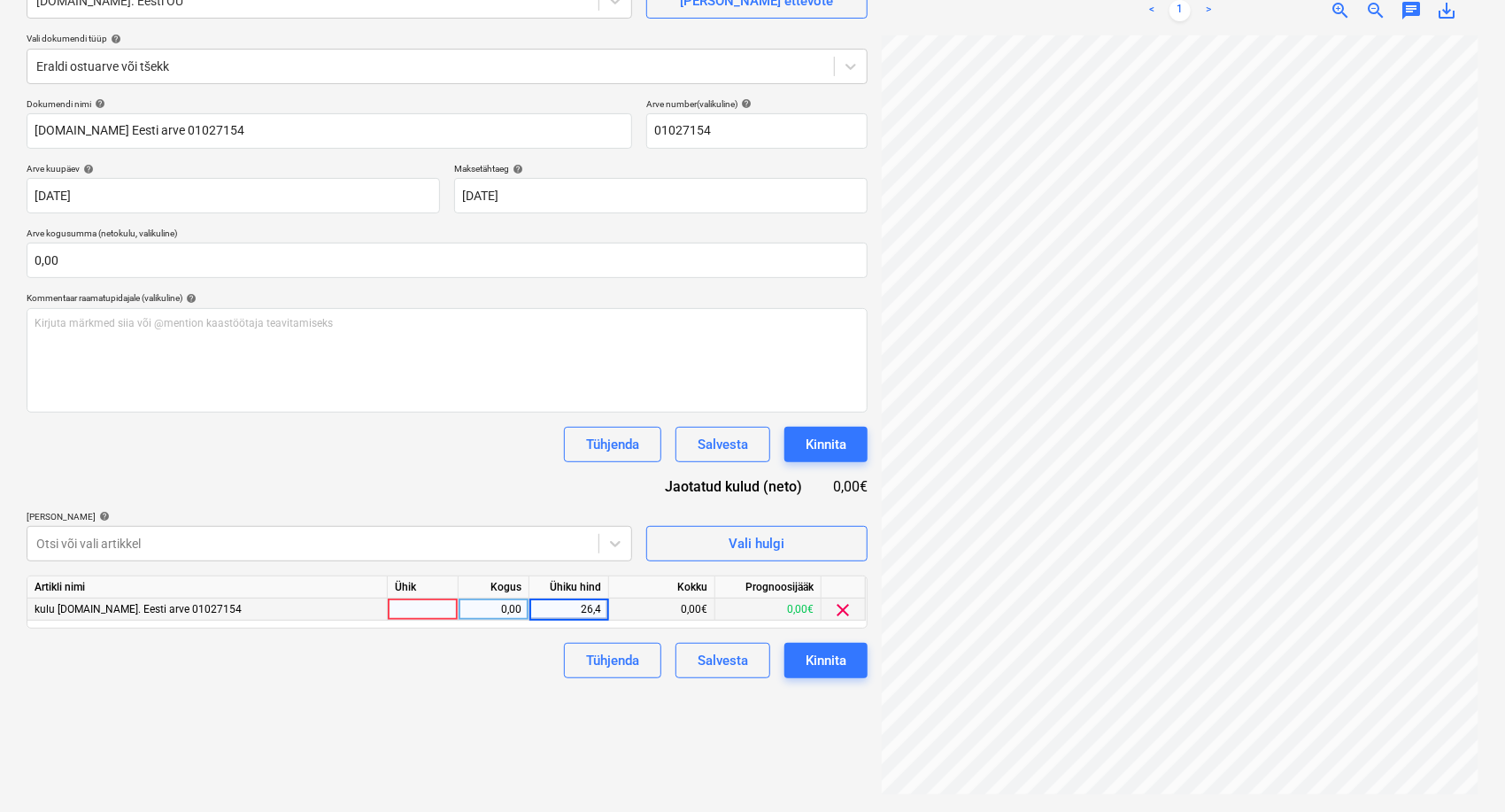
type input "26,47"
click at [482, 746] on div "Failide konteerimine Vali ettevõte [DOMAIN_NAME]. Eesti OÜ [PERSON_NAME] uus et…" at bounding box center [447, 357] width 855 height 893
click at [818, 661] on div "Kinnita" at bounding box center [827, 661] width 41 height 23
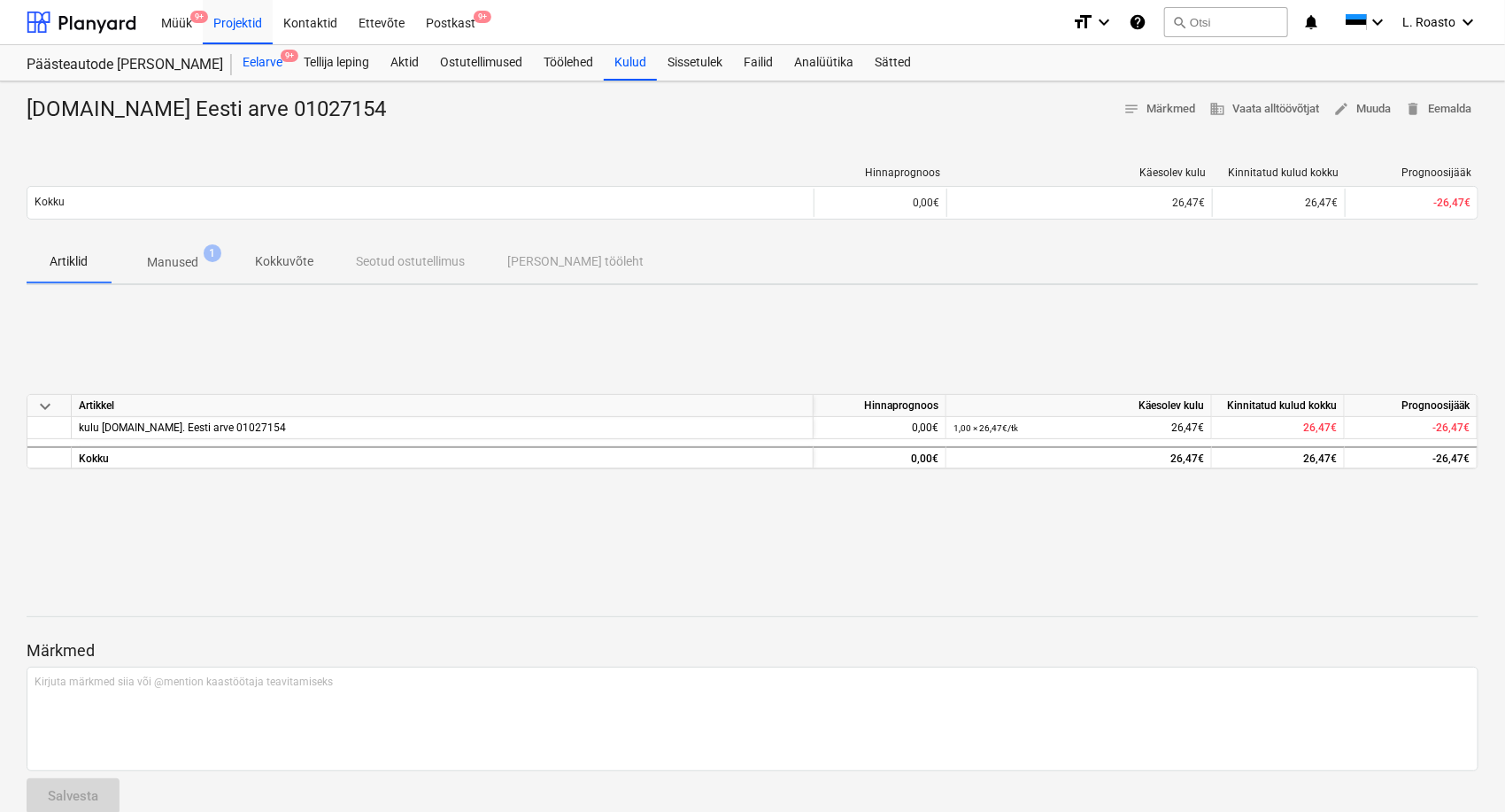
click at [277, 64] on div "Eelarve 9+" at bounding box center [263, 62] width 61 height 35
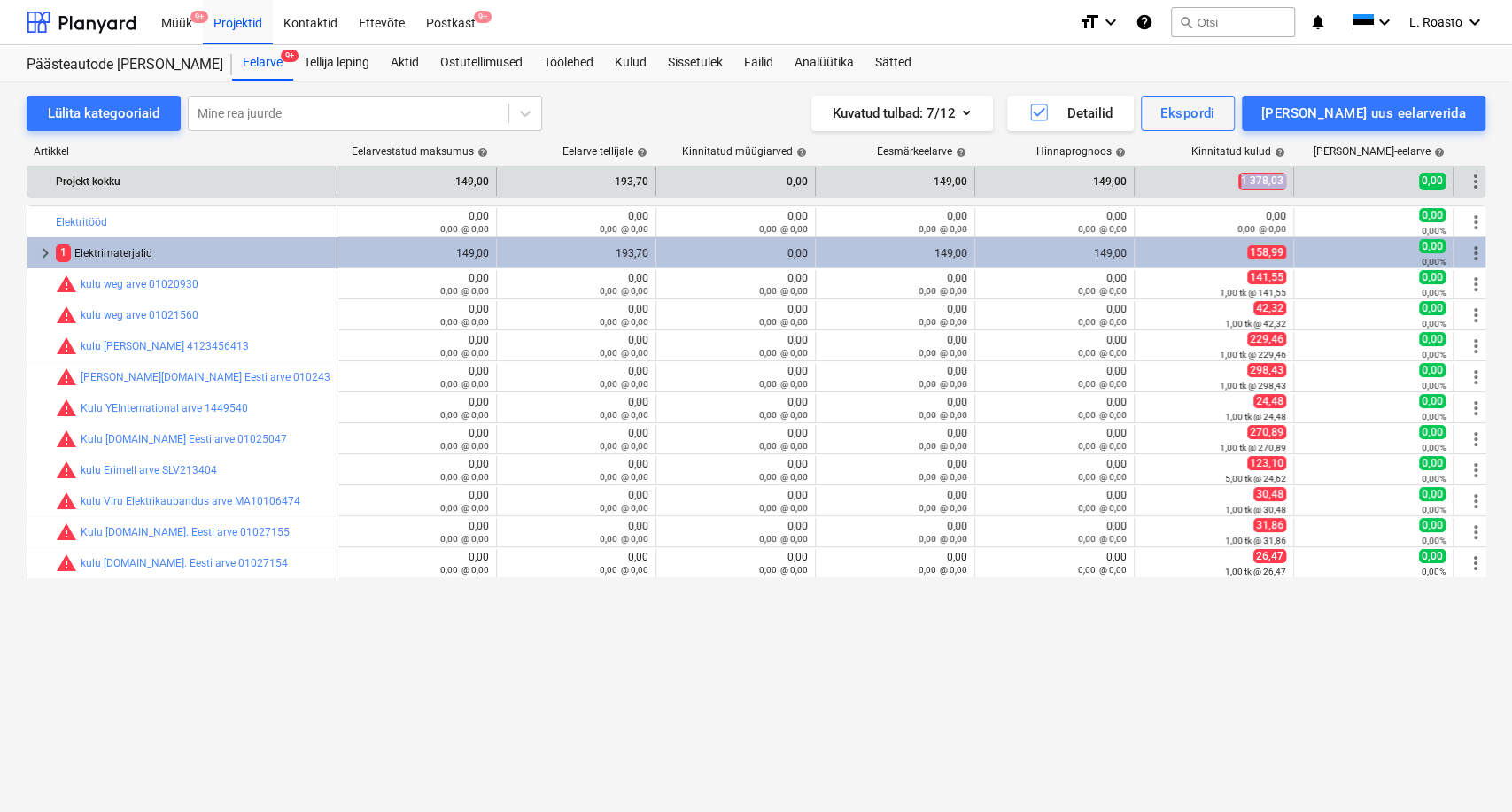
drag, startPoint x: 1237, startPoint y: 178, endPoint x: 1293, endPoint y: 179, distance: 56.0
click at [1293, 179] on div "Projekt kokku 149,00 193,70 0,00 149,00 149,00 1 378,03 0,00 more_vert" at bounding box center [762, 181] width 1470 height 28
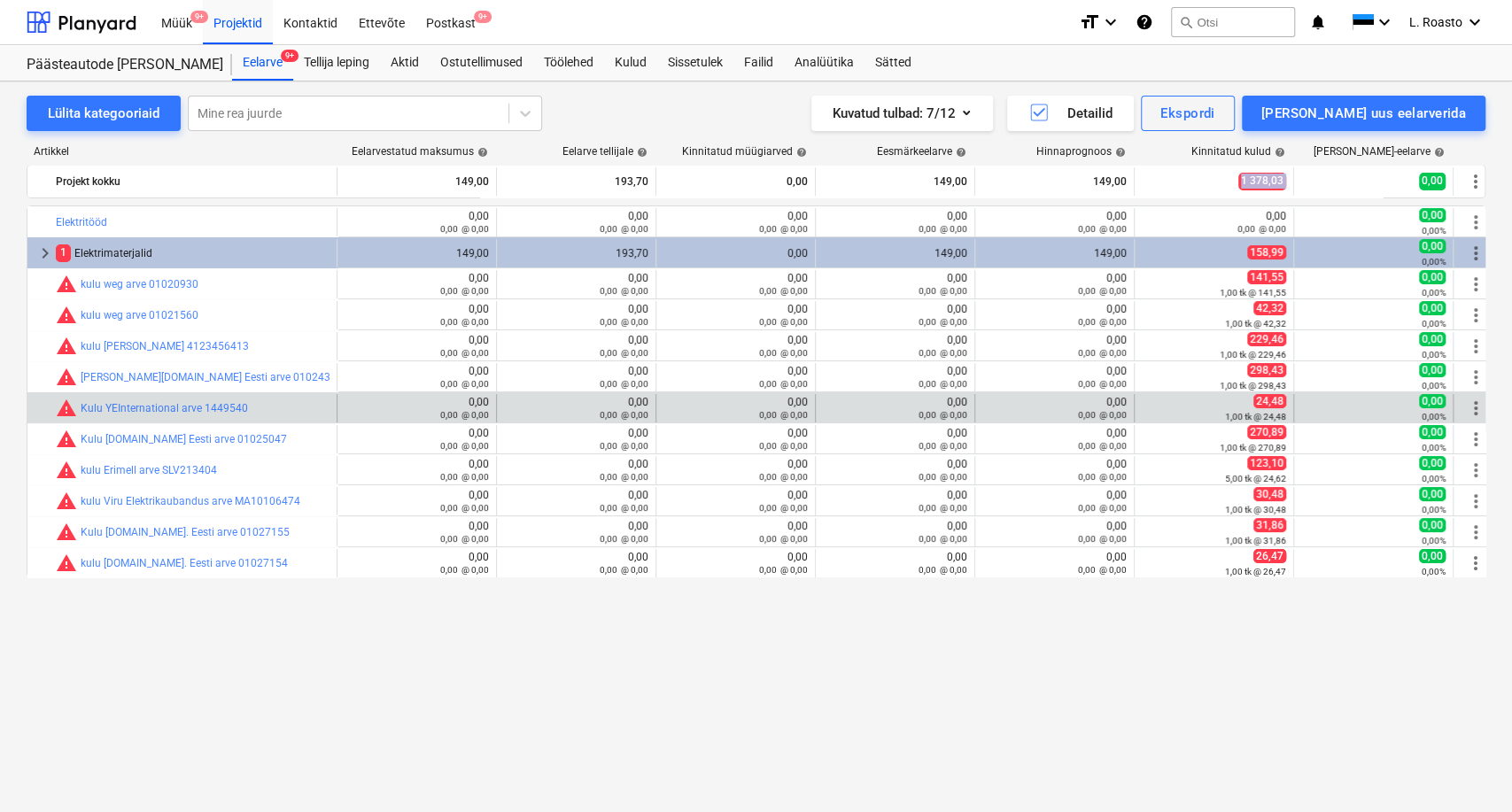
copy span "1 378,03"
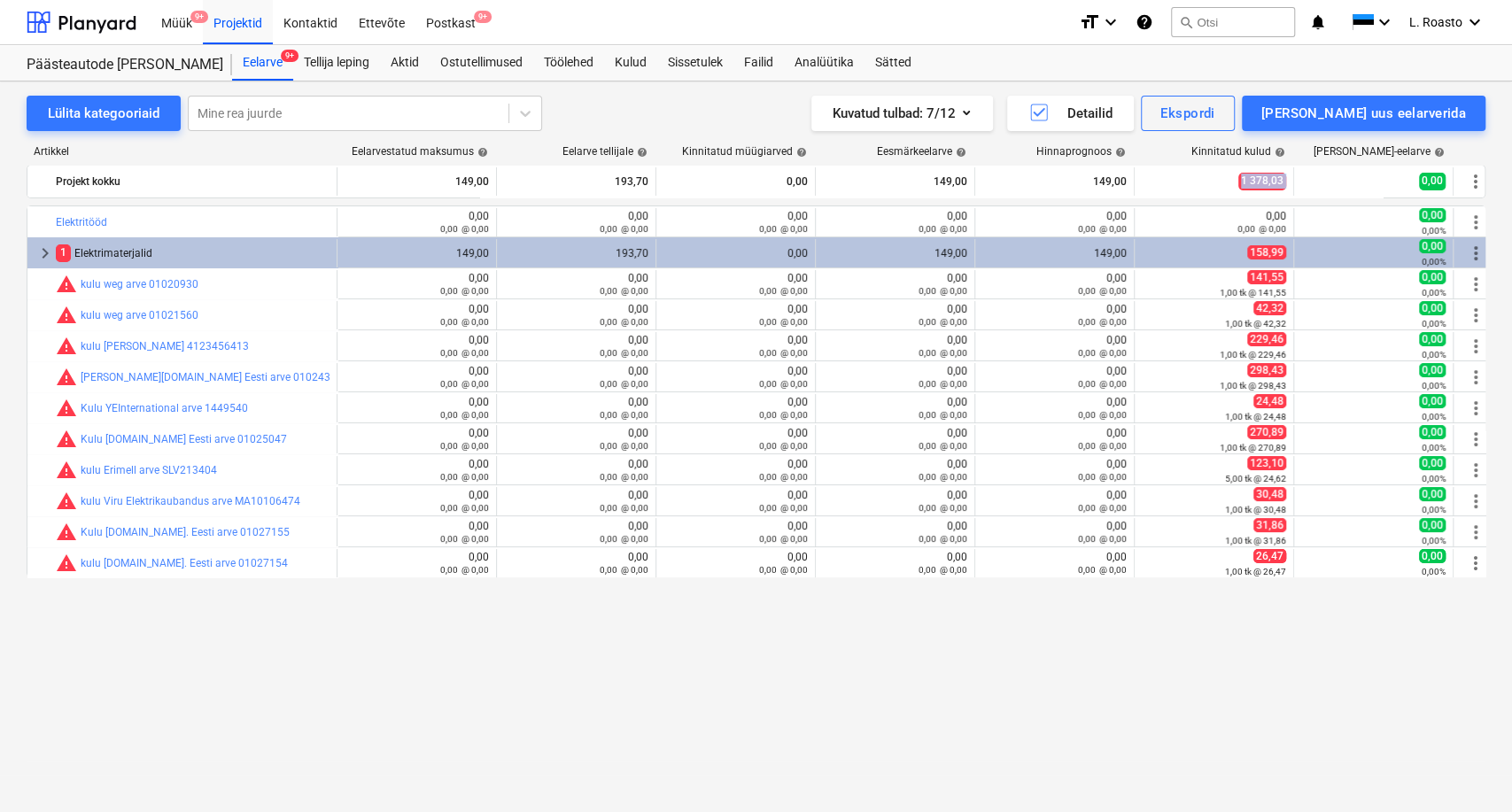
click at [155, 713] on div "bar_chart Elektritööd edit 0,00 0,00 @ 0,00 edit 0,00 0,00 @ 0,00 0,00 0,00 @ 0…" at bounding box center [756, 471] width 1458 height 534
click at [458, 23] on div "Postkast 9+" at bounding box center [450, 21] width 71 height 45
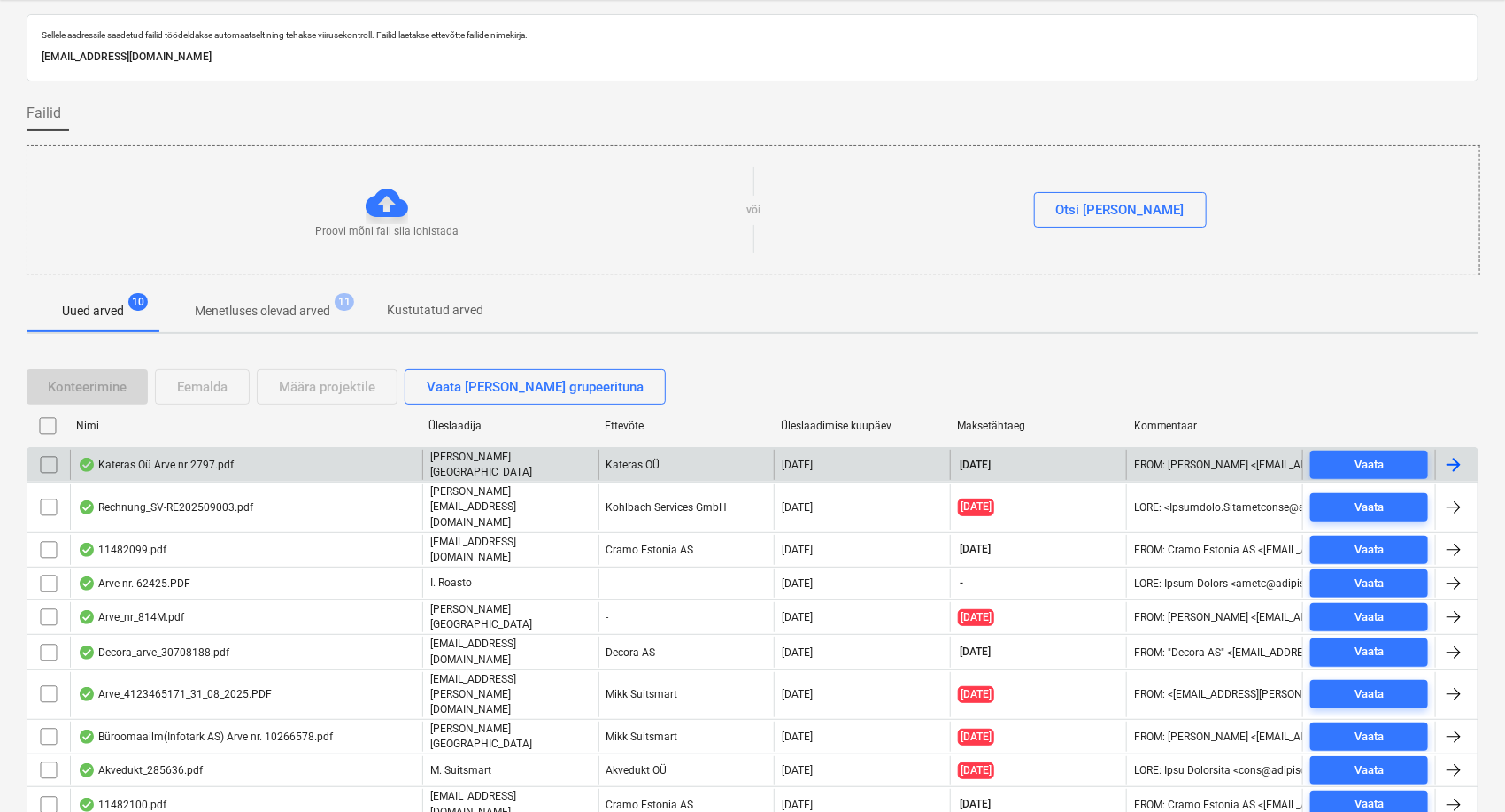
scroll to position [71, 0]
